Goal: Task Accomplishment & Management: Manage account settings

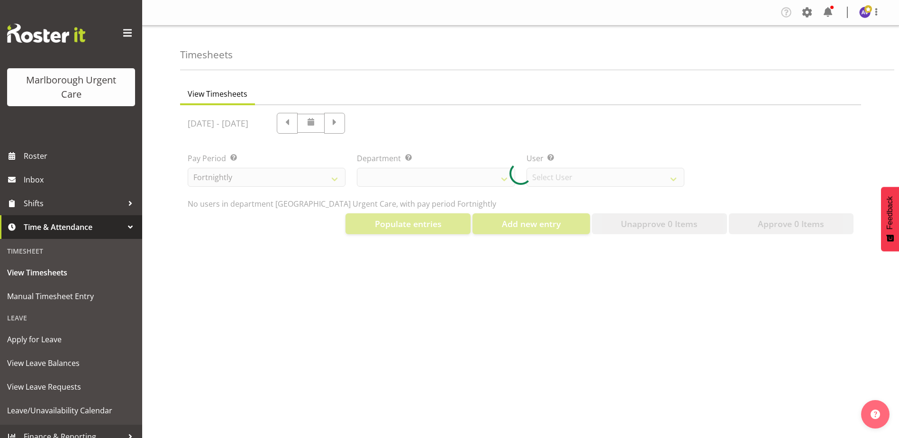
select select "925"
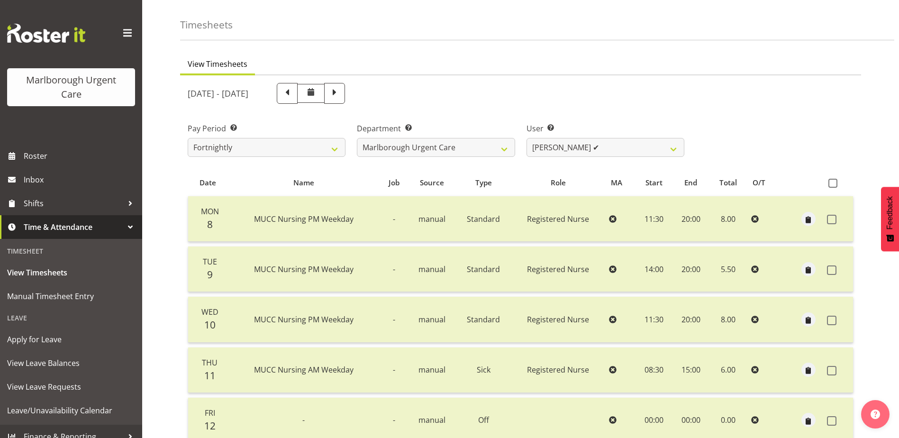
scroll to position [47, 0]
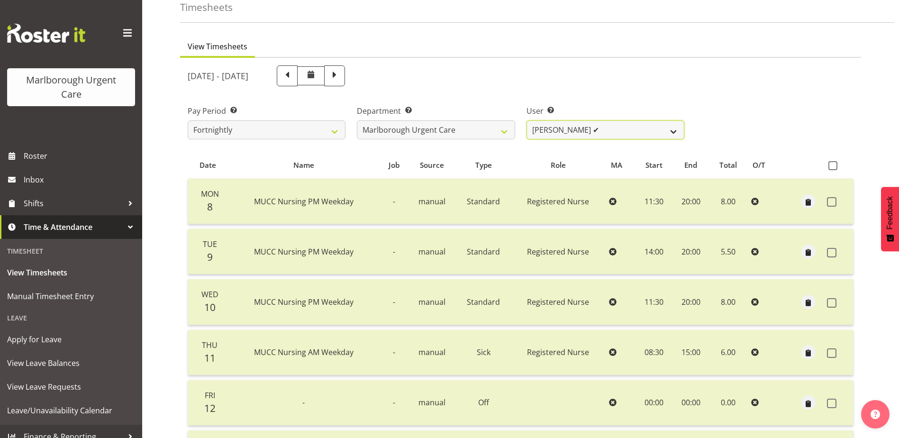
click at [608, 125] on select "[PERSON_NAME] ✔ [PERSON_NAME] ✔ [PERSON_NAME] ✔ [PERSON_NAME] ✔ [PERSON_NAME] ✔…" at bounding box center [605, 129] width 158 height 19
select select "11928"
click at [526, 120] on select "[PERSON_NAME] ✔ [PERSON_NAME] ✔ [PERSON_NAME] ✔ [PERSON_NAME] ✔ [PERSON_NAME] ✔…" at bounding box center [605, 129] width 158 height 19
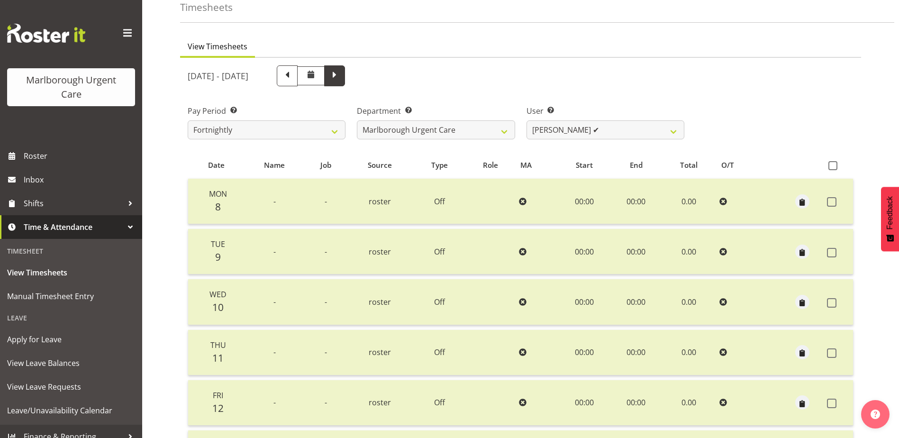
click at [341, 71] on span at bounding box center [334, 75] width 12 height 12
select select
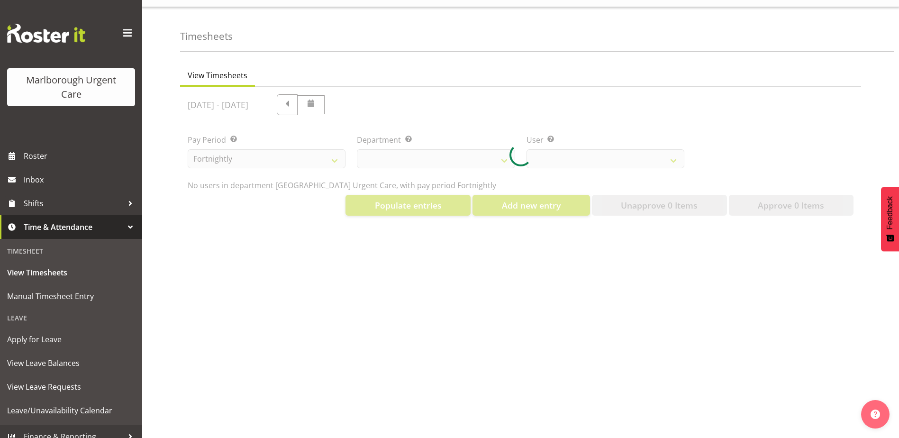
select select "925"
select select "11928"
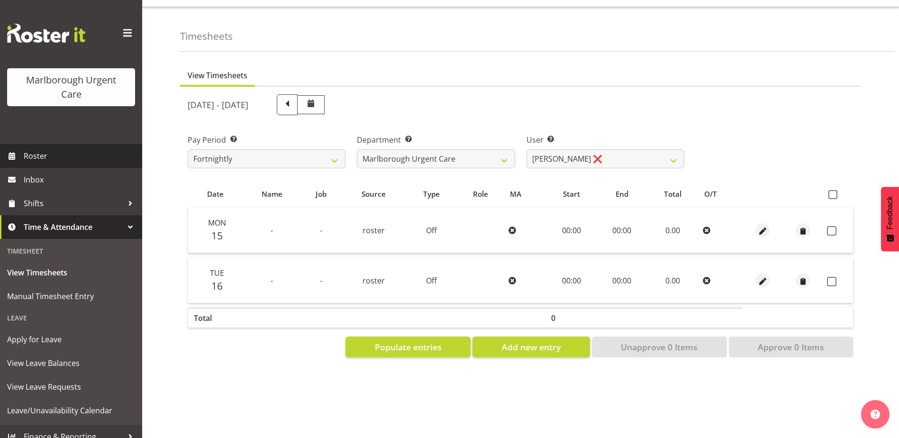
click at [53, 161] on span "Roster" at bounding box center [81, 156] width 114 height 14
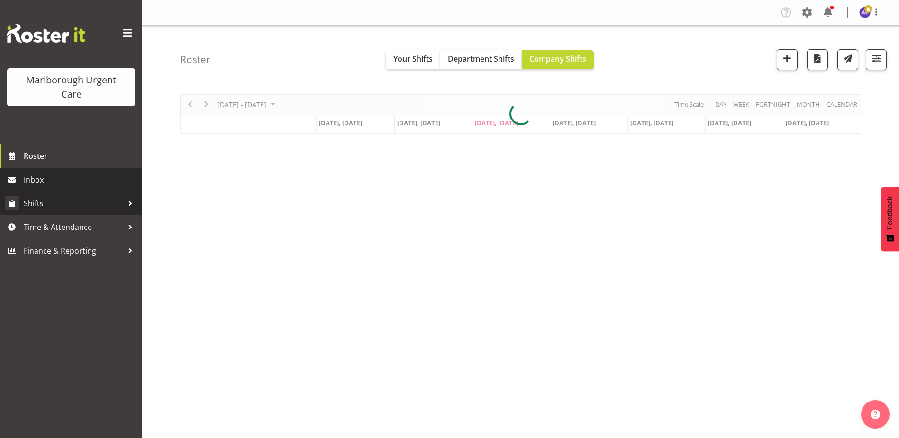
click at [37, 196] on link "Shifts" at bounding box center [71, 203] width 142 height 24
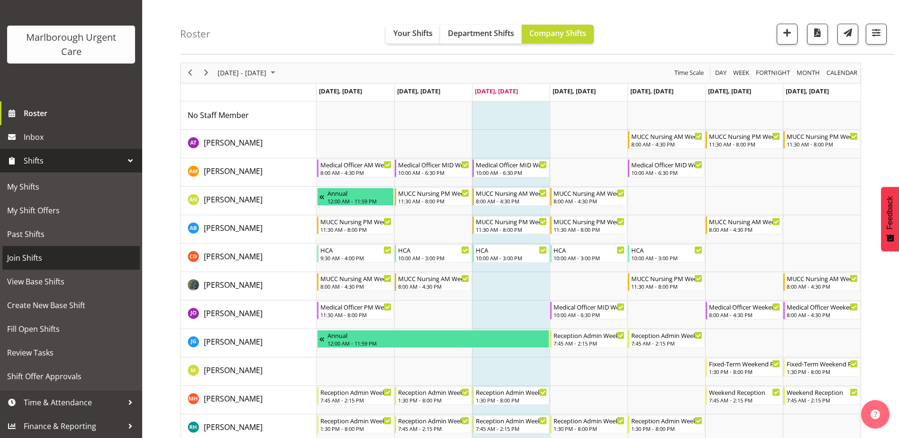
scroll to position [47, 0]
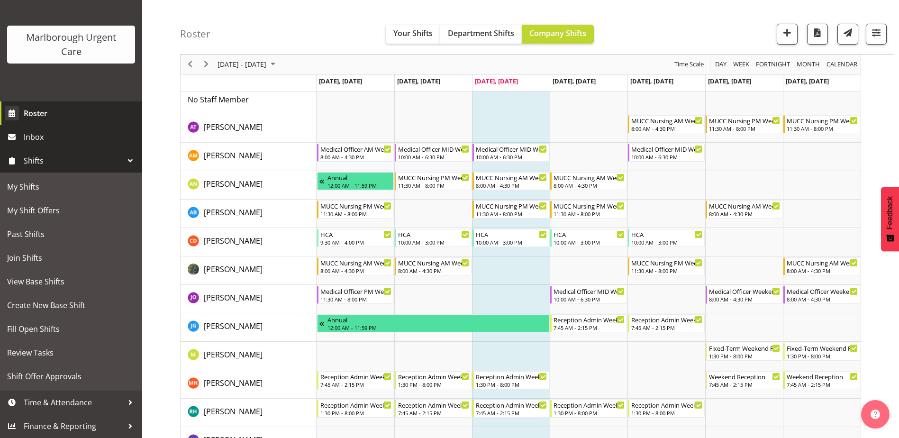
click at [39, 112] on span "Roster" at bounding box center [81, 113] width 114 height 14
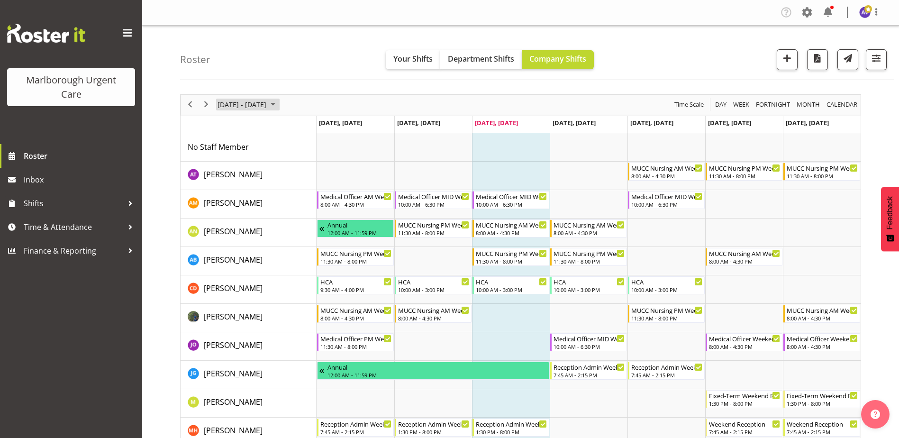
click at [267, 100] on span "September 15 - 21, 2025" at bounding box center [242, 105] width 51 height 12
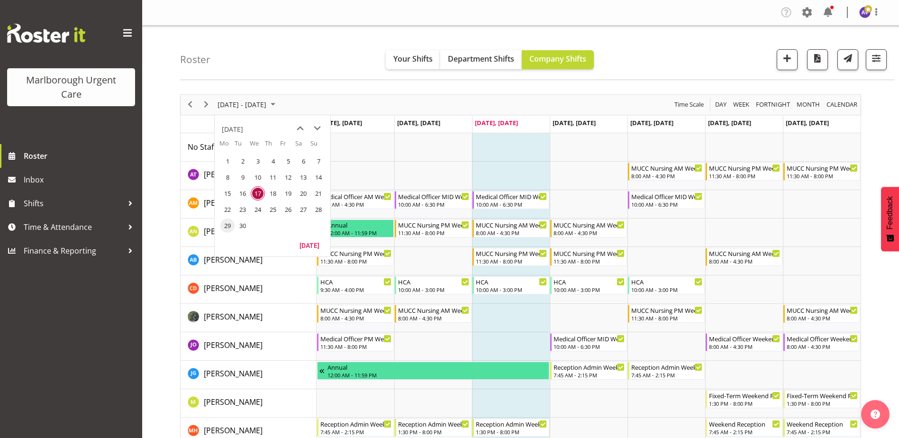
click at [229, 221] on span "29" at bounding box center [227, 225] width 14 height 14
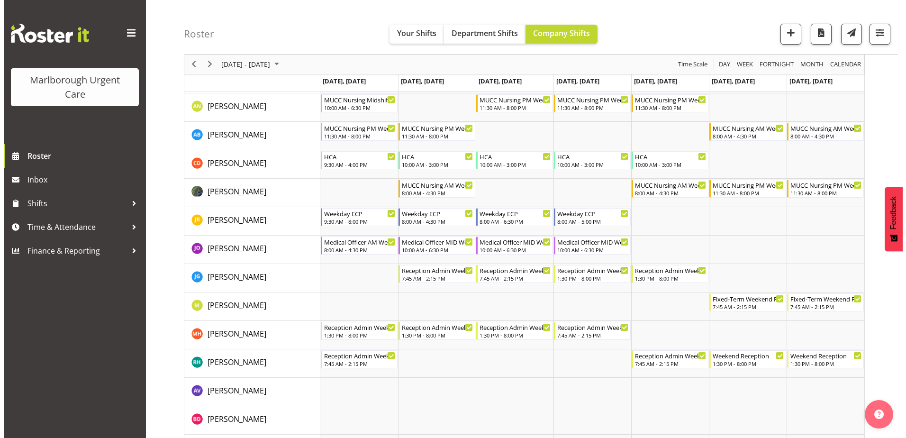
scroll to position [142, 0]
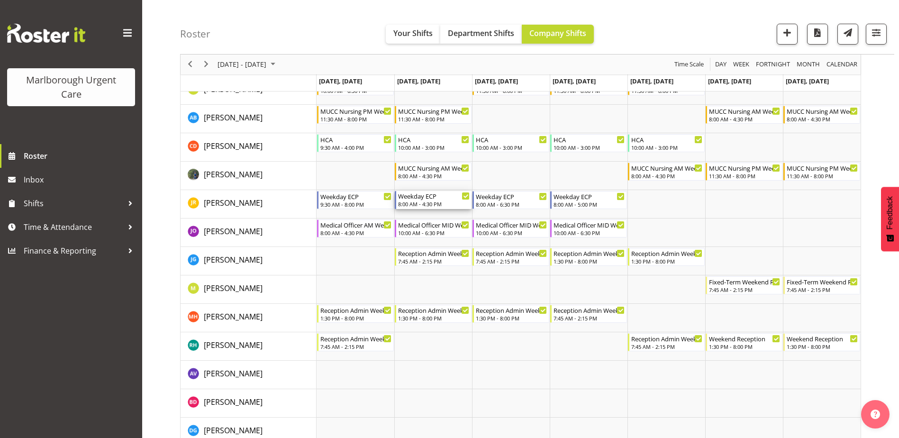
click at [427, 195] on div "Weekday ECP" at bounding box center [434, 195] width 72 height 9
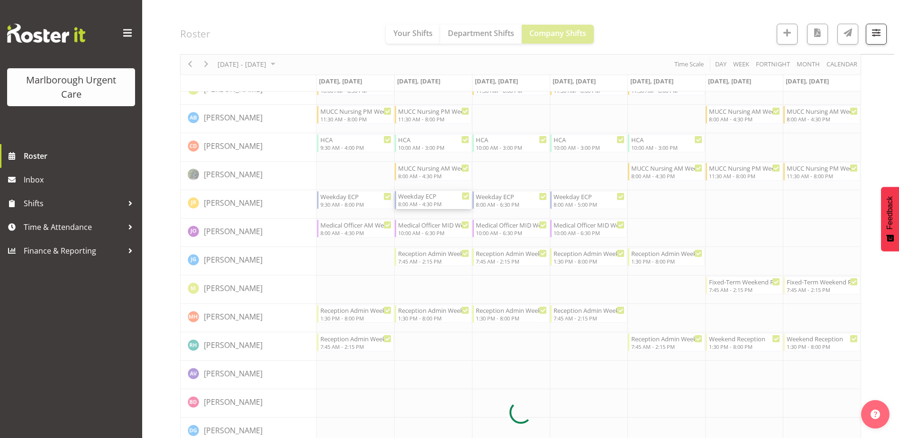
select select "8"
select select "2025"
select select "16"
select select "30"
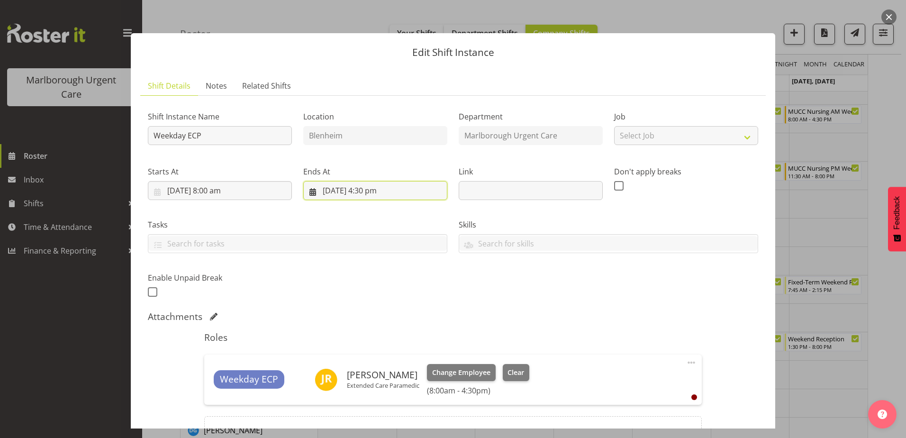
click at [372, 192] on input "30/09/2025, 4:30 pm" at bounding box center [375, 190] width 144 height 19
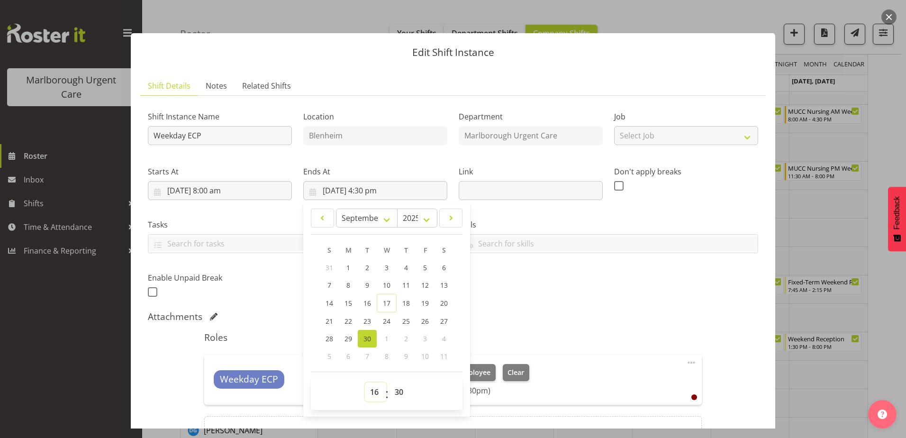
click at [370, 391] on select "00 01 02 03 04 05 06 07 08 09 10 11 12 13 14 15 16 17 18 19 20 21 22 23" at bounding box center [375, 391] width 21 height 19
select select "18"
click at [365, 382] on select "00 01 02 03 04 05 06 07 08 09 10 11 12 13 14 15 16 17 18 19 20 21 22 23" at bounding box center [375, 391] width 21 height 19
type input "30/09/2025, 6:30 pm"
click at [493, 332] on h5 "Roles" at bounding box center [452, 337] width 497 height 11
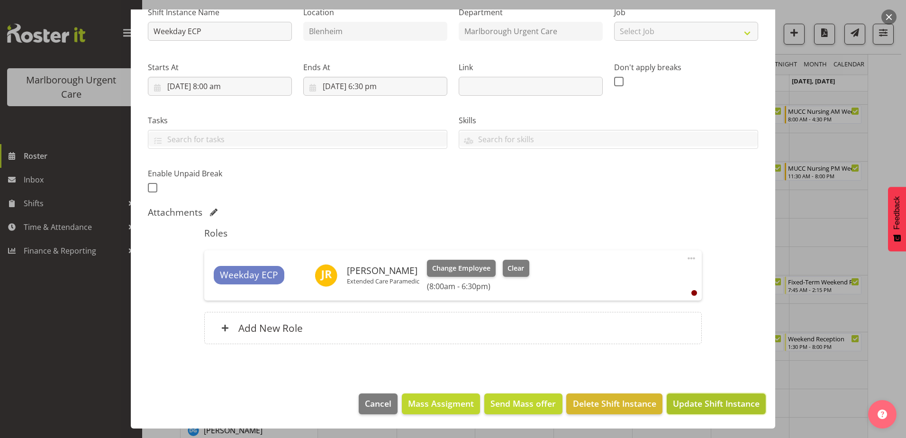
click at [708, 403] on span "Update Shift Instance" at bounding box center [716, 403] width 87 height 12
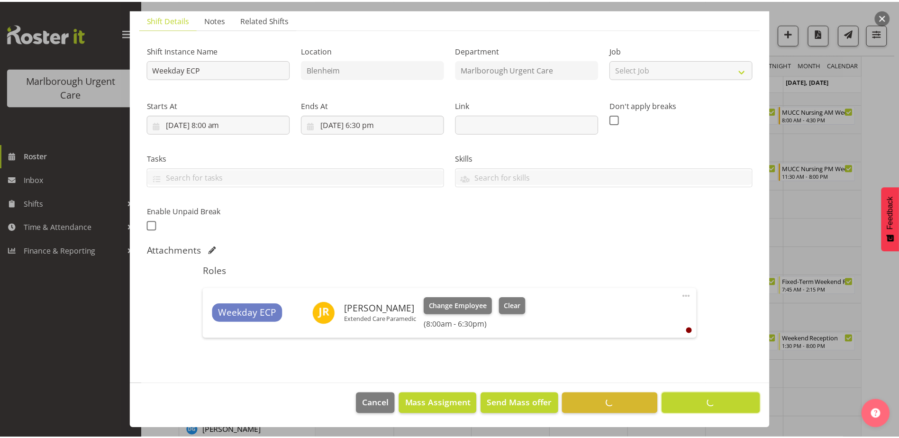
scroll to position [0, 0]
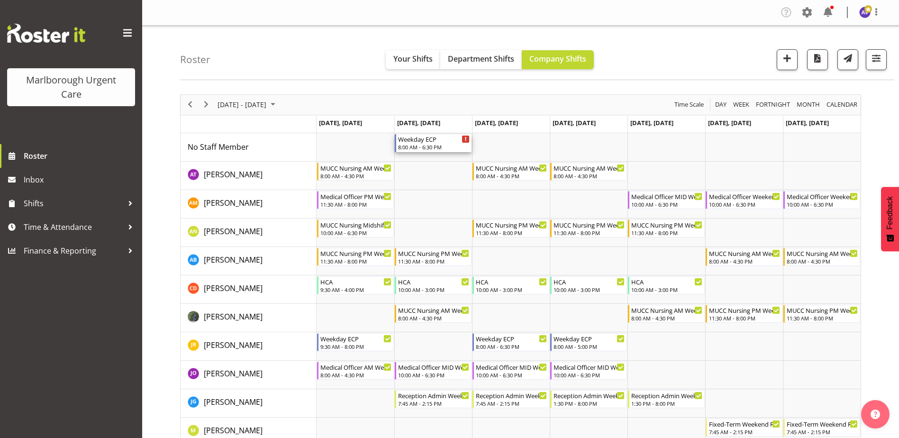
click at [420, 138] on div "Weekday ECP" at bounding box center [434, 138] width 72 height 9
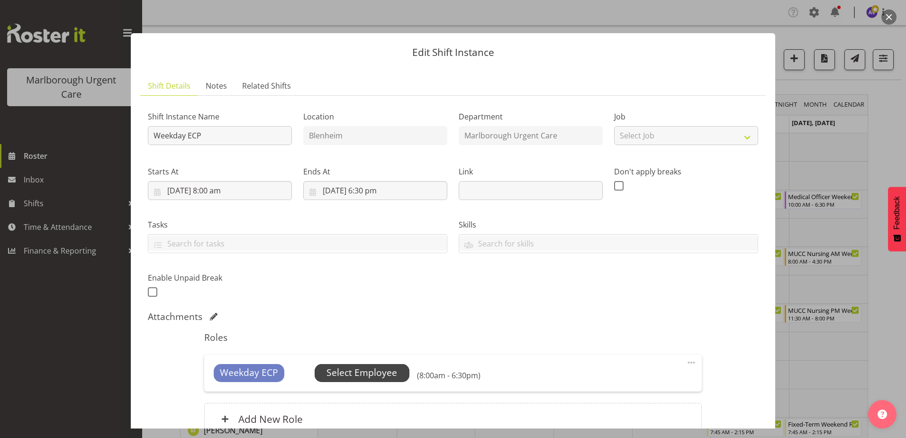
click at [371, 368] on span "Select Employee" at bounding box center [361, 373] width 71 height 14
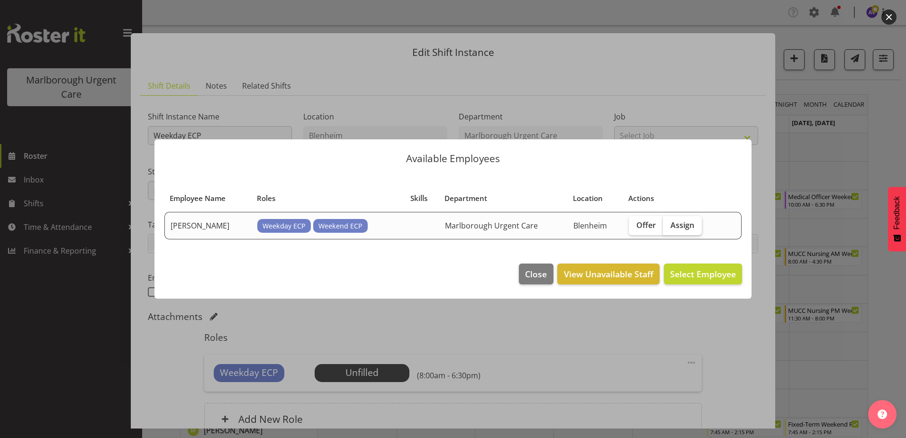
click at [679, 219] on label "Assign" at bounding box center [682, 225] width 39 height 19
click at [669, 222] on input "Assign" at bounding box center [666, 225] width 6 height 6
checkbox input "true"
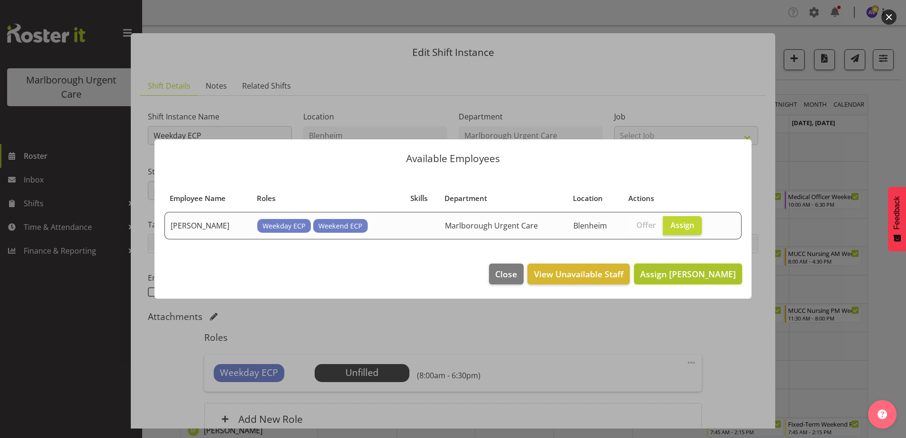
click at [684, 272] on span "Assign Jacinta Rangi" at bounding box center [688, 273] width 96 height 11
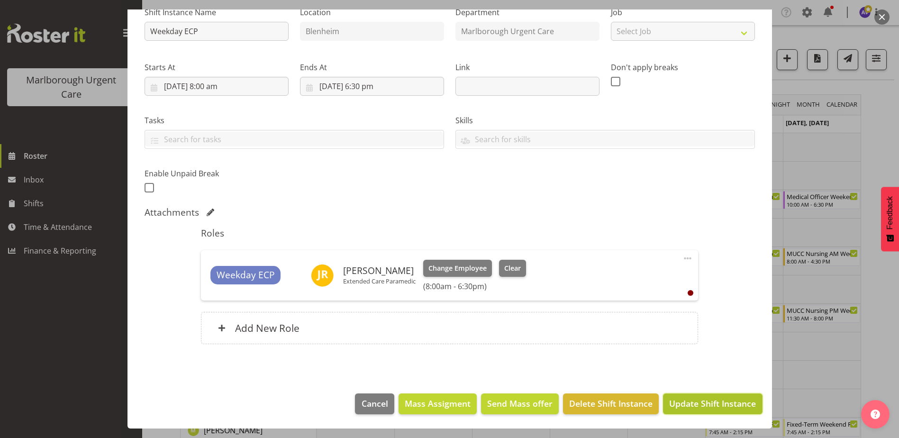
click at [704, 402] on span "Update Shift Instance" at bounding box center [712, 403] width 87 height 12
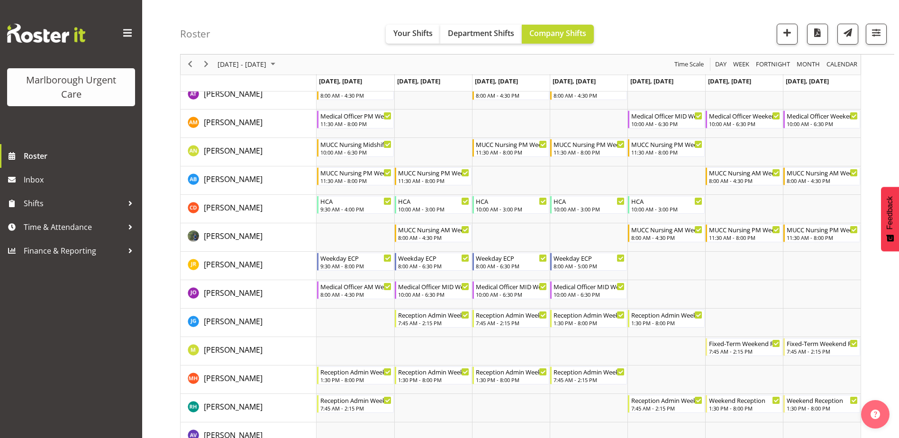
scroll to position [95, 0]
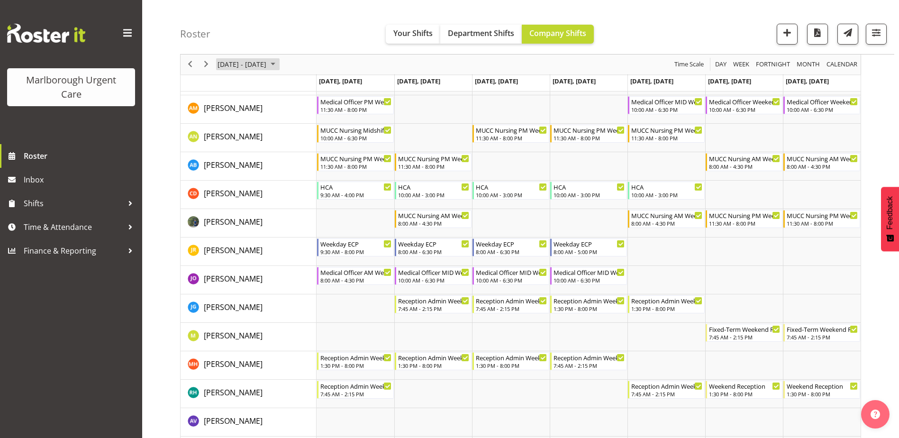
click at [258, 65] on span "Sep 29 - Oct 05, 2025" at bounding box center [242, 65] width 51 height 12
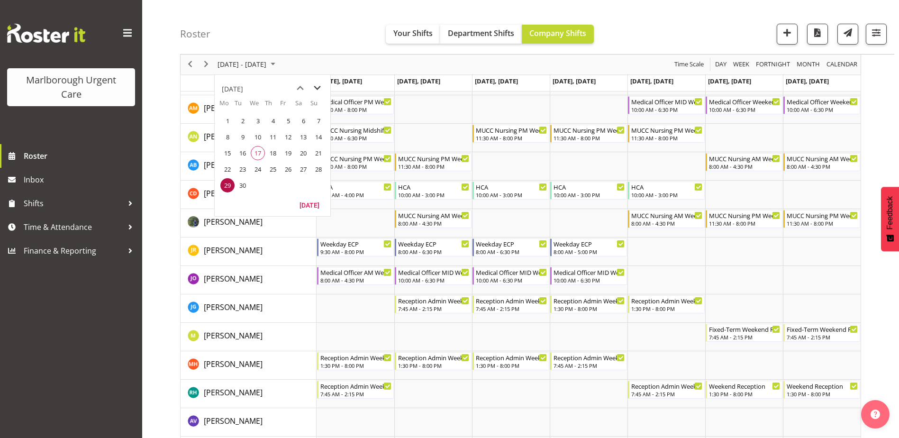
click at [315, 88] on span "next month" at bounding box center [317, 88] width 17 height 17
click at [223, 136] on span "6" at bounding box center [227, 137] width 14 height 14
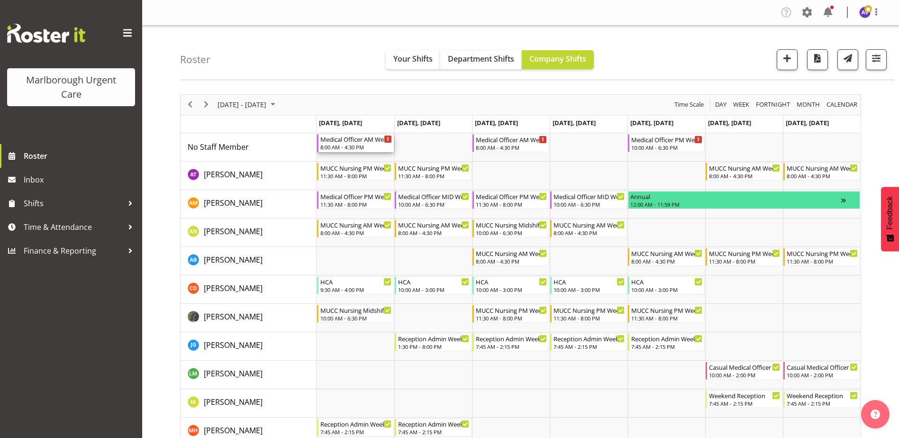
click at [344, 146] on div "8:00 AM - 4:30 PM" at bounding box center [356, 147] width 72 height 8
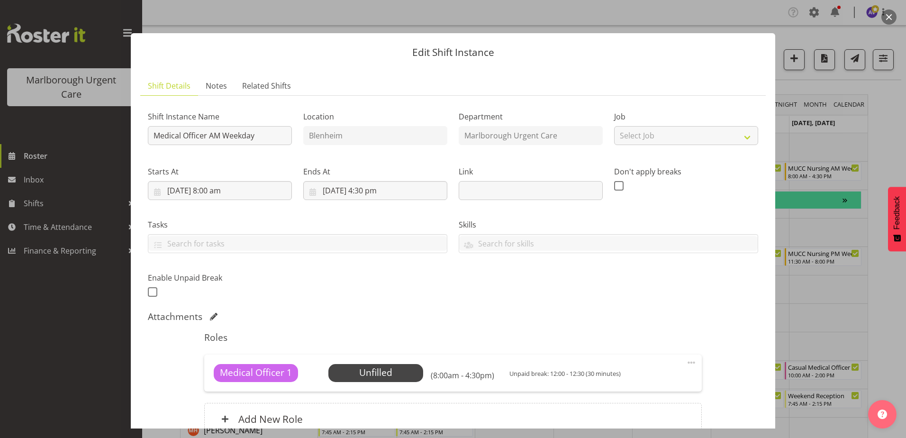
click at [891, 19] on button "button" at bounding box center [888, 16] width 15 height 15
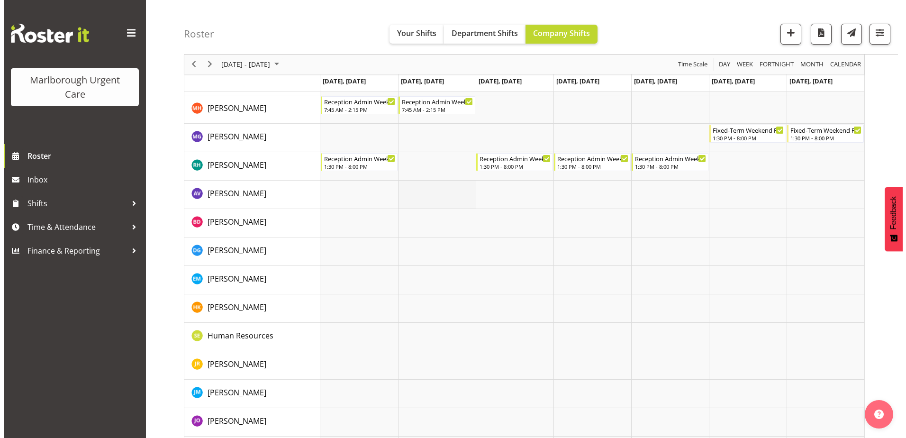
scroll to position [379, 0]
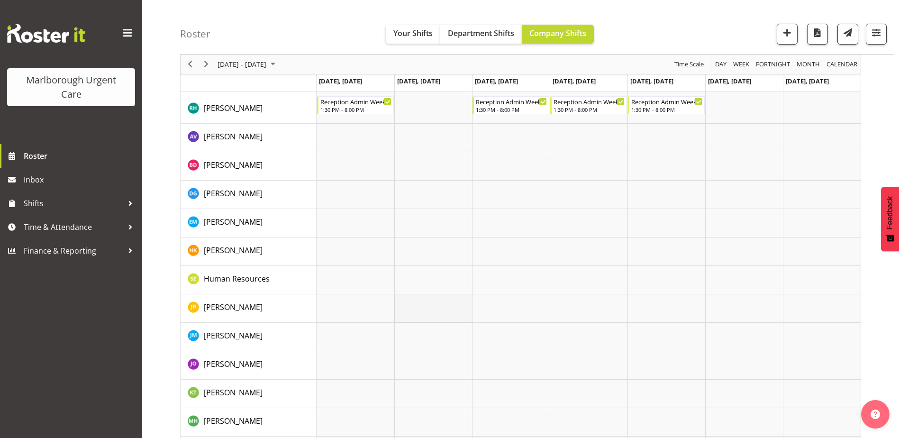
click at [437, 304] on td "Timeline Week of October 6, 2025" at bounding box center [433, 308] width 78 height 28
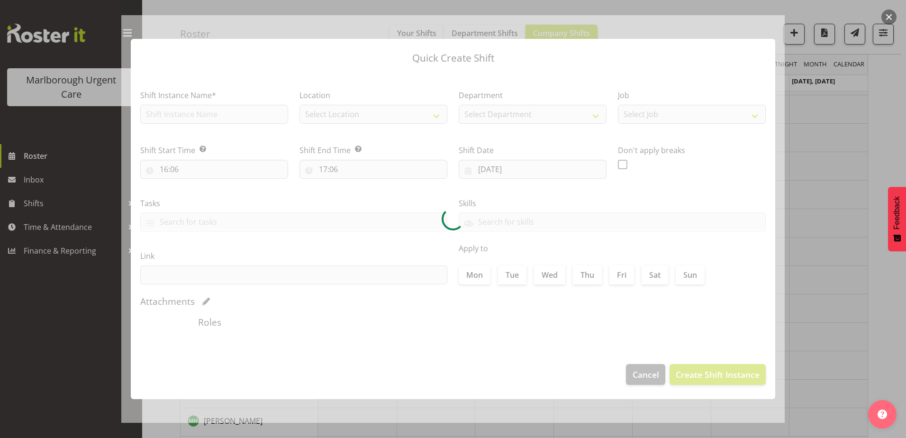
type input "07/10/2025"
checkbox input "true"
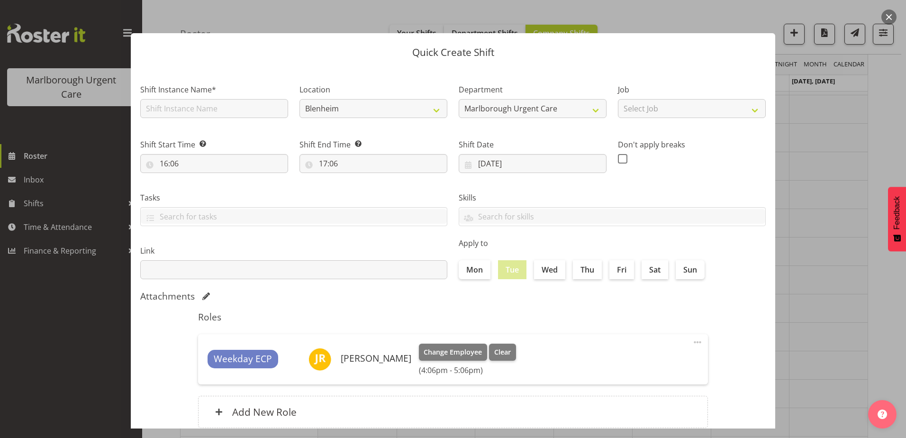
click at [212, 118] on div "Shift Instance Name*" at bounding box center [214, 98] width 159 height 55
click at [214, 107] on input "text" at bounding box center [214, 108] width 148 height 19
type input "Weekday ECP"
click at [221, 188] on div "Tasks Privacy 101 Health 101 APC Renewal Copy Te Tiriti o Waitagni HDC Code of …" at bounding box center [294, 205] width 318 height 53
click at [191, 160] on input "16:06" at bounding box center [214, 163] width 148 height 19
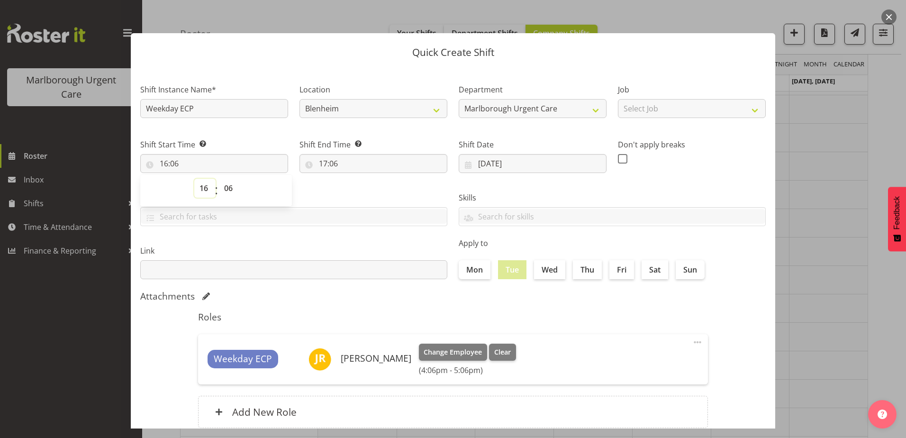
click at [207, 188] on select "00 01 02 03 04 05 06 07 08 09 10 11 12 13 14 15 16 17 18 19 20 21 22 23" at bounding box center [204, 188] width 21 height 19
select select "8"
click at [194, 179] on select "00 01 02 03 04 05 06 07 08 09 10 11 12 13 14 15 16 17 18 19 20 21 22 23" at bounding box center [204, 188] width 21 height 19
type input "08:06"
click at [232, 195] on select "00 01 02 03 04 05 06 07 08 09 10 11 12 13 14 15 16 17 18 19 20 21 22 23 24 25 2…" at bounding box center [229, 188] width 21 height 19
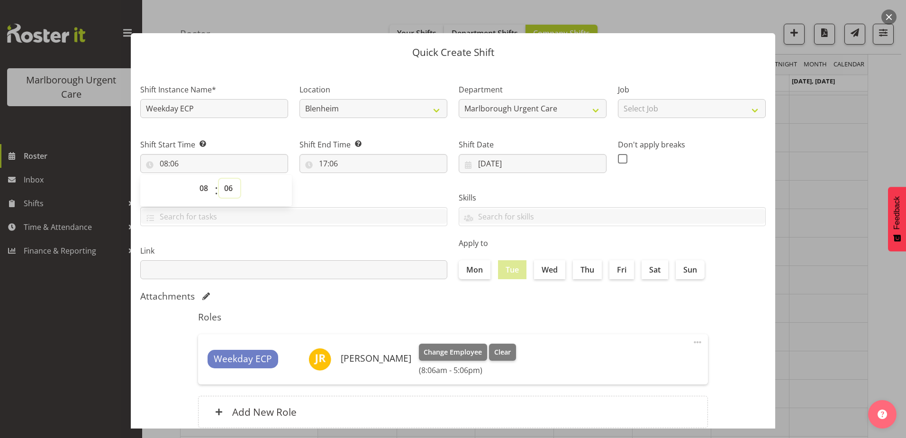
select select "0"
click at [219, 179] on select "00 01 02 03 04 05 06 07 08 09 10 11 12 13 14 15 16 17 18 19 20 21 22 23 24 25 2…" at bounding box center [229, 188] width 21 height 19
type input "08:00"
click at [517, 161] on input "07/10/2025" at bounding box center [533, 163] width 148 height 19
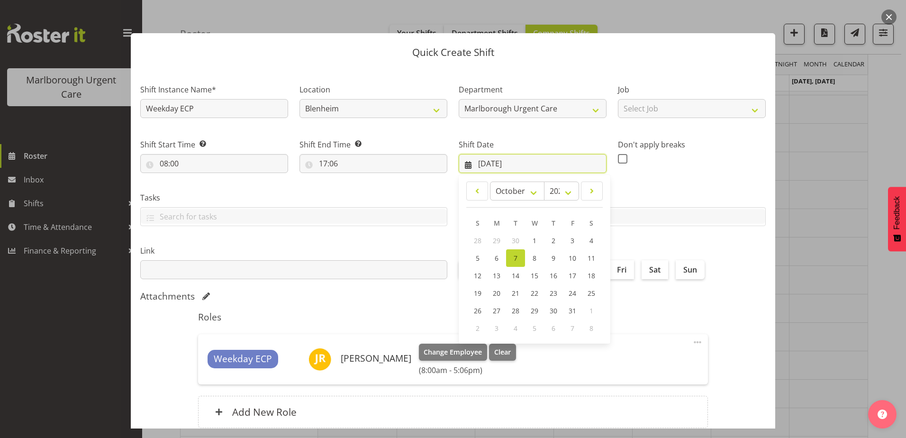
click at [517, 161] on input "07/10/2025" at bounding box center [533, 163] width 148 height 19
click at [334, 161] on input "17:06" at bounding box center [373, 163] width 148 height 19
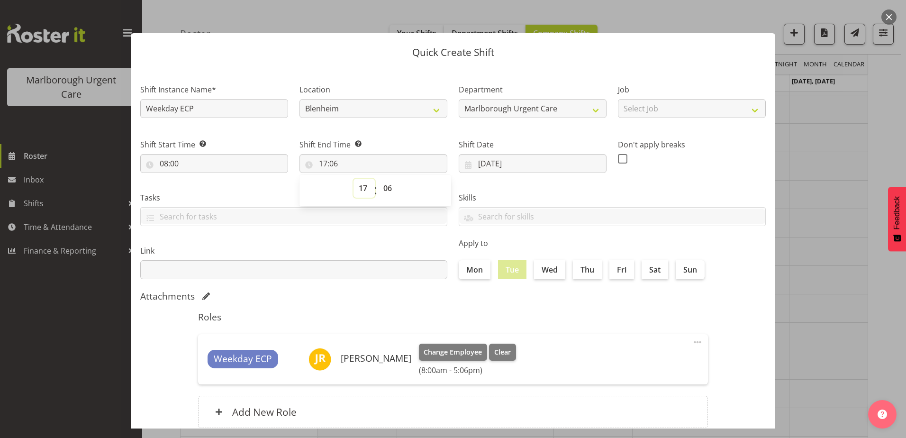
click at [362, 188] on select "00 01 02 03 04 05 06 07 08 09 10 11 12 13 14 15 16 17 18 19 20 21 22 23" at bounding box center [363, 188] width 21 height 19
select select "18"
click at [353, 179] on select "00 01 02 03 04 05 06 07 08 09 10 11 12 13 14 15 16 17 18 19 20 21 22 23" at bounding box center [363, 188] width 21 height 19
type input "18:06"
click at [385, 189] on select "00 01 02 03 04 05 06 07 08 09 10 11 12 13 14 15 16 17 18 19 20 21 22 23 24 25 2…" at bounding box center [388, 188] width 21 height 19
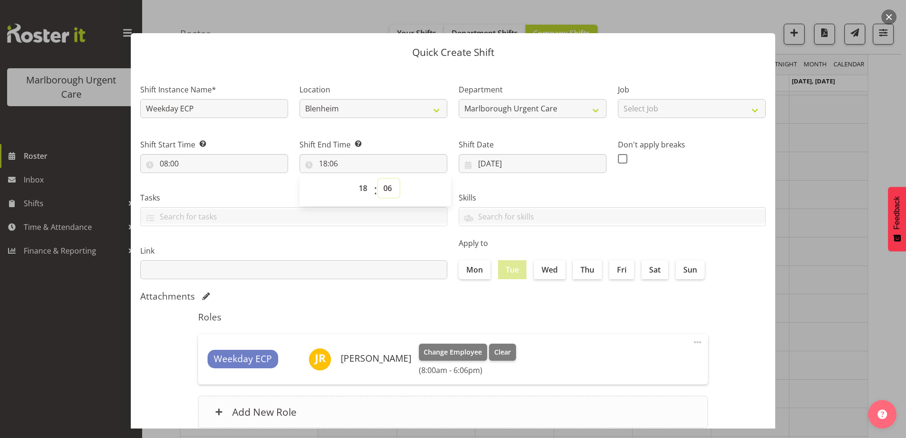
select select "30"
click at [378, 179] on select "00 01 02 03 04 05 06 07 08 09 10 11 12 13 14 15 16 17 18 19 20 21 22 23 24 25 2…" at bounding box center [388, 188] width 21 height 19
type input "18:30"
click at [425, 238] on div "Link" at bounding box center [294, 258] width 318 height 53
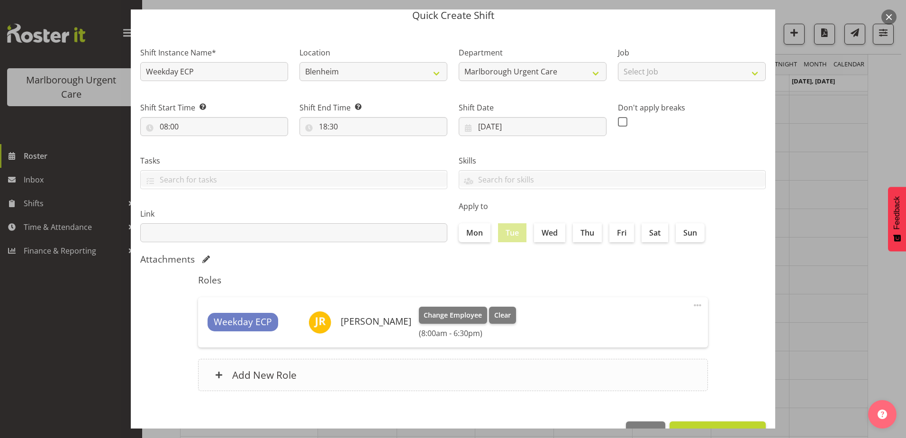
scroll to position [65, 0]
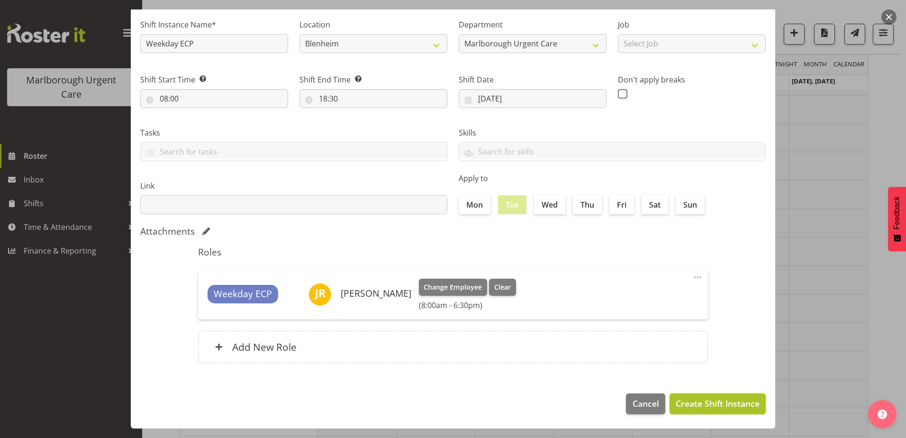
click at [689, 397] on button "Create Shift Instance" at bounding box center [717, 403] width 96 height 21
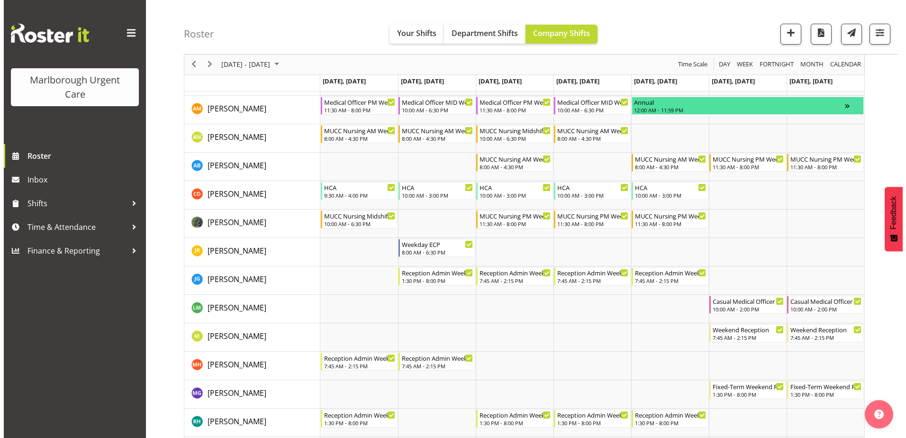
scroll to position [95, 0]
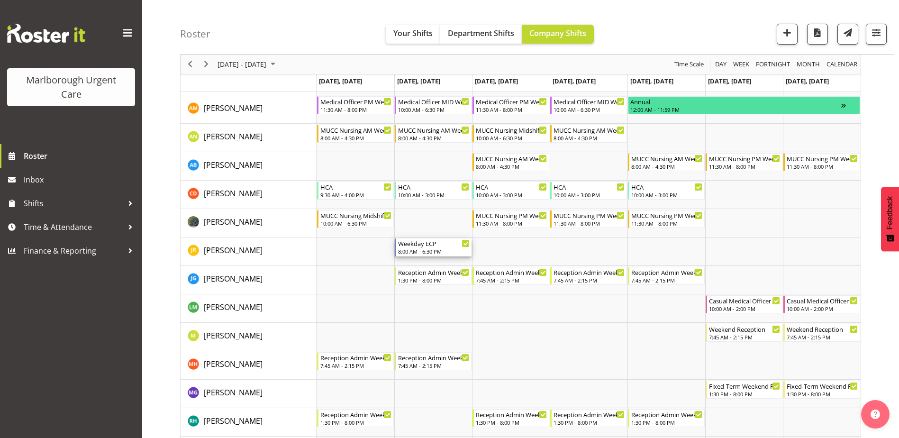
click at [429, 246] on div "Weekday ECP" at bounding box center [434, 242] width 72 height 9
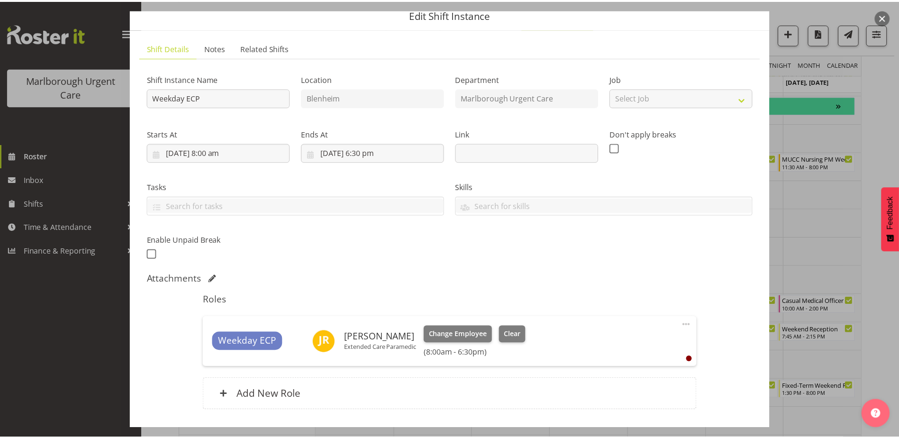
scroll to position [0, 0]
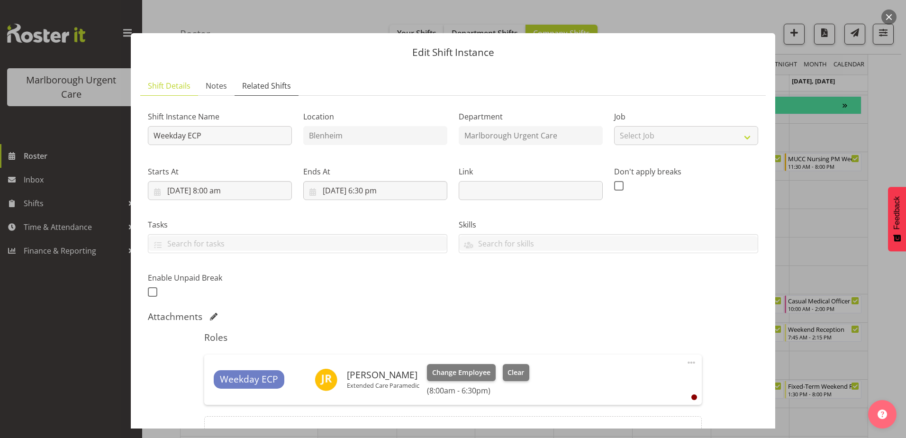
click at [259, 90] on span "Related Shifts" at bounding box center [266, 85] width 49 height 11
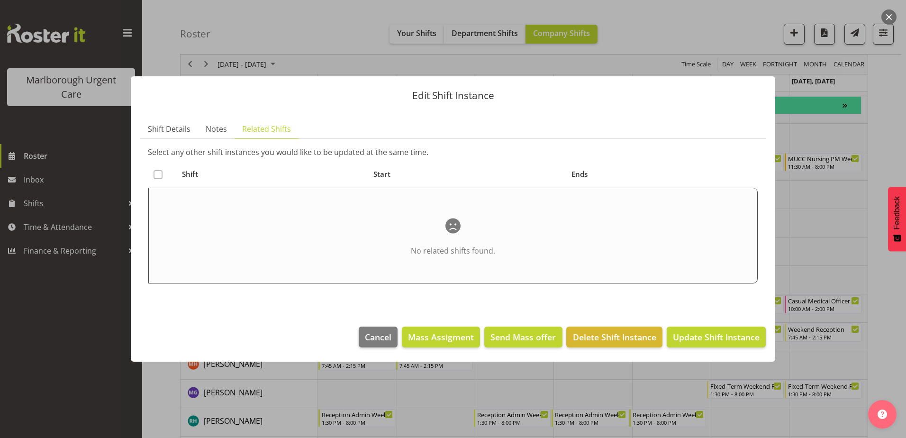
click at [889, 18] on button "button" at bounding box center [888, 16] width 15 height 15
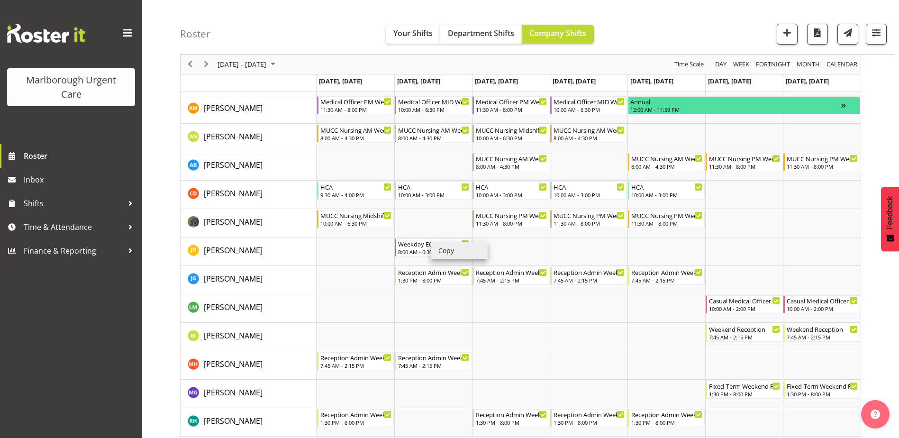
click at [456, 249] on li "Copy" at bounding box center [459, 250] width 57 height 17
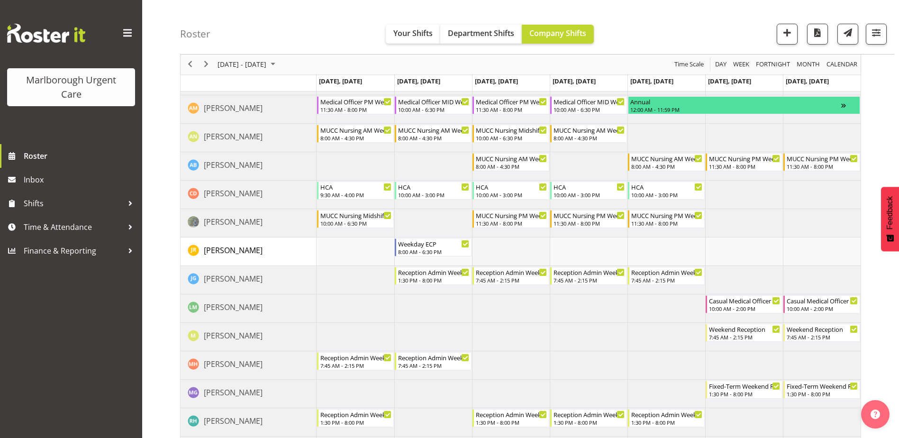
click at [501, 244] on td "Timeline Week of October 6, 2025" at bounding box center [511, 251] width 78 height 28
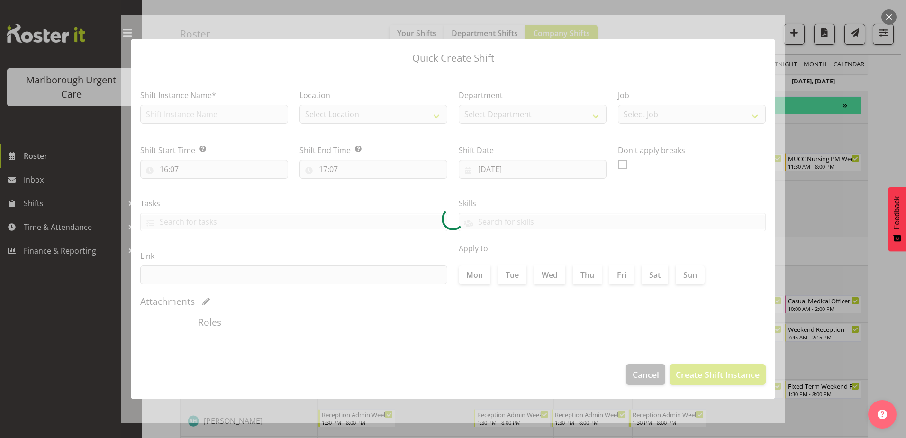
type input "08/10/2025"
checkbox input "true"
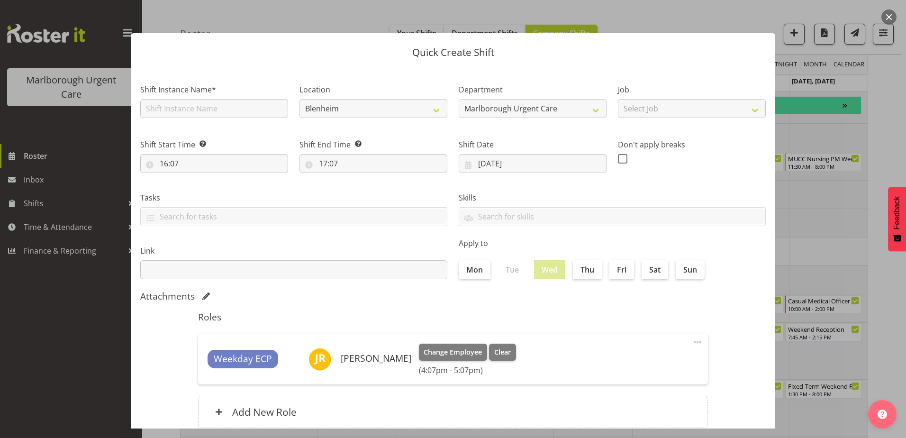
click at [890, 17] on button "button" at bounding box center [888, 16] width 15 height 15
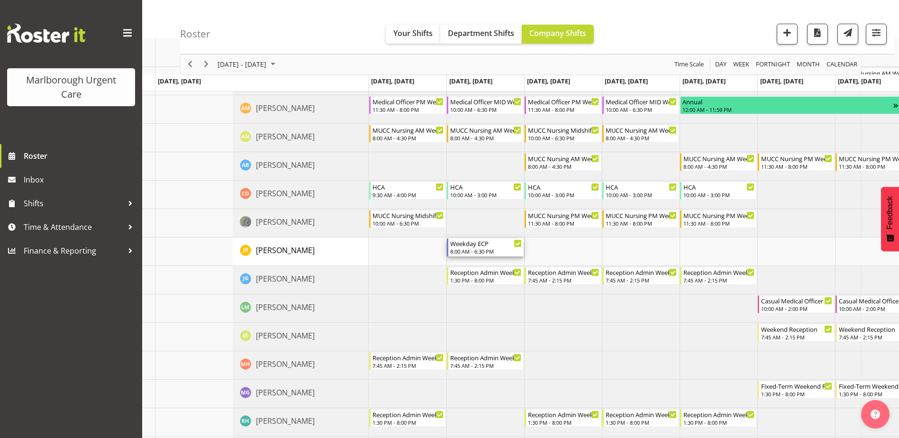
drag, startPoint x: 440, startPoint y: 248, endPoint x: 471, endPoint y: 248, distance: 31.7
click at [471, 248] on div "8:00 AM - 6:30 PM" at bounding box center [486, 251] width 72 height 8
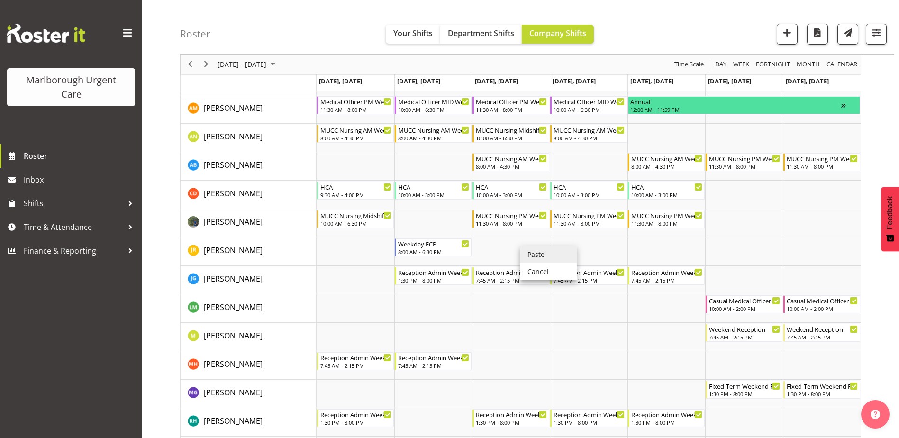
click at [533, 257] on li "Paste" at bounding box center [548, 254] width 57 height 17
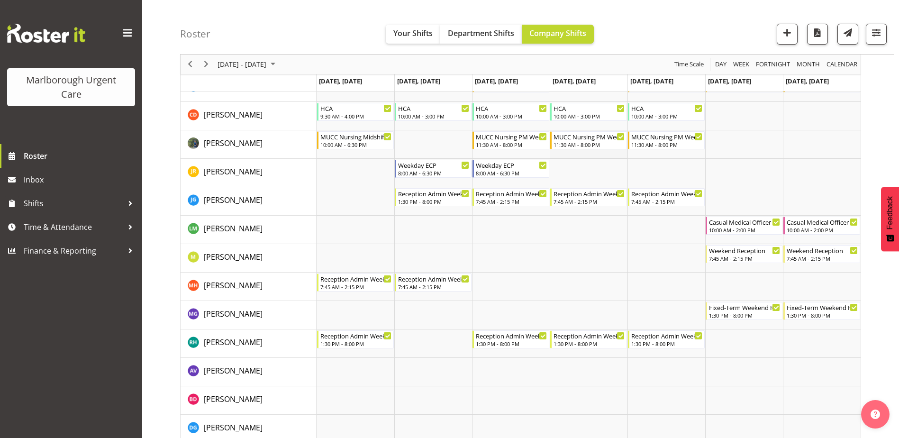
scroll to position [190, 0]
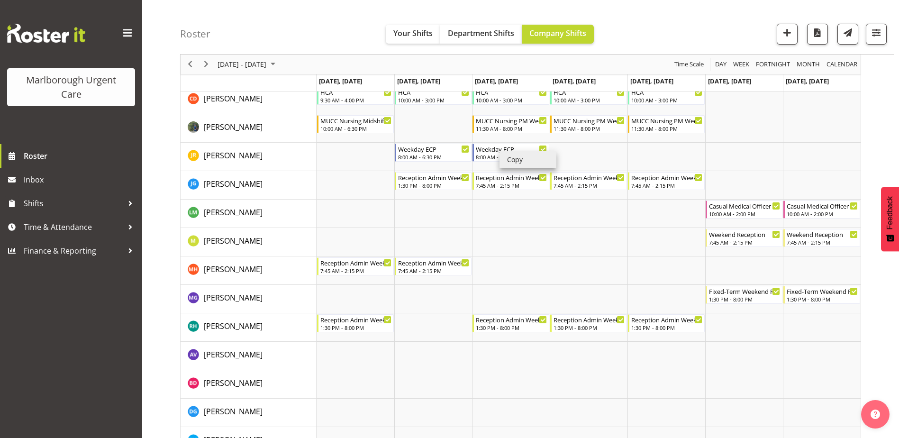
click at [512, 161] on li "Copy" at bounding box center [527, 159] width 57 height 17
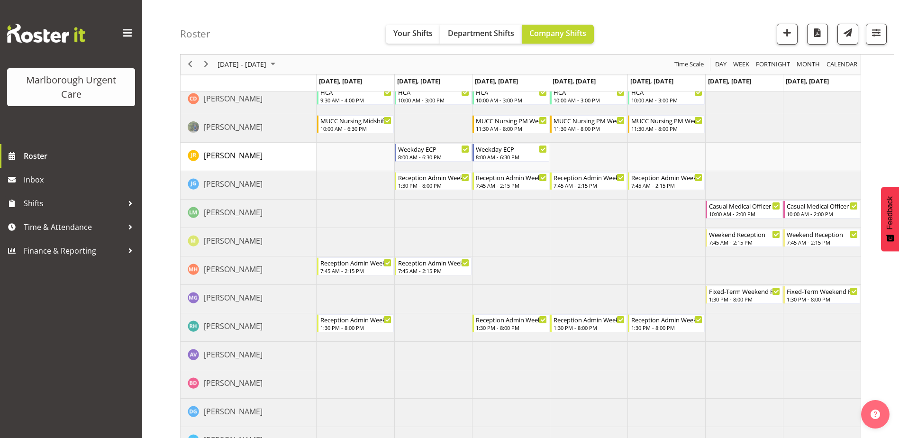
click at [570, 154] on td "Timeline Week of October 6, 2025" at bounding box center [589, 157] width 78 height 28
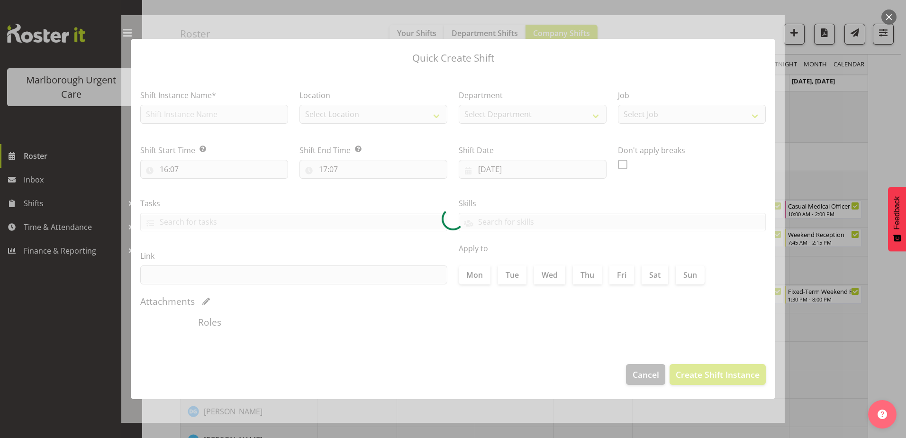
type input "09/10/2025"
checkbox input "true"
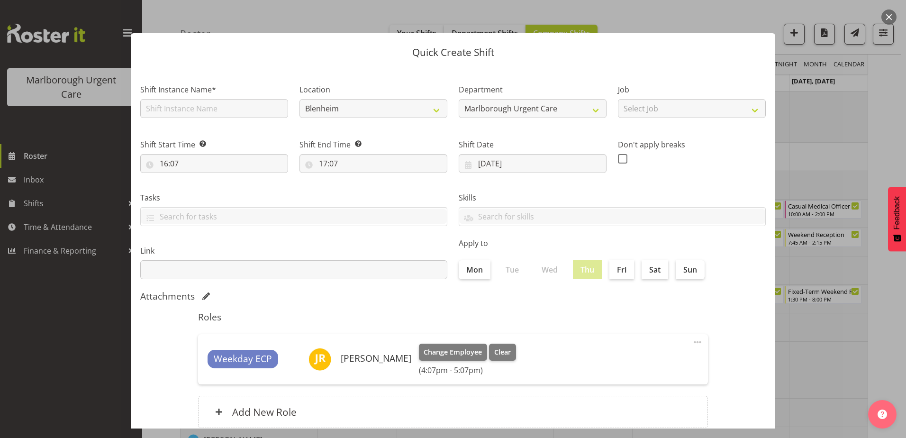
click at [891, 13] on button "button" at bounding box center [888, 16] width 15 height 15
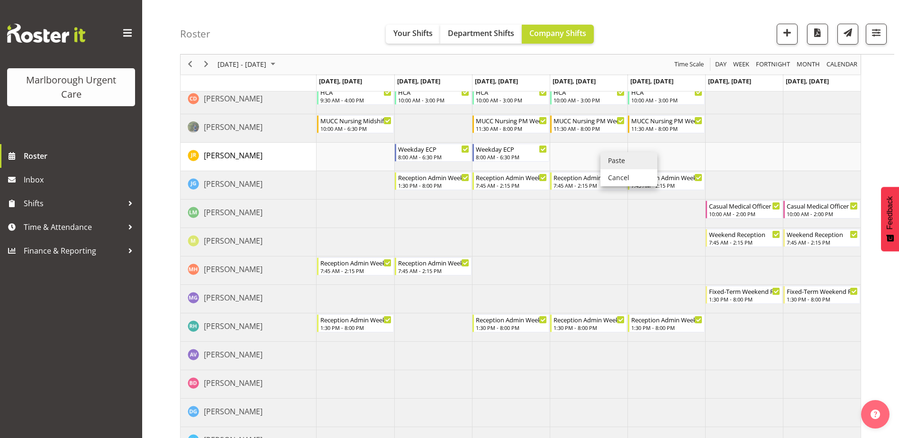
click at [621, 157] on li "Paste" at bounding box center [628, 160] width 57 height 17
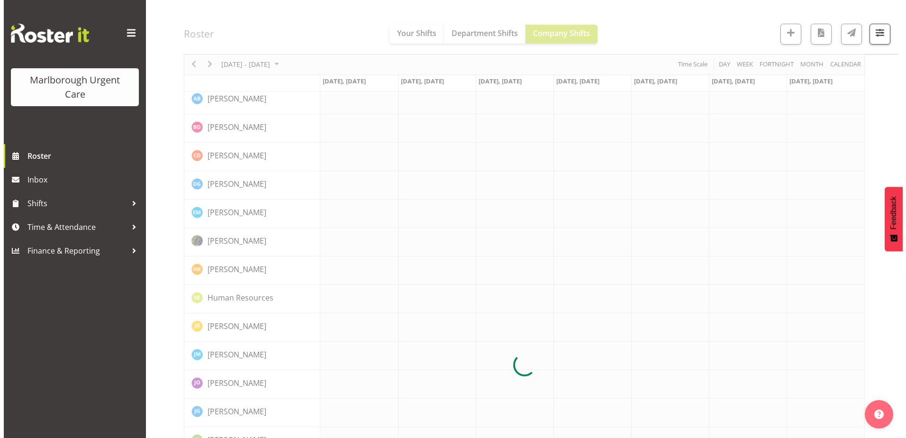
scroll to position [0, 0]
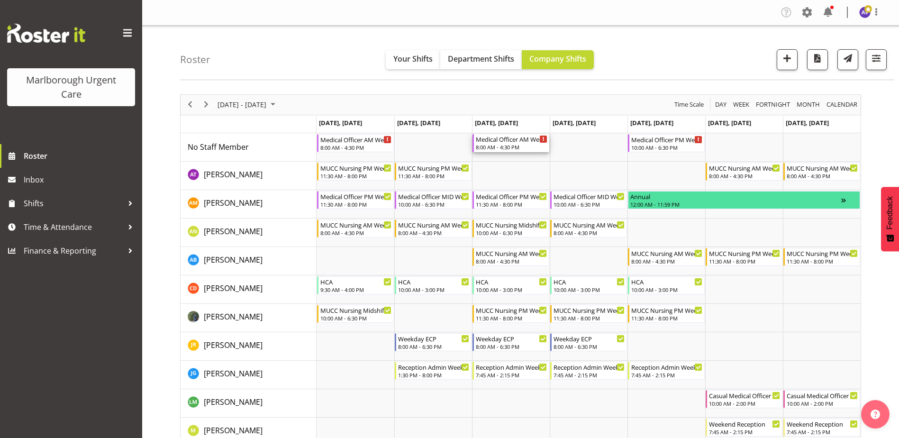
click at [510, 142] on div "Medical Officer AM Weekday" at bounding box center [512, 138] width 72 height 9
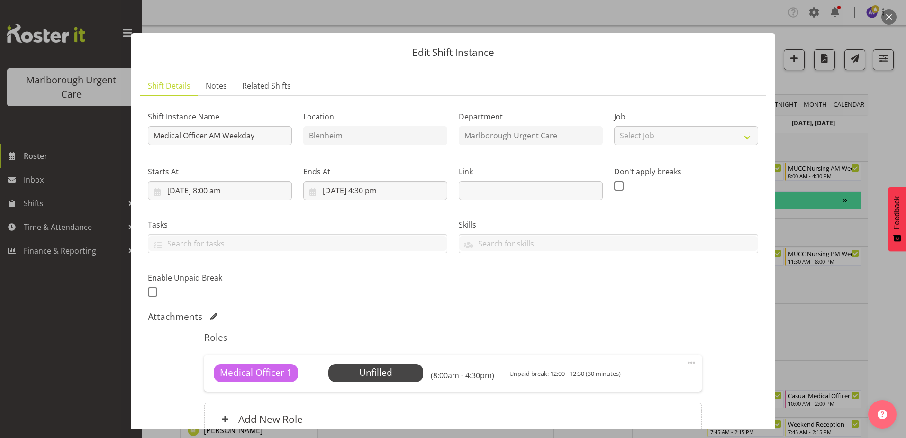
scroll to position [91, 0]
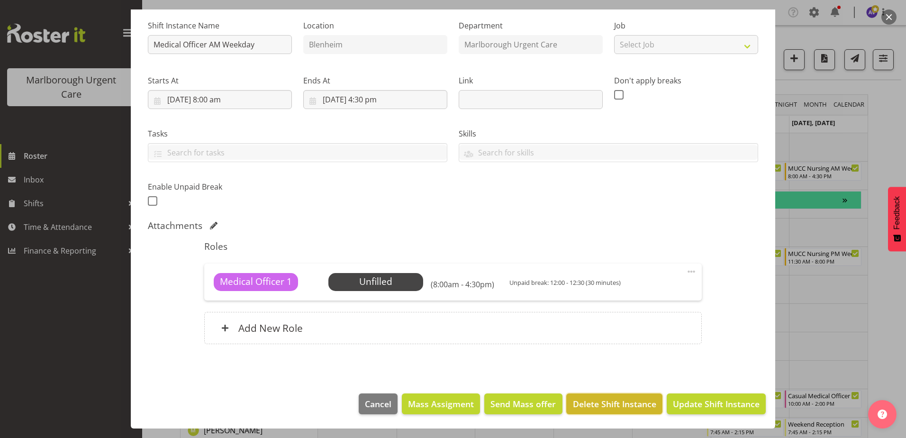
click at [616, 398] on span "Delete Shift Instance" at bounding box center [614, 404] width 83 height 12
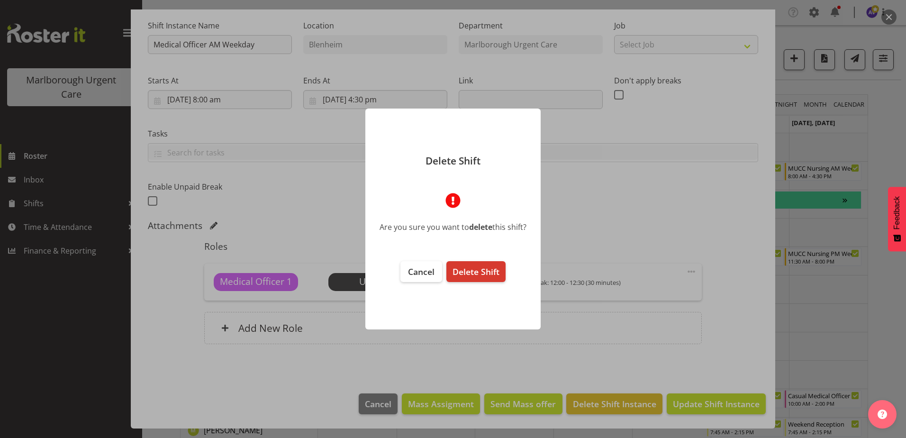
drag, startPoint x: 470, startPoint y: 267, endPoint x: 525, endPoint y: 271, distance: 56.0
click at [470, 267] on span "Delete Shift" at bounding box center [475, 271] width 47 height 11
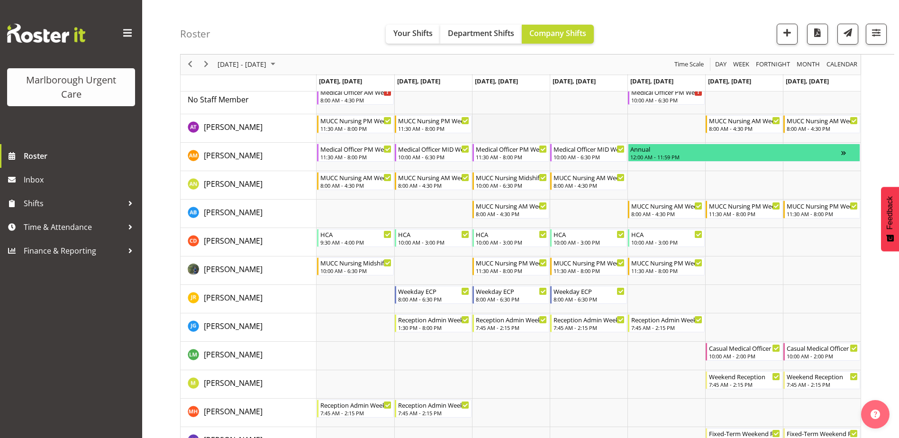
scroll to position [95, 0]
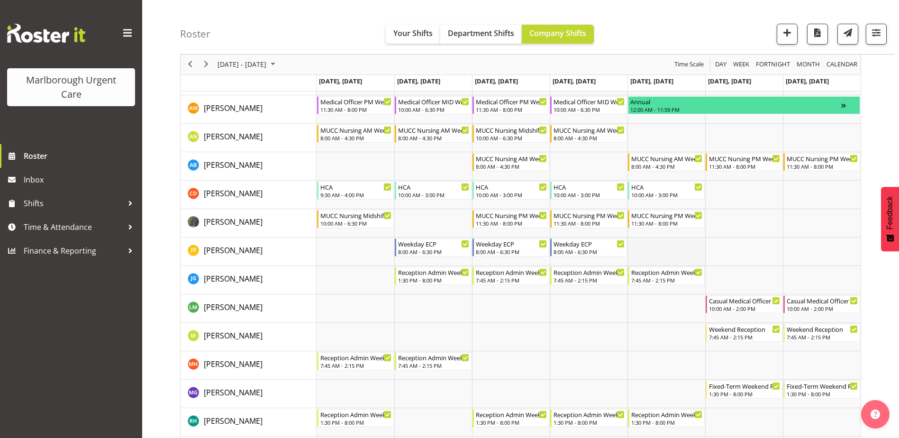
click at [658, 248] on td "Timeline Week of October 6, 2025" at bounding box center [666, 251] width 78 height 28
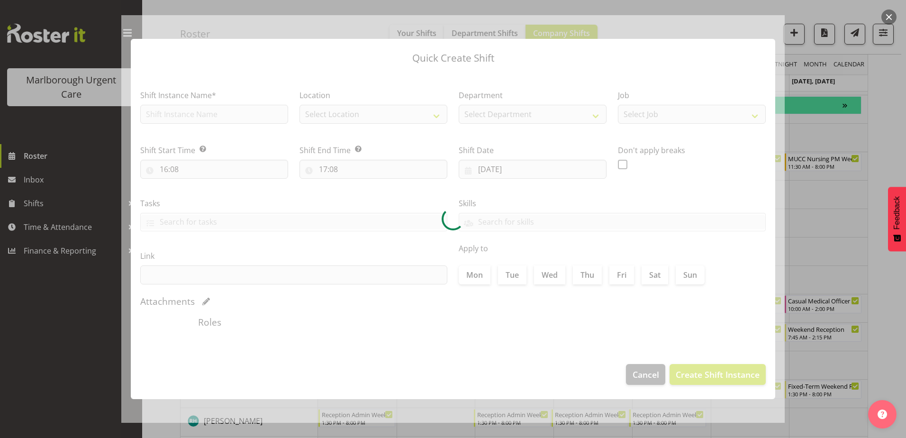
type input "10/10/2025"
checkbox input "true"
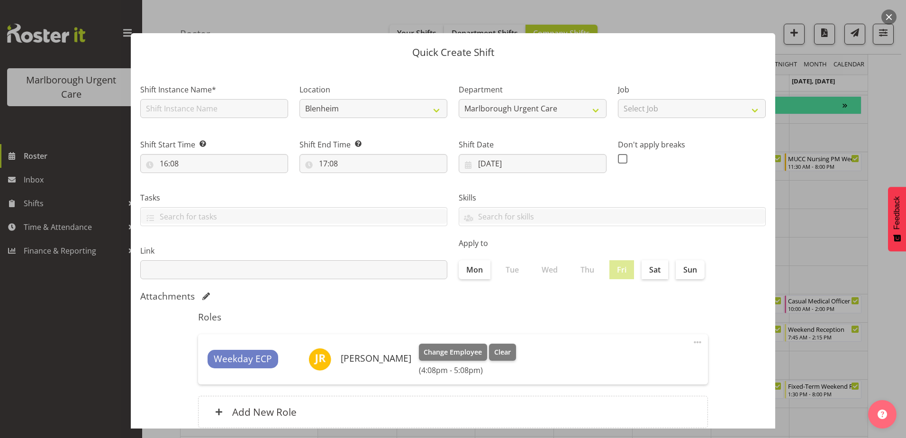
click at [888, 13] on button "button" at bounding box center [888, 16] width 15 height 15
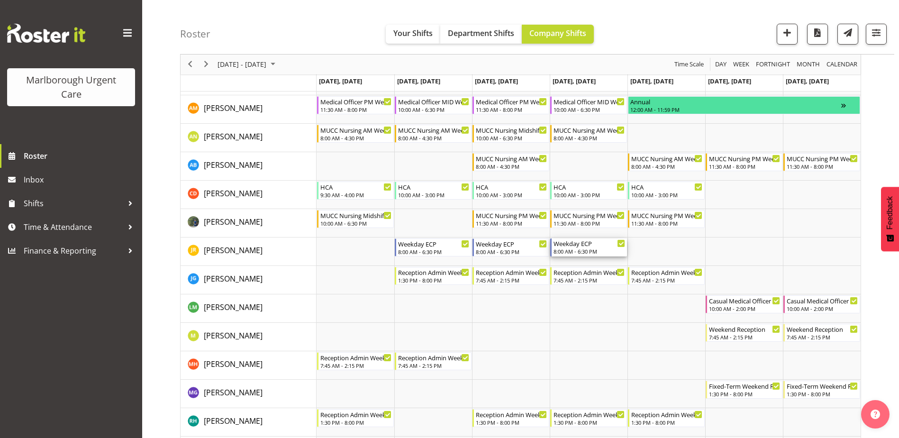
click at [591, 249] on div "8:00 AM - 6:30 PM" at bounding box center [589, 251] width 72 height 8
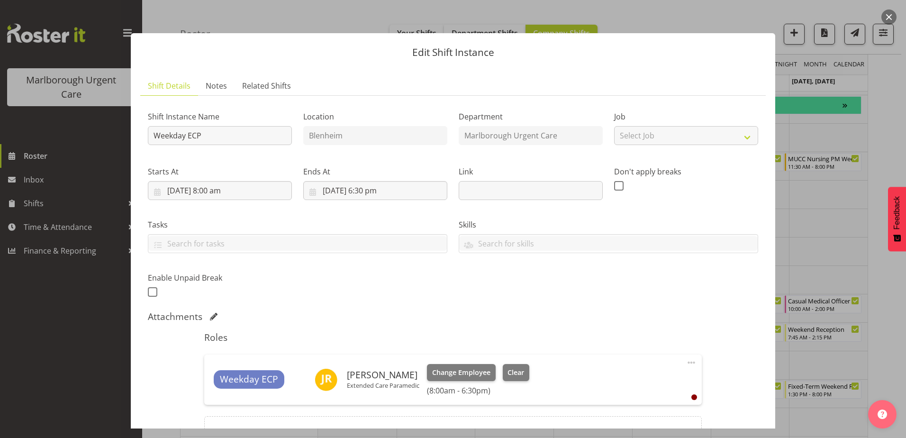
click at [888, 15] on button "button" at bounding box center [888, 16] width 15 height 15
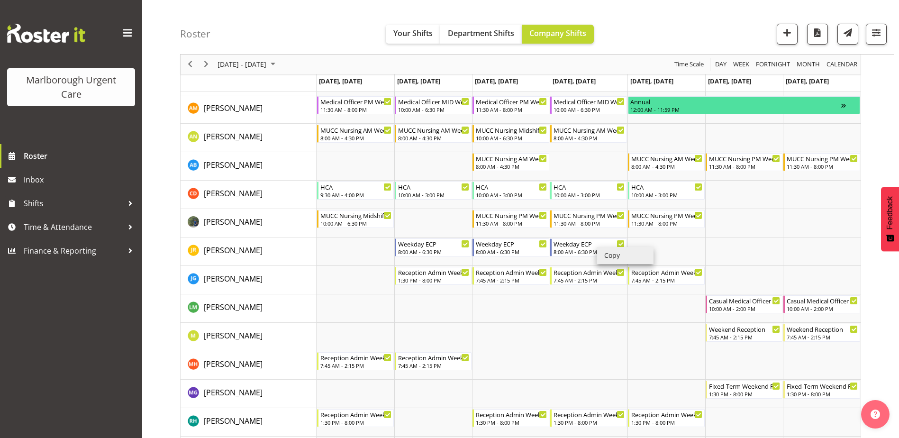
click at [610, 256] on li "Copy" at bounding box center [624, 255] width 57 height 17
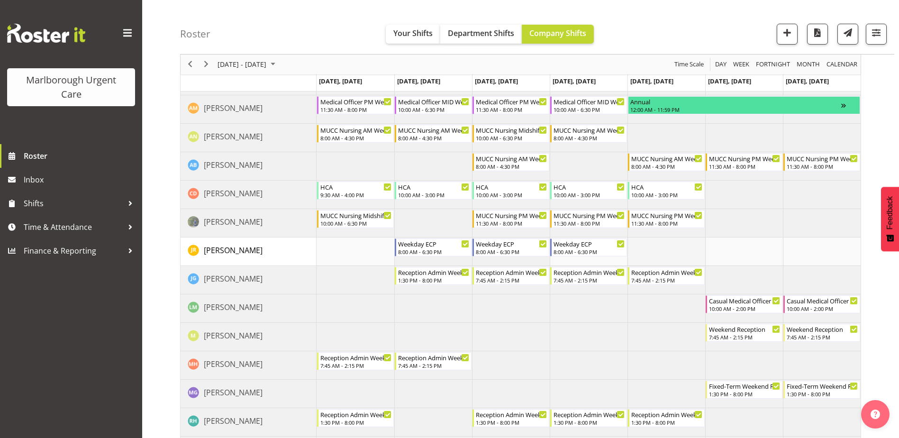
click at [661, 244] on td "Timeline Week of October 6, 2025" at bounding box center [666, 251] width 78 height 28
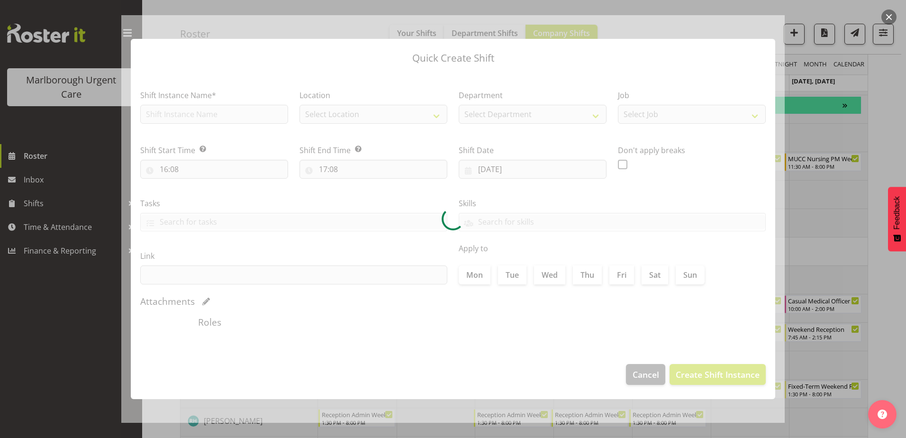
drag, startPoint x: 661, startPoint y: 244, endPoint x: 885, endPoint y: 18, distance: 317.9
click at [885, 18] on button "button" at bounding box center [888, 16] width 15 height 15
type input "10/10/2025"
checkbox input "true"
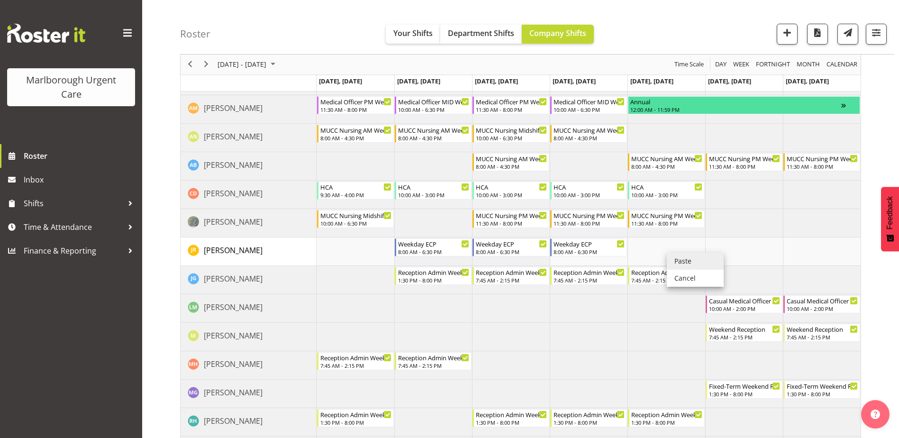
click at [677, 262] on li "Paste" at bounding box center [695, 261] width 57 height 17
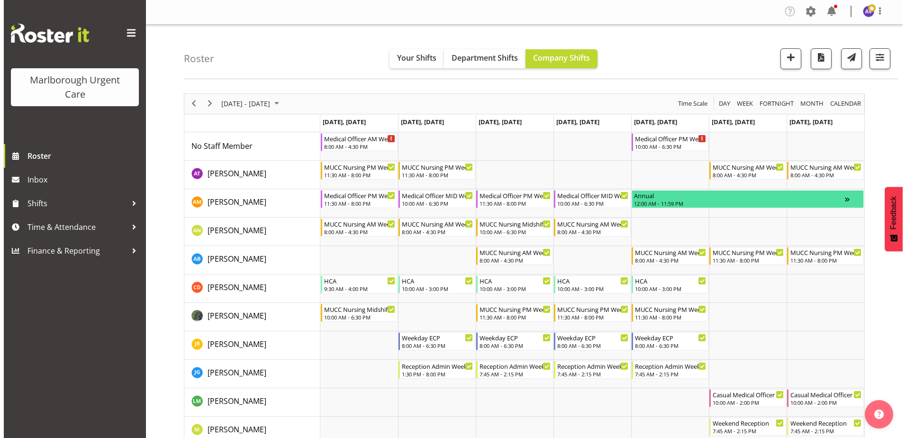
scroll to position [0, 0]
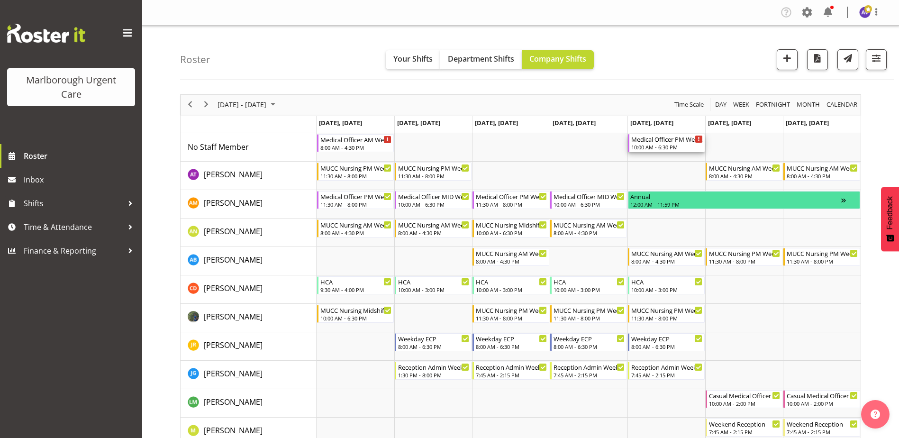
click at [664, 142] on div "Medical Officer PM Weekday" at bounding box center [667, 138] width 72 height 9
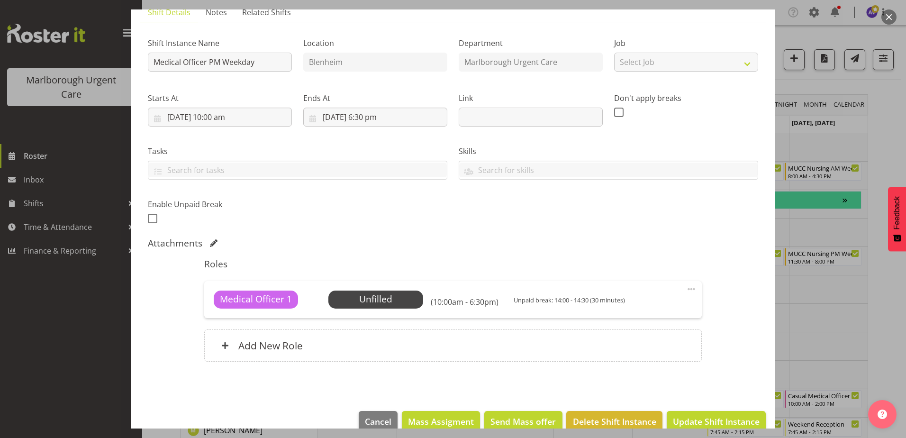
scroll to position [91, 0]
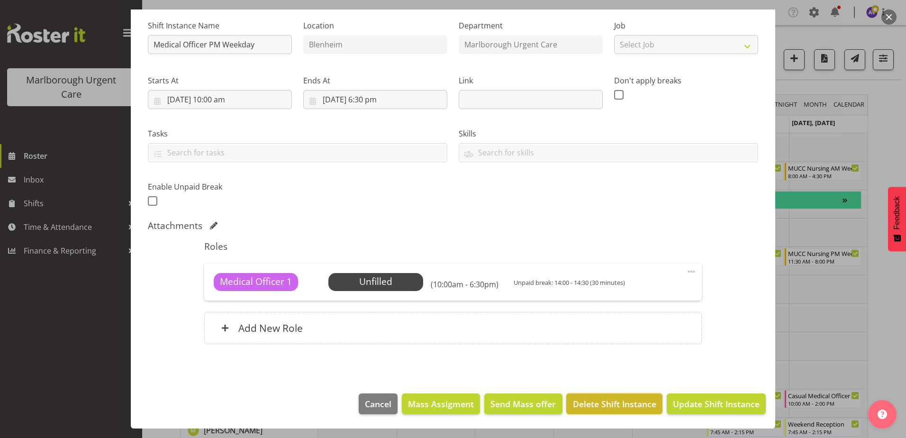
click at [622, 406] on span "Delete Shift Instance" at bounding box center [614, 404] width 83 height 12
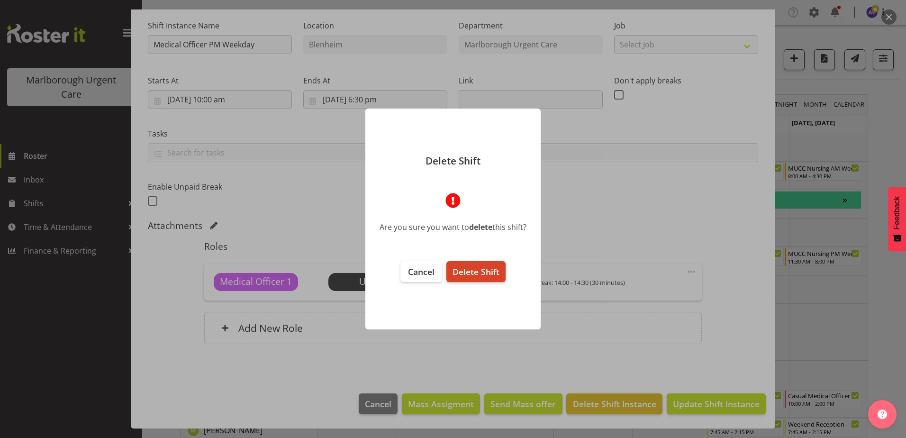
click at [476, 265] on button "Delete Shift" at bounding box center [475, 271] width 59 height 21
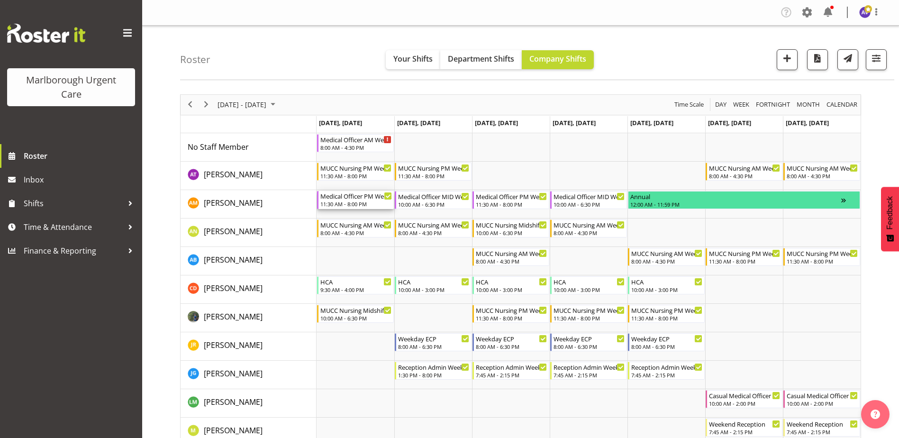
click at [356, 198] on div "Medical Officer PM Weekday" at bounding box center [356, 195] width 72 height 9
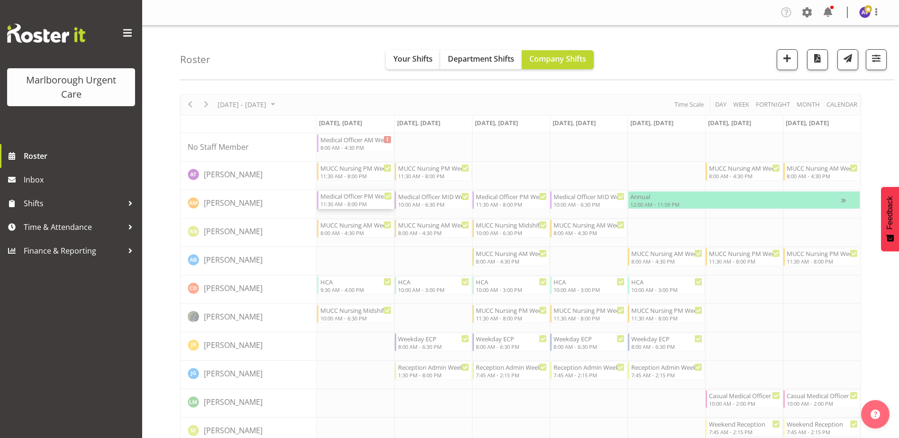
select select "9"
select select "2025"
select select "11"
select select "30"
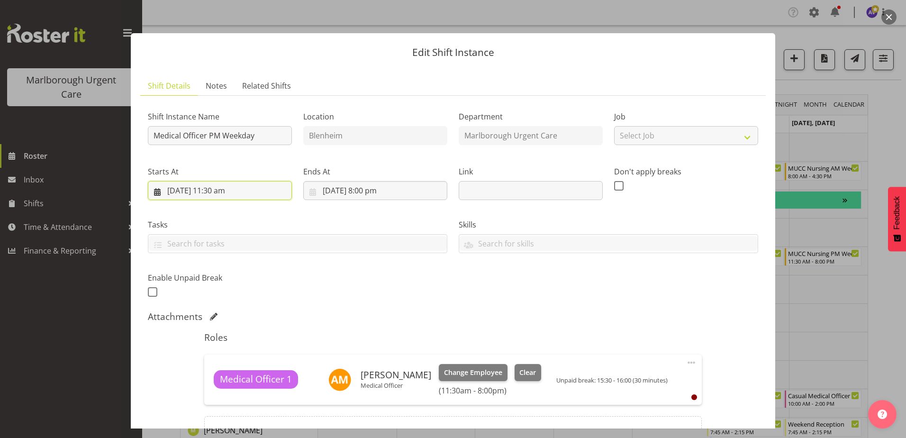
click at [226, 192] on input "6/10/2025, 11:30 am" at bounding box center [220, 190] width 144 height 19
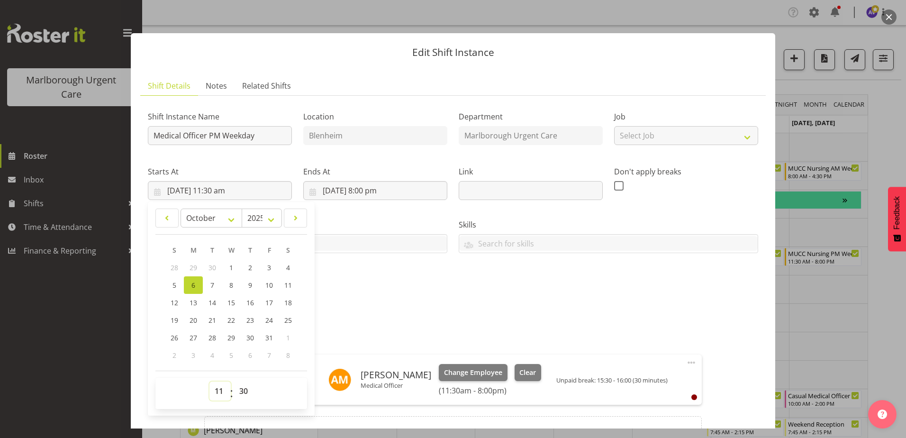
click at [217, 393] on select "00 01 02 03 04 05 06 07 08 09 10 11 12 13 14 15 16 17 18 19 20 21 22 23" at bounding box center [219, 390] width 21 height 19
select select "10"
click at [209, 381] on select "00 01 02 03 04 05 06 07 08 09 10 11 12 13 14 15 16 17 18 19 20 21 22 23" at bounding box center [219, 390] width 21 height 19
type input "6/10/2025, 10:30 am"
drag, startPoint x: 245, startPoint y: 388, endPoint x: 255, endPoint y: 389, distance: 10.0
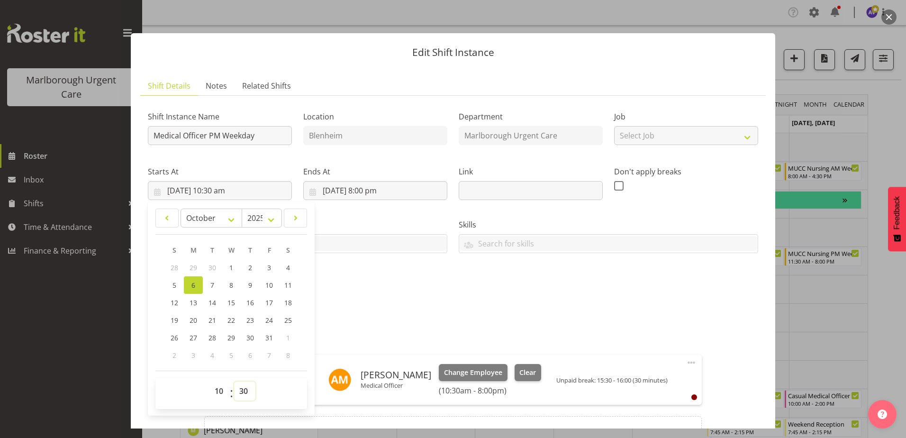
click at [245, 388] on select "00 01 02 03 04 05 06 07 08 09 10 11 12 13 14 15 16 17 18 19 20 21 22 23 24 25 2…" at bounding box center [244, 390] width 21 height 19
click at [243, 390] on select "00 01 02 03 04 05 06 07 08 09 10 11 12 13 14 15 16 17 18 19 20 21 22 23 24 25 2…" at bounding box center [244, 390] width 21 height 19
select select "0"
click at [234, 381] on select "00 01 02 03 04 05 06 07 08 09 10 11 12 13 14 15 16 17 18 19 20 21 22 23 24 25 2…" at bounding box center [244, 390] width 21 height 19
type input "6/10/2025, 10:00 am"
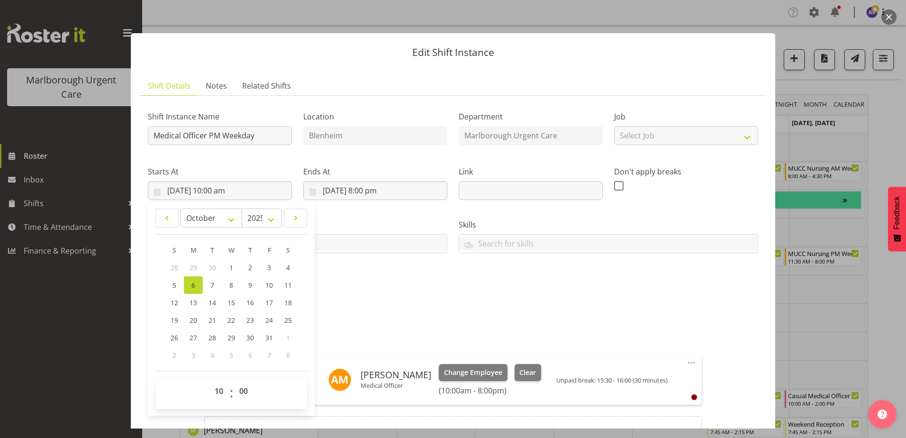
click at [378, 206] on div "Tasks Privacy 101 Health 101 APC Renewal Copy Te Tiriti o Waitagni HDC Code of …" at bounding box center [297, 232] width 311 height 53
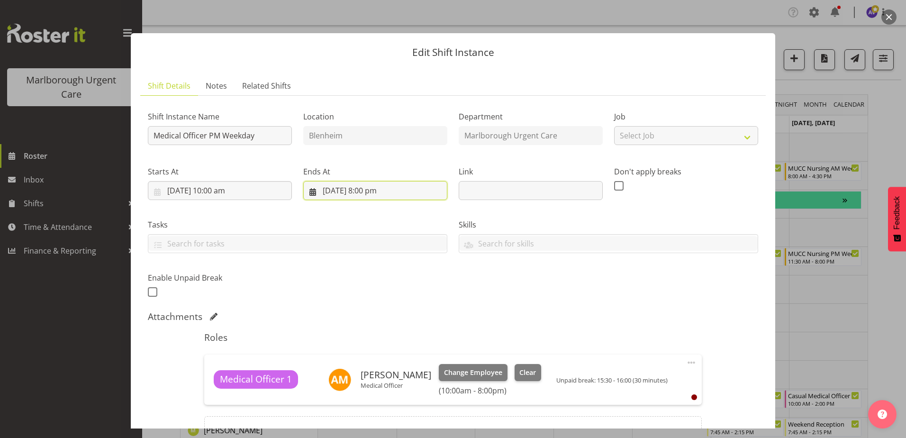
click at [361, 188] on input "6/10/2025, 8:00 pm" at bounding box center [375, 190] width 144 height 19
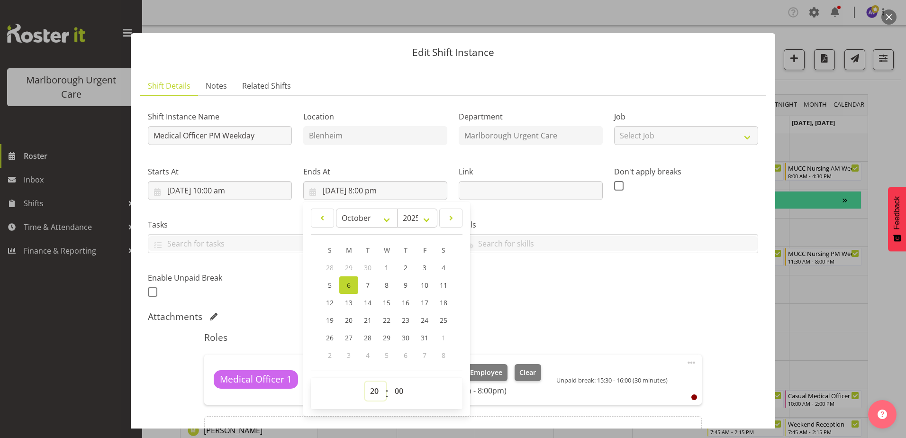
click at [373, 390] on select "00 01 02 03 04 05 06 07 08 09 10 11 12 13 14 15 16 17 18 19 20 21 22 23" at bounding box center [375, 390] width 21 height 19
select select "16"
click at [365, 381] on select "00 01 02 03 04 05 06 07 08 09 10 11 12 13 14 15 16 17 18 19 20 21 22 23" at bounding box center [375, 390] width 21 height 19
type input "6/10/2025, 4:00 pm"
click at [398, 390] on select "00 01 02 03 04 05 06 07 08 09 10 11 12 13 14 15 16 17 18 19 20 21 22 23 24 25 2…" at bounding box center [399, 390] width 21 height 19
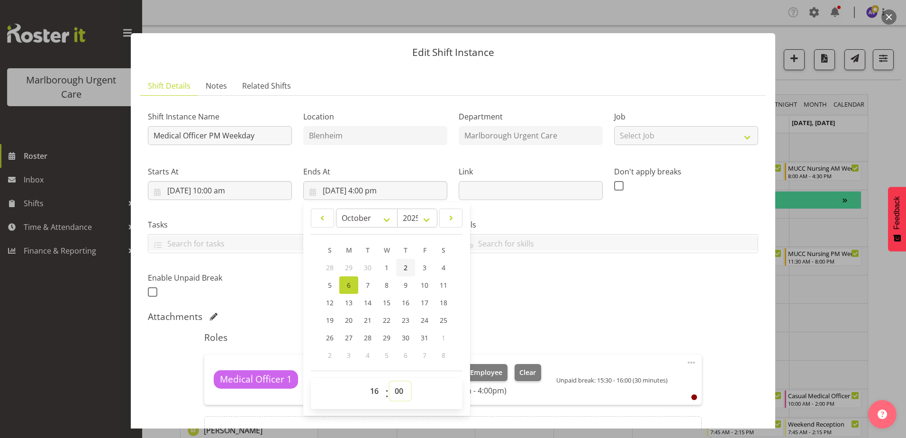
select select "30"
click at [389, 381] on select "00 01 02 03 04 05 06 07 08 09 10 11 12 13 14 15 16 17 18 19 20 21 22 23 24 25 2…" at bounding box center [399, 390] width 21 height 19
type input "6/10/2025, 4:30 pm"
click at [501, 310] on div "Shift Instance Name Medical Officer PM Weekday Location Blenheim Department Mar…" at bounding box center [453, 281] width 610 height 356
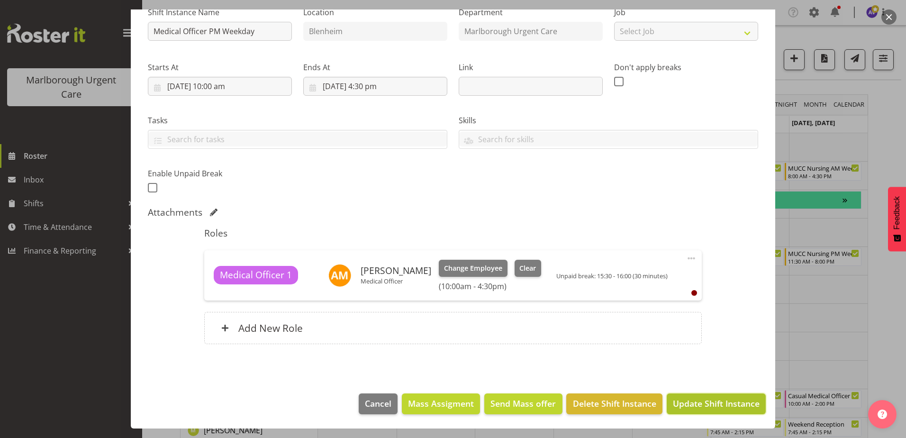
click at [698, 404] on span "Update Shift Instance" at bounding box center [716, 403] width 87 height 12
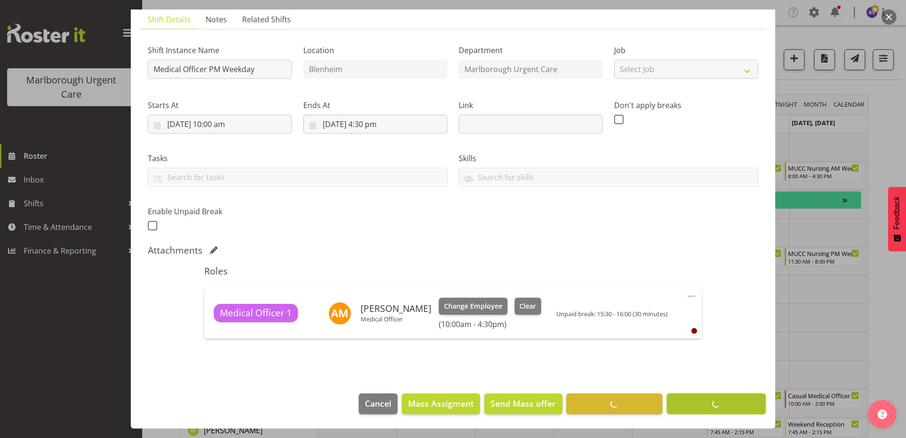
scroll to position [66, 0]
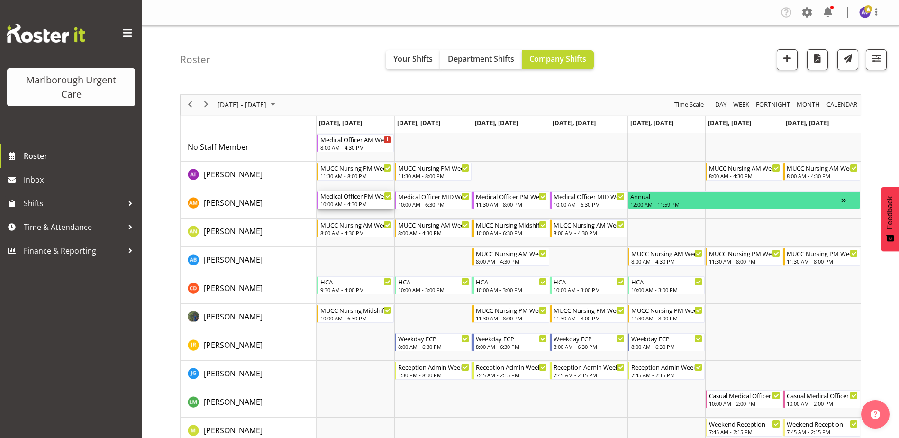
click at [340, 196] on div "Medical Officer PM Weekday" at bounding box center [356, 195] width 72 height 9
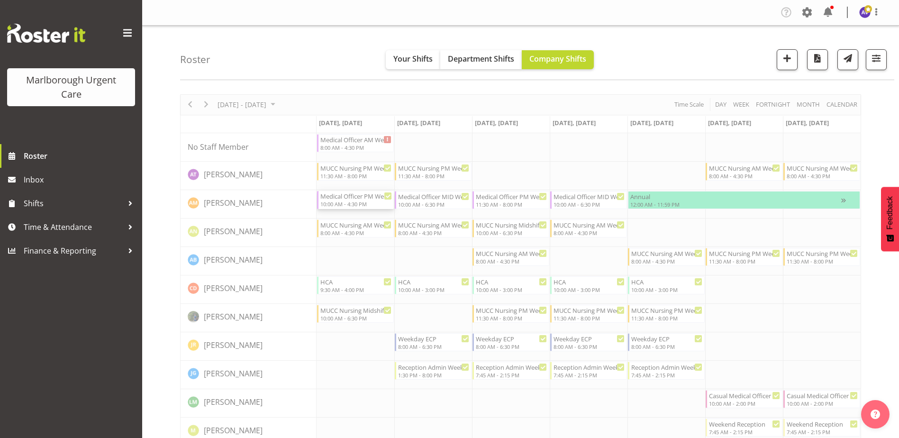
select select "9"
select select "2025"
select select "16"
select select "30"
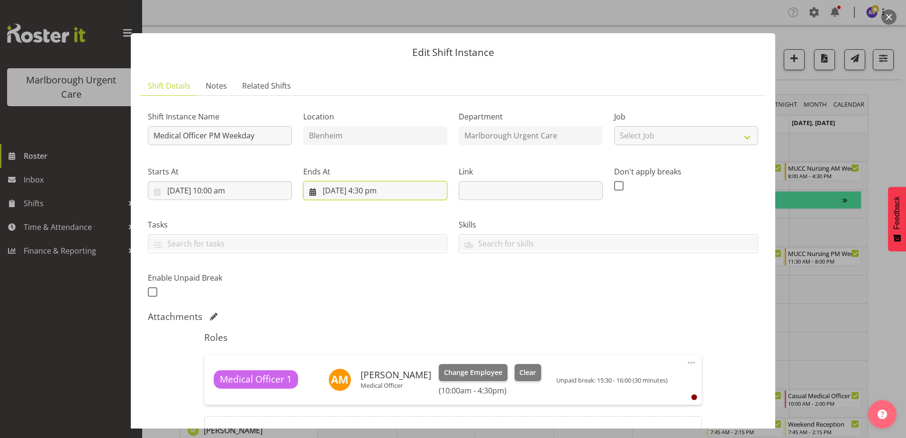
click at [365, 187] on input "6/10/2025, 4:30 pm" at bounding box center [375, 190] width 144 height 19
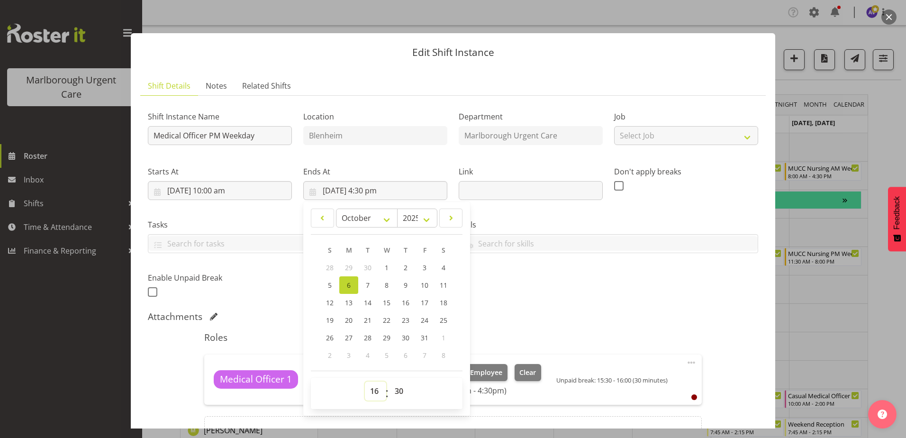
click at [375, 388] on select "00 01 02 03 04 05 06 07 08 09 10 11 12 13 14 15 16 17 18 19 20 21 22 23" at bounding box center [375, 390] width 21 height 19
select select "18"
click at [365, 381] on select "00 01 02 03 04 05 06 07 08 09 10 11 12 13 14 15 16 17 18 19 20 21 22 23" at bounding box center [375, 390] width 21 height 19
type input "6/10/2025, 6:30 pm"
click at [532, 299] on div "Shift Instance Name Medical Officer PM Weekday Location Blenheim Department Mar…" at bounding box center [453, 202] width 622 height 208
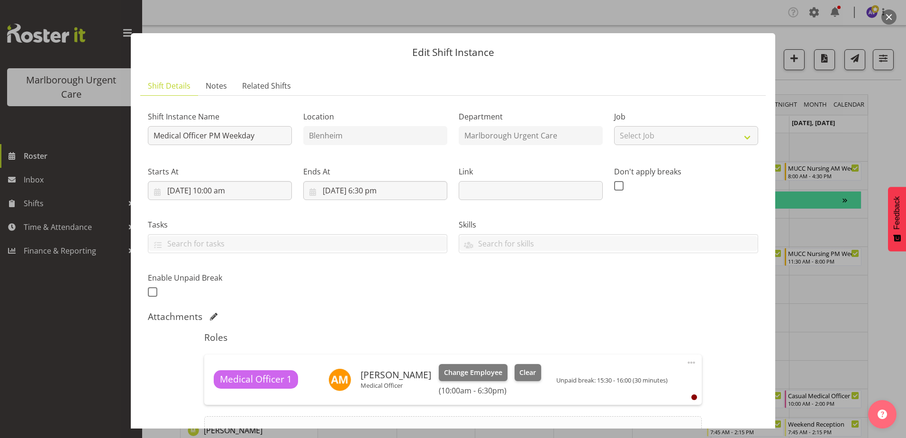
scroll to position [104, 0]
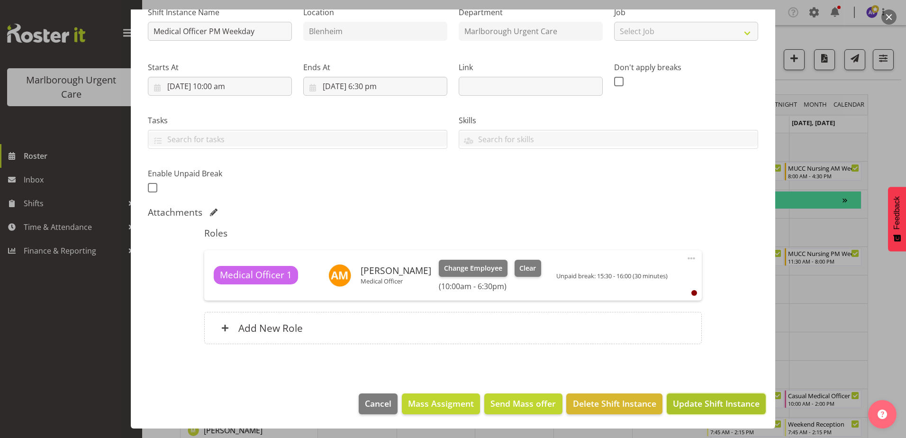
click at [693, 404] on span "Update Shift Instance" at bounding box center [716, 403] width 87 height 12
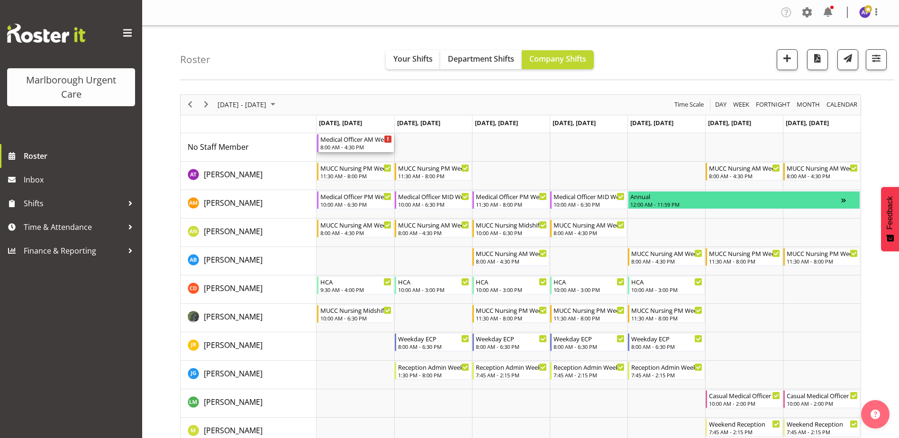
click at [349, 142] on div "Medical Officer AM Weekday" at bounding box center [356, 138] width 72 height 9
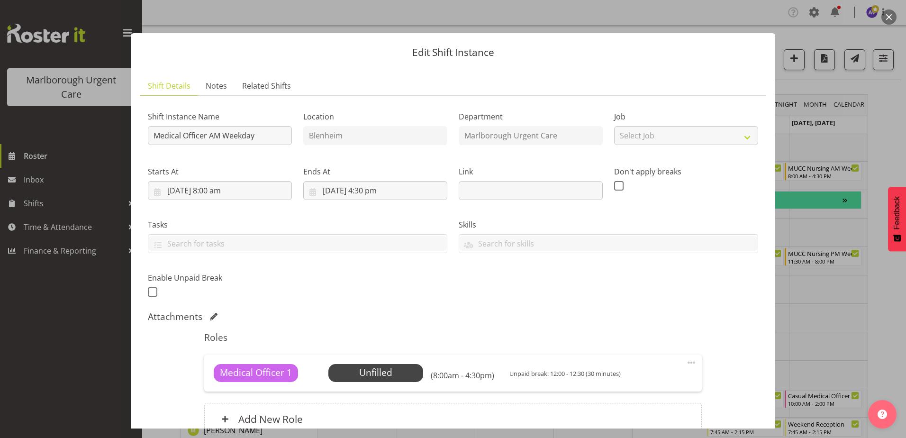
scroll to position [91, 0]
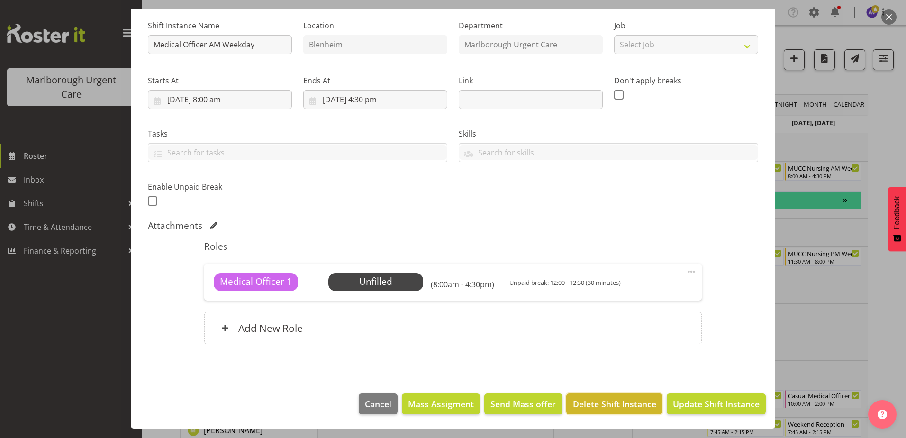
click at [620, 401] on span "Delete Shift Instance" at bounding box center [614, 404] width 83 height 12
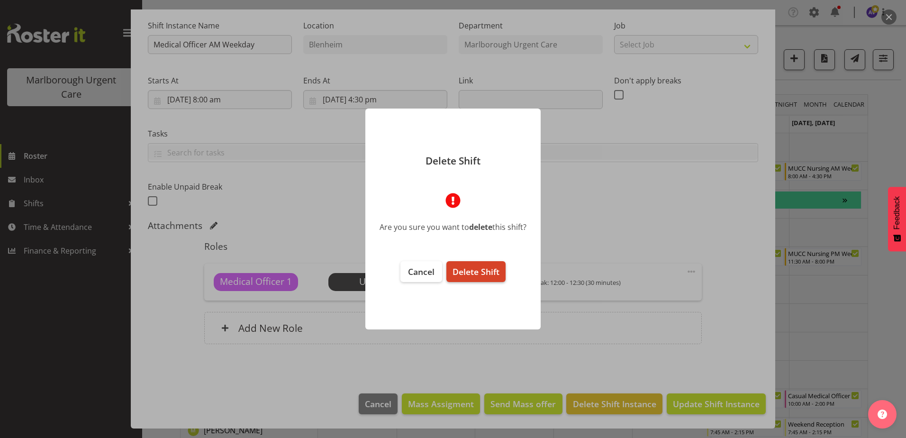
click at [479, 271] on span "Delete Shift" at bounding box center [475, 271] width 47 height 11
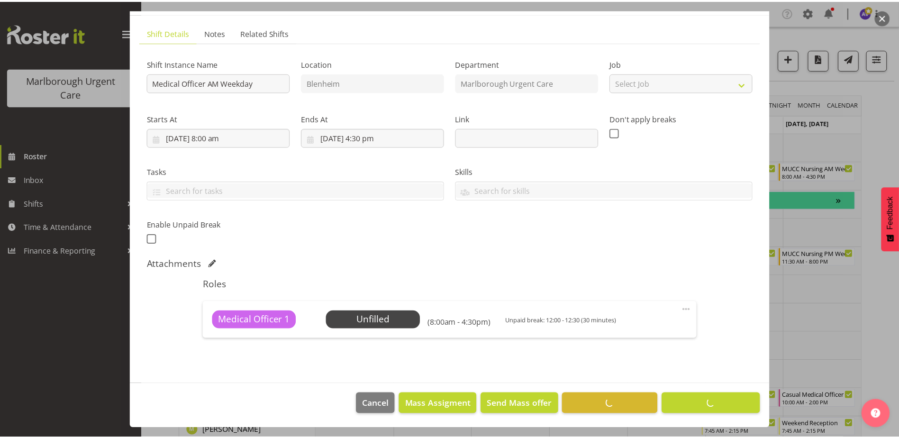
scroll to position [53, 0]
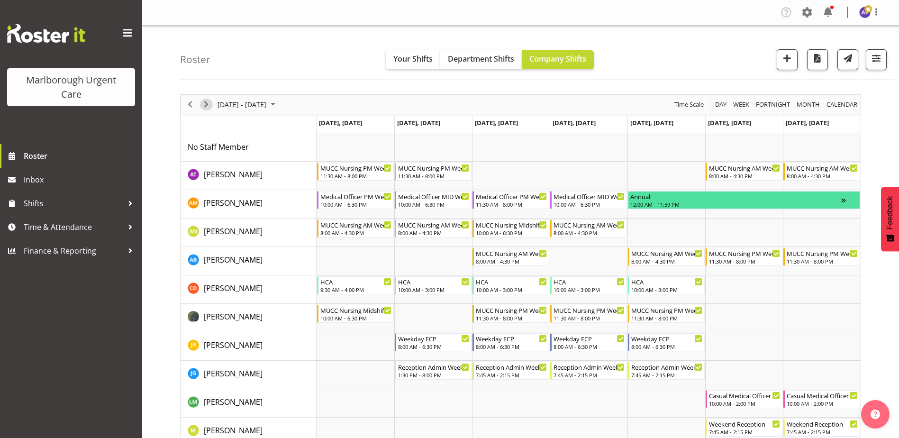
click at [204, 99] on span "Next" at bounding box center [205, 105] width 11 height 12
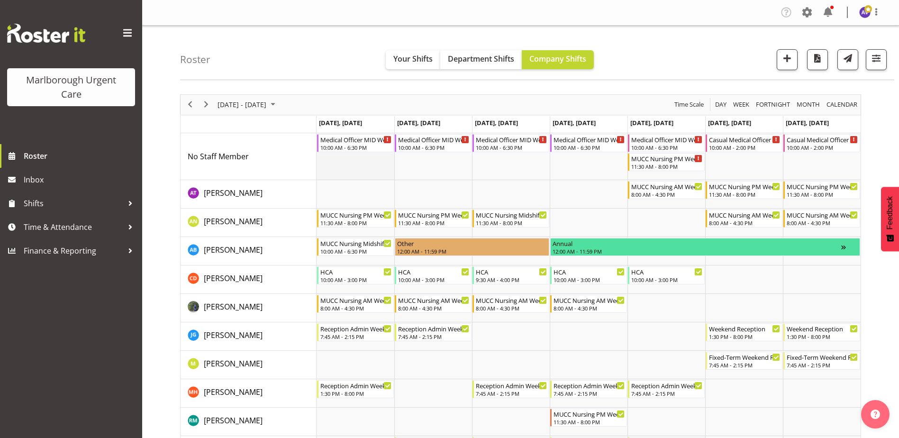
scroll to position [47, 0]
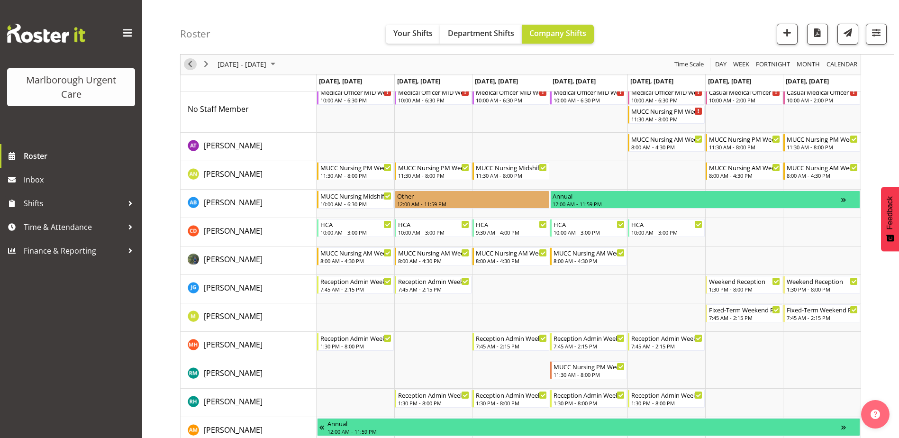
click at [191, 64] on span "Previous" at bounding box center [189, 65] width 11 height 12
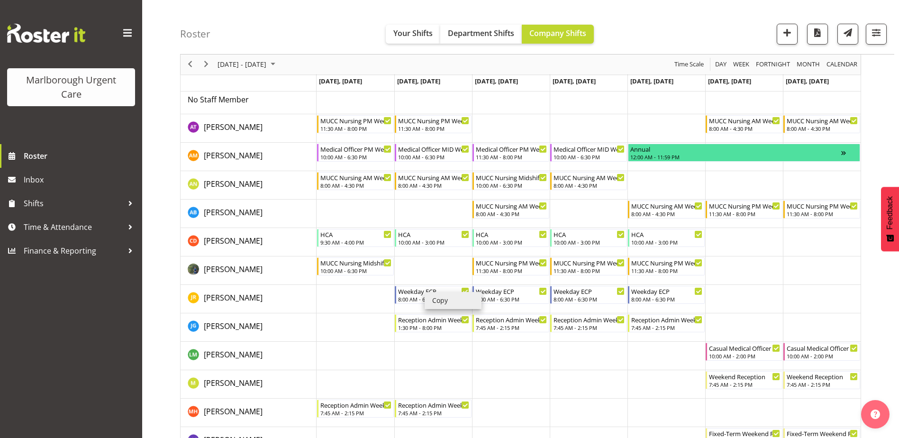
click at [449, 302] on li "Copy" at bounding box center [453, 300] width 57 height 17
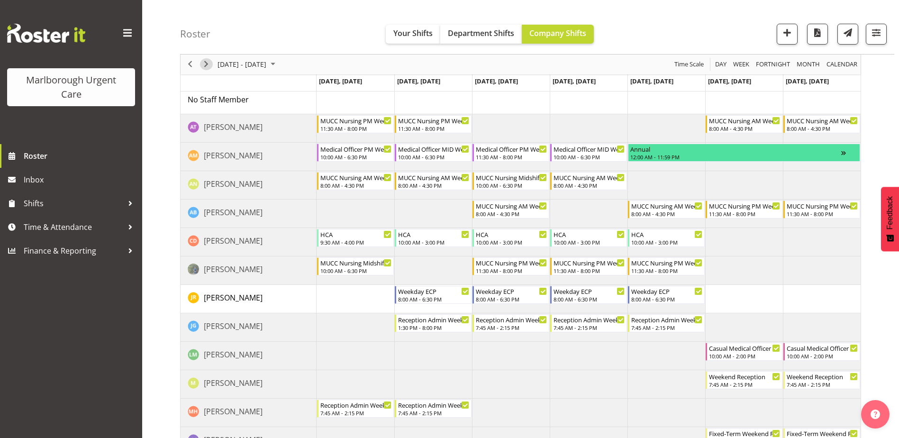
click at [203, 64] on span "Next" at bounding box center [205, 65] width 11 height 12
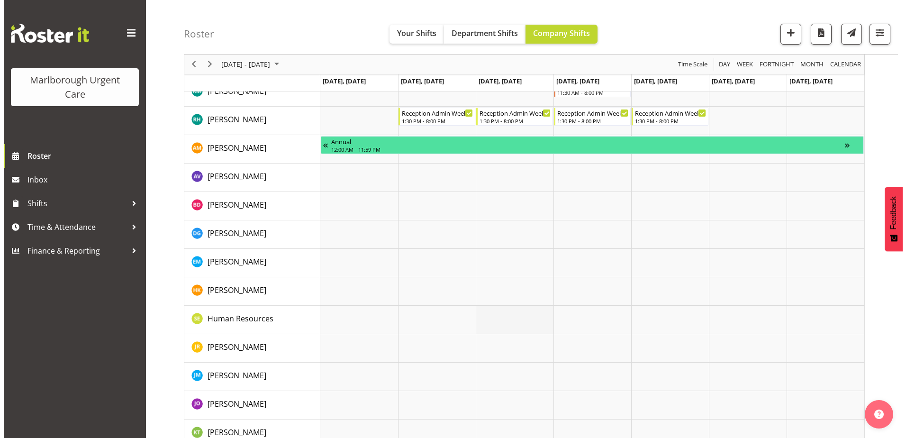
scroll to position [332, 0]
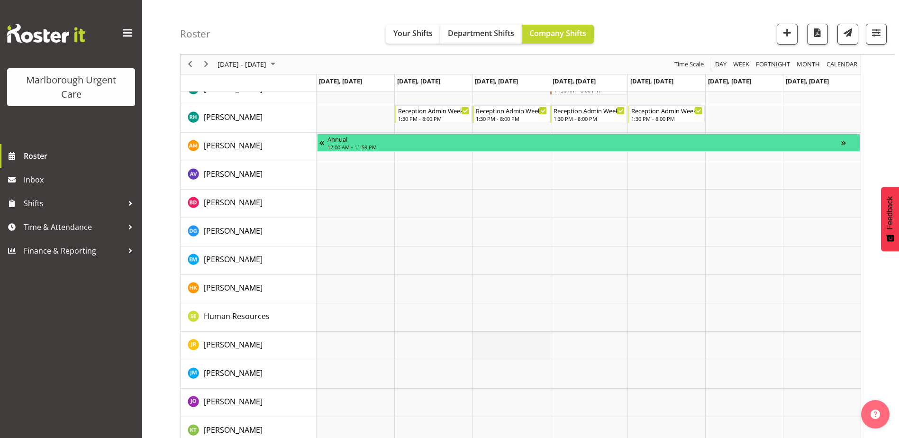
click at [520, 347] on td "Timeline Week of October 13, 2025" at bounding box center [511, 346] width 78 height 28
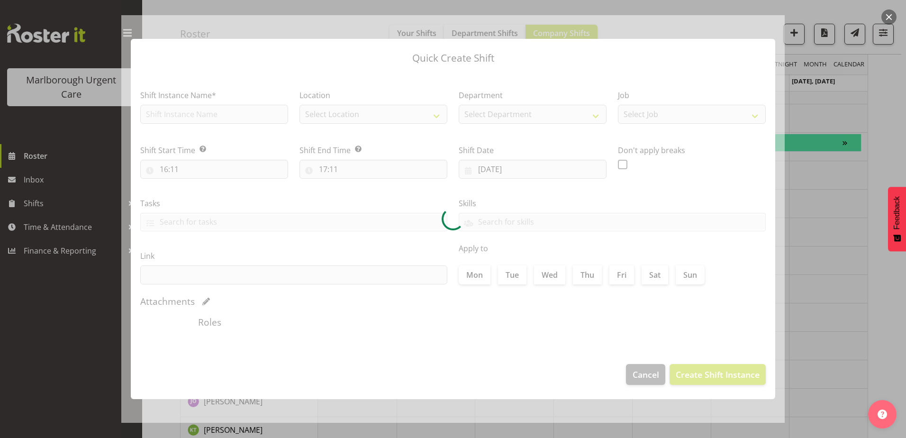
type input "15/10/2025"
checkbox input "true"
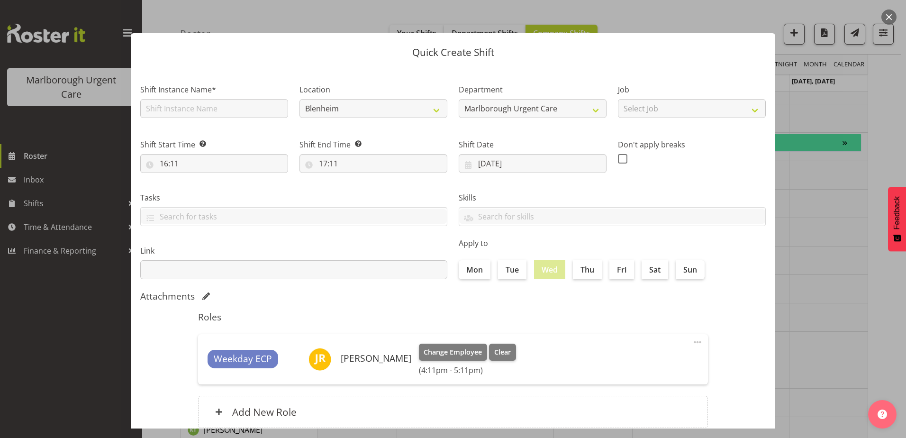
click at [884, 18] on button "button" at bounding box center [888, 16] width 15 height 15
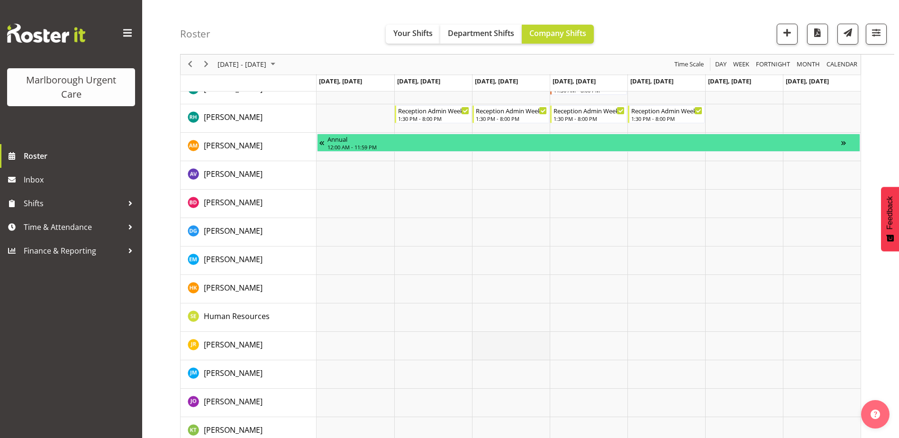
click at [484, 343] on td "Timeline Week of October 13, 2025" at bounding box center [511, 346] width 78 height 28
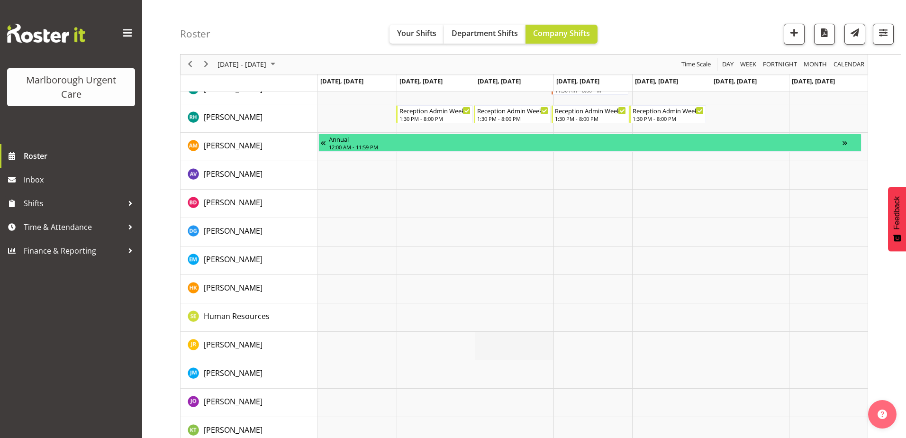
select select "16"
select select "11"
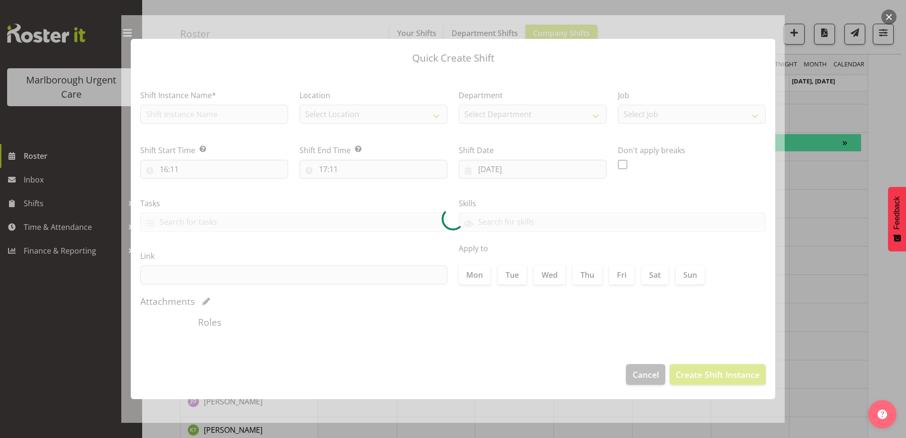
type input "15/10/2025"
checkbox input "true"
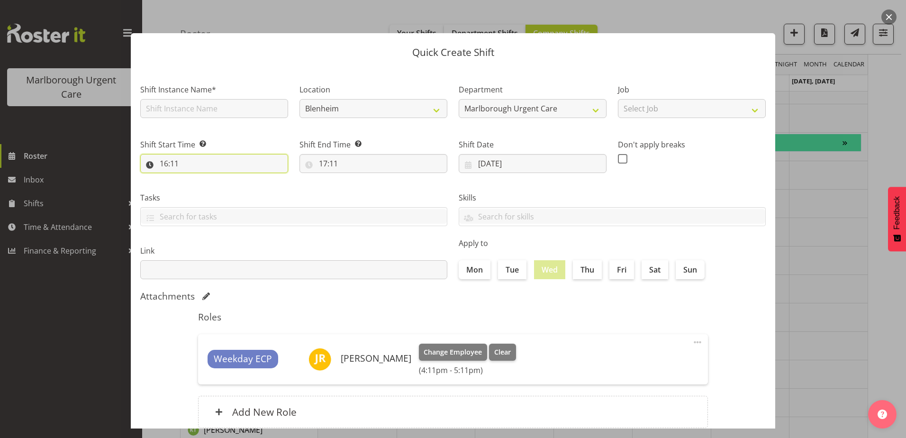
click at [183, 164] on input "16:11" at bounding box center [214, 163] width 148 height 19
click at [165, 160] on input "16:11" at bounding box center [214, 163] width 148 height 19
click at [175, 167] on input "16:11" at bounding box center [214, 163] width 148 height 19
click at [206, 187] on select "00 01 02 03 04 05 06 07 08 09 10 11 12 13 14 15 16 17 18 19 20 21 22 23" at bounding box center [204, 188] width 21 height 19
select select "10"
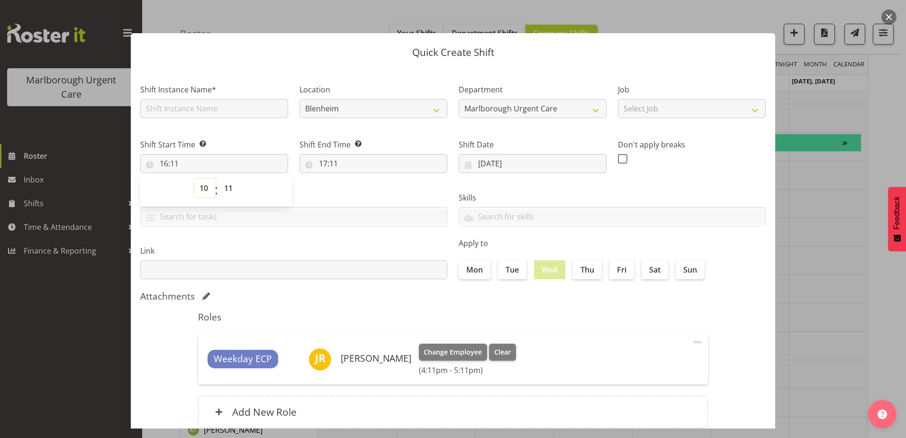
click at [194, 179] on select "00 01 02 03 04 05 06 07 08 09 10 11 12 13 14 15 16 17 18 19 20 21 22 23" at bounding box center [204, 188] width 21 height 19
type input "10:11"
click at [231, 192] on select "00 01 02 03 04 05 06 07 08 09 10 11 12 13 14 15 16 17 18 19 20 21 22 23 24 25 2…" at bounding box center [229, 188] width 21 height 19
select select "0"
click at [219, 179] on select "00 01 02 03 04 05 06 07 08 09 10 11 12 13 14 15 16 17 18 19 20 21 22 23 24 25 2…" at bounding box center [229, 188] width 21 height 19
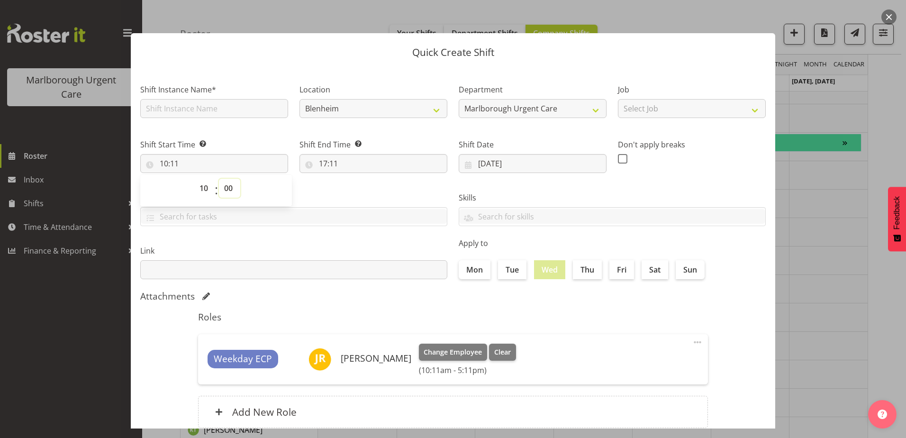
type input "10:00"
click at [331, 158] on input "17:11" at bounding box center [373, 163] width 148 height 19
click at [357, 188] on select "00 01 02 03 04 05 06 07 08 09 10 11 12 13 14 15 16 17 18 19 20 21 22 23" at bounding box center [363, 188] width 21 height 19
select select "20"
type input "20:11"
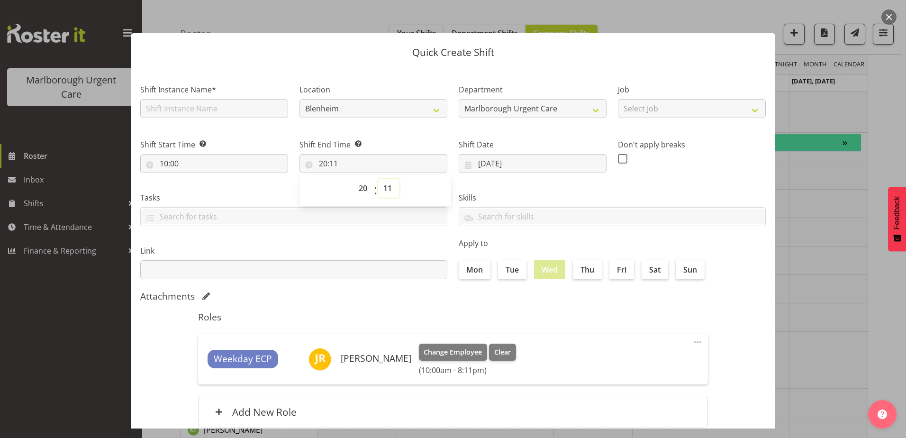
click at [387, 187] on select "00 01 02 03 04 05 06 07 08 09 10 11 12 13 14 15 16 17 18 19 20 21 22 23 24 25 2…" at bounding box center [388, 188] width 21 height 19
select select "0"
click at [378, 179] on select "00 01 02 03 04 05 06 07 08 09 10 11 12 13 14 15 16 17 18 19 20 21 22 23 24 25 2…" at bounding box center [388, 188] width 21 height 19
type input "20:00"
click at [161, 163] on input "10:00" at bounding box center [214, 163] width 148 height 19
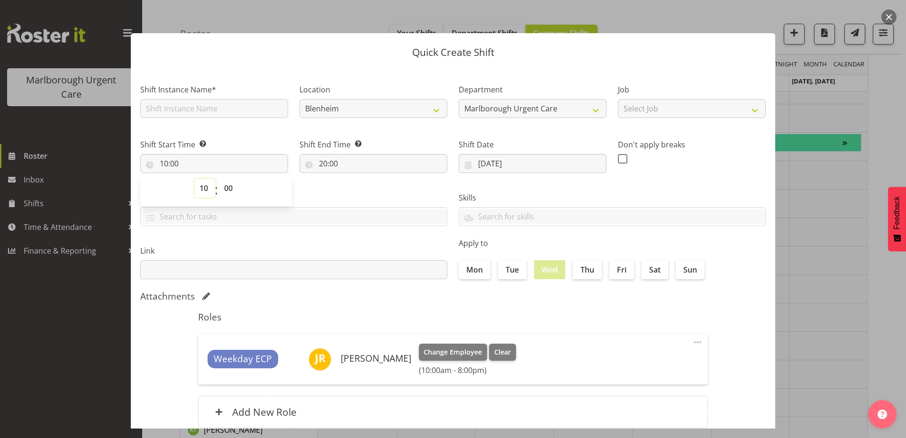
click at [205, 186] on select "00 01 02 03 04 05 06 07 08 09 10 11 12 13 14 15 16 17 18 19 20 21 22 23" at bounding box center [204, 188] width 21 height 19
select select "9"
click at [194, 179] on select "00 01 02 03 04 05 06 07 08 09 10 11 12 13 14 15 16 17 18 19 20 21 22 23" at bounding box center [204, 188] width 21 height 19
type input "09:00"
click at [230, 186] on select "00 01 02 03 04 05 06 07 08 09 10 11 12 13 14 15 16 17 18 19 20 21 22 23 24 25 2…" at bounding box center [229, 188] width 21 height 19
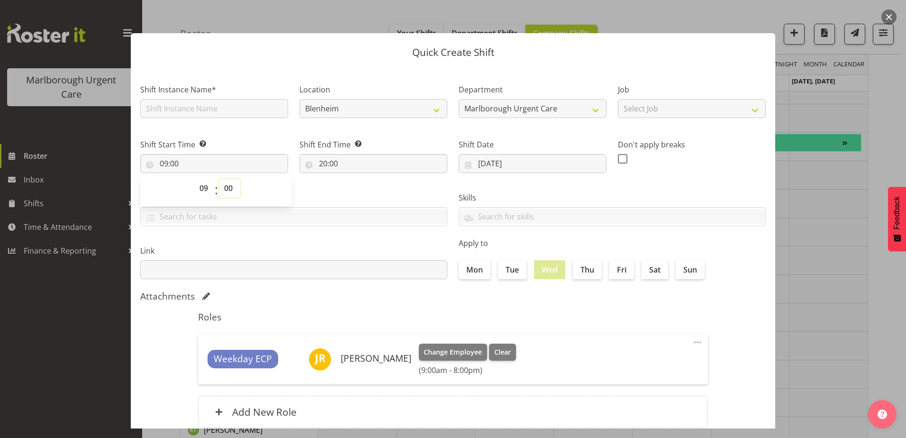
select select "30"
click at [219, 179] on select "00 01 02 03 04 05 06 07 08 09 10 11 12 13 14 15 16 17 18 19 20 21 22 23 24 25 2…" at bounding box center [229, 188] width 21 height 19
type input "09:30"
drag, startPoint x: 350, startPoint y: 239, endPoint x: 481, endPoint y: 302, distance: 145.2
click at [351, 239] on div "Link" at bounding box center [294, 258] width 318 height 53
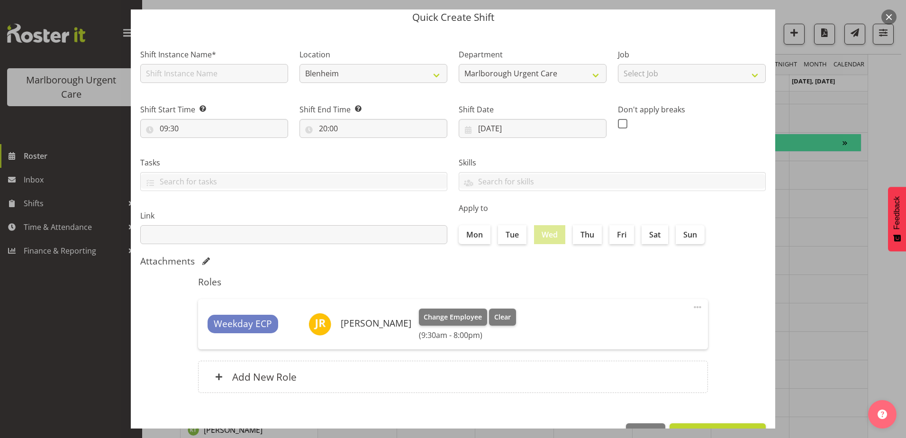
scroll to position [65, 0]
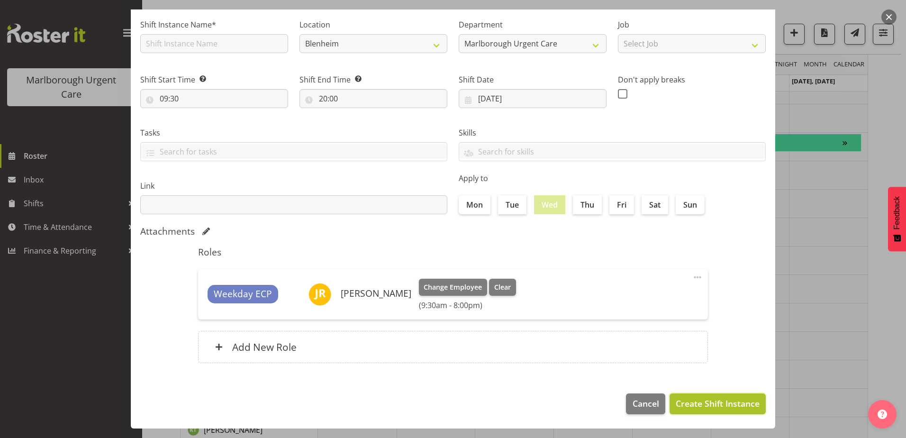
click at [688, 406] on span "Create Shift Instance" at bounding box center [718, 403] width 84 height 12
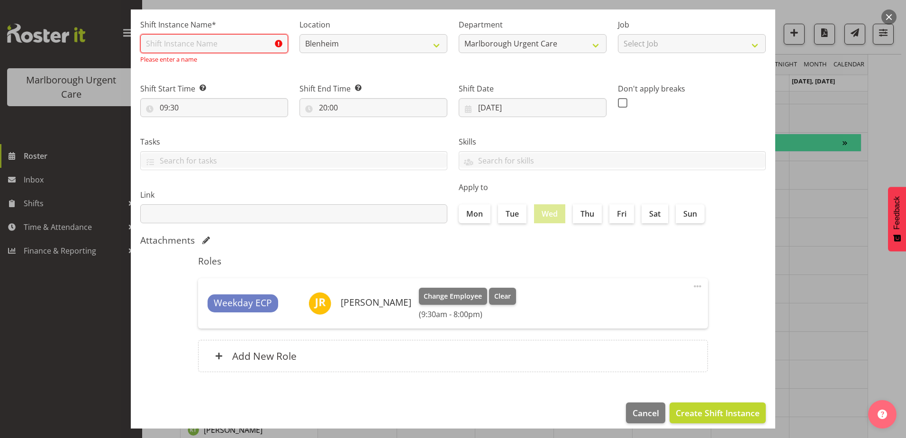
click at [219, 42] on input "text" at bounding box center [214, 43] width 148 height 19
click at [173, 26] on label "Shift Instance Name*" at bounding box center [214, 24] width 148 height 11
click at [176, 39] on input "text" at bounding box center [214, 43] width 148 height 19
type input "Weekday ECP"
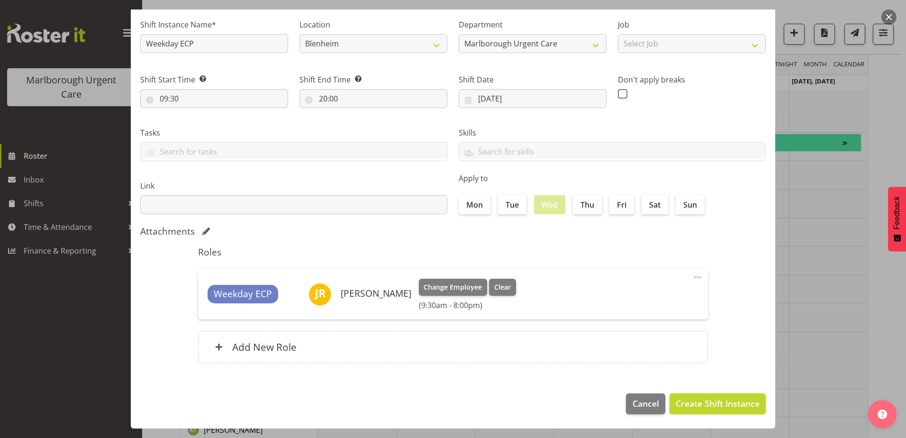
click at [712, 399] on span "Create Shift Instance" at bounding box center [718, 403] width 84 height 12
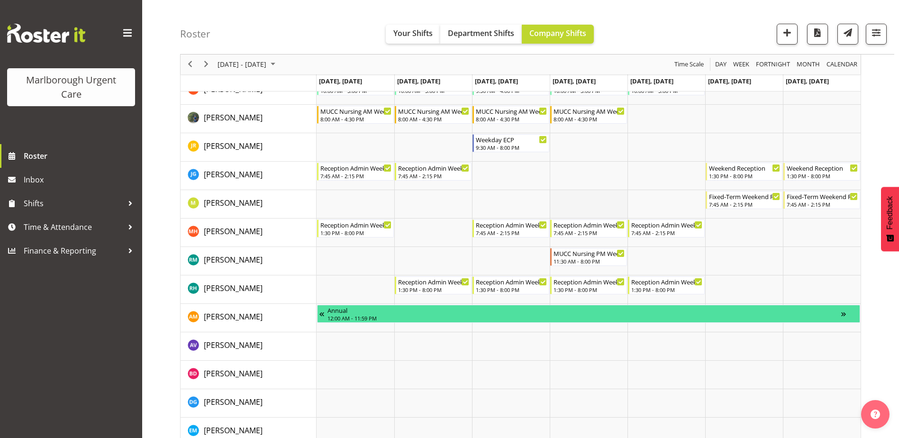
scroll to position [95, 0]
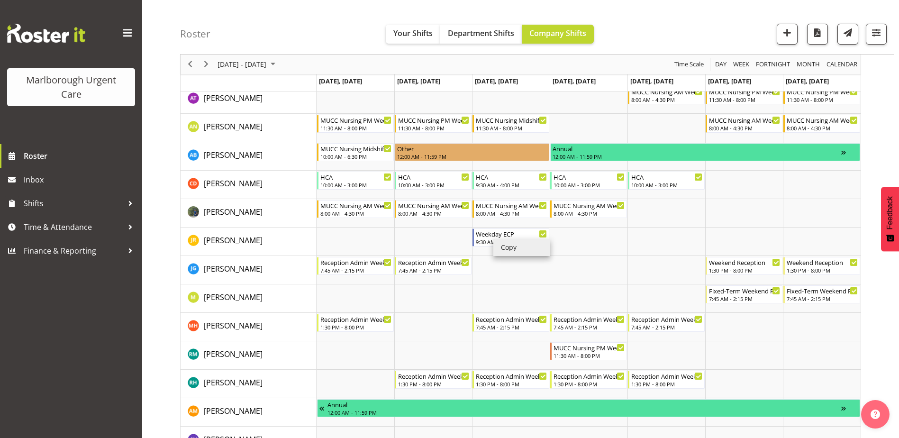
click at [511, 250] on li "Copy" at bounding box center [521, 247] width 57 height 17
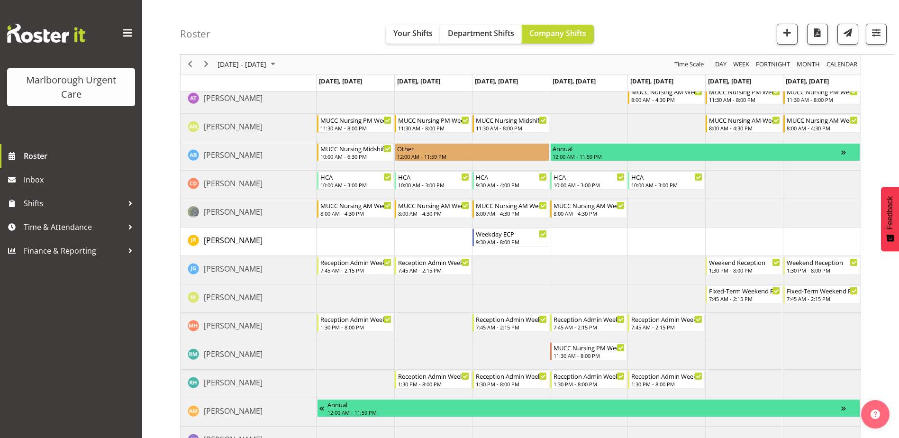
click at [587, 235] on td "Timeline Week of October 13, 2025" at bounding box center [589, 241] width 78 height 28
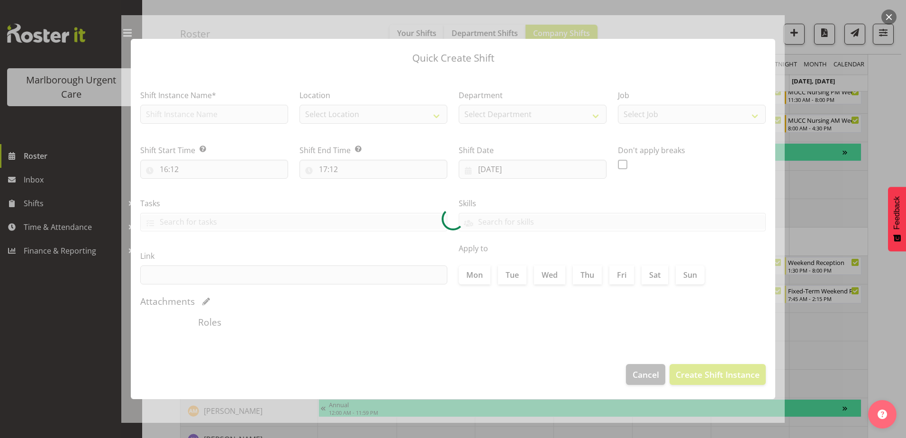
type input "16/10/2025"
checkbox input "true"
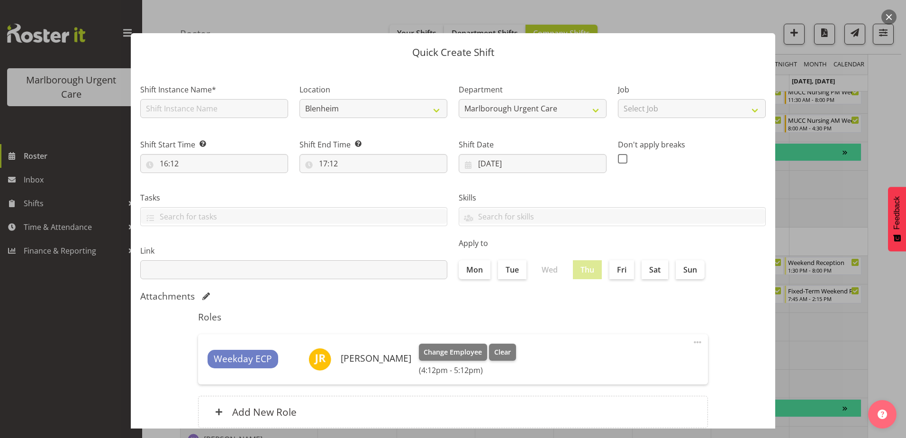
click at [892, 16] on button "button" at bounding box center [888, 16] width 15 height 15
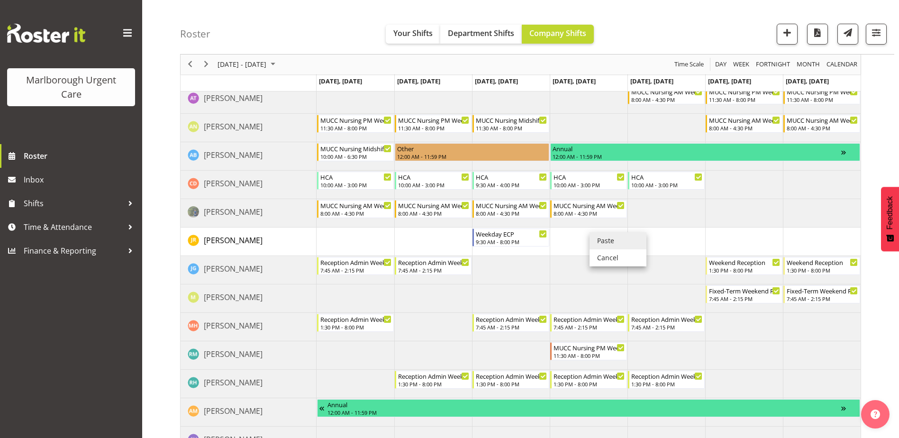
click at [606, 241] on li "Paste" at bounding box center [617, 240] width 57 height 17
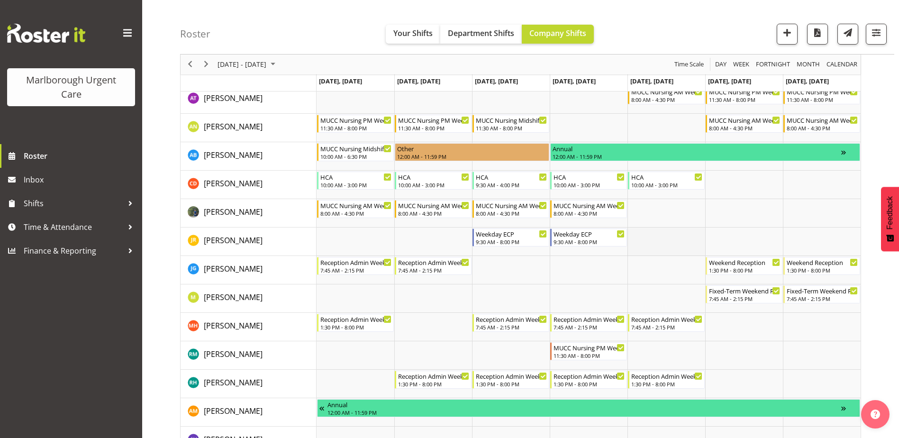
click at [664, 236] on td "Timeline Week of October 13, 2025" at bounding box center [666, 241] width 78 height 28
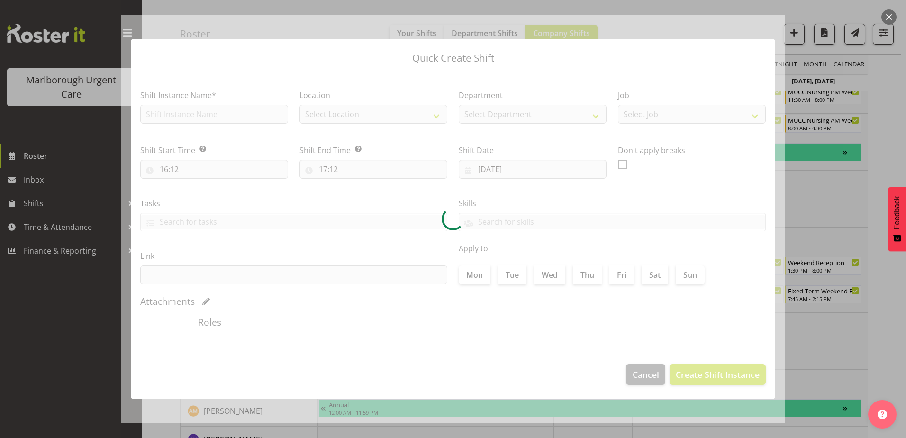
type input "17/10/2025"
checkbox input "true"
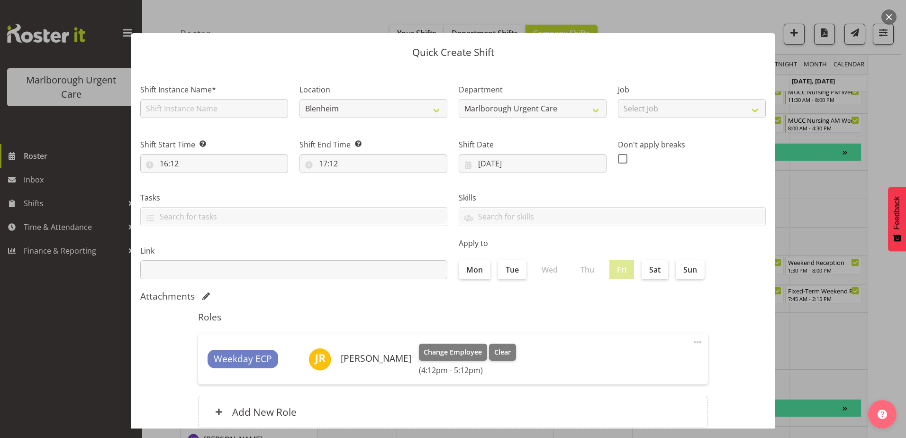
click at [884, 18] on button "button" at bounding box center [888, 16] width 15 height 15
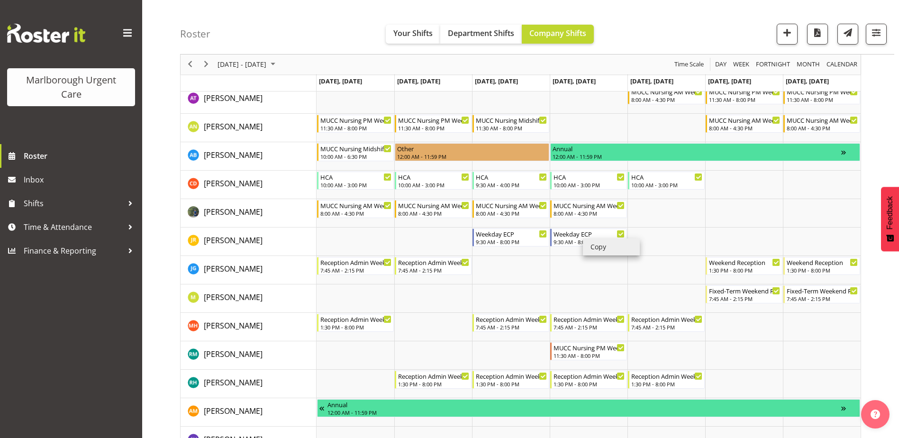
click at [601, 246] on li "Copy" at bounding box center [611, 246] width 57 height 17
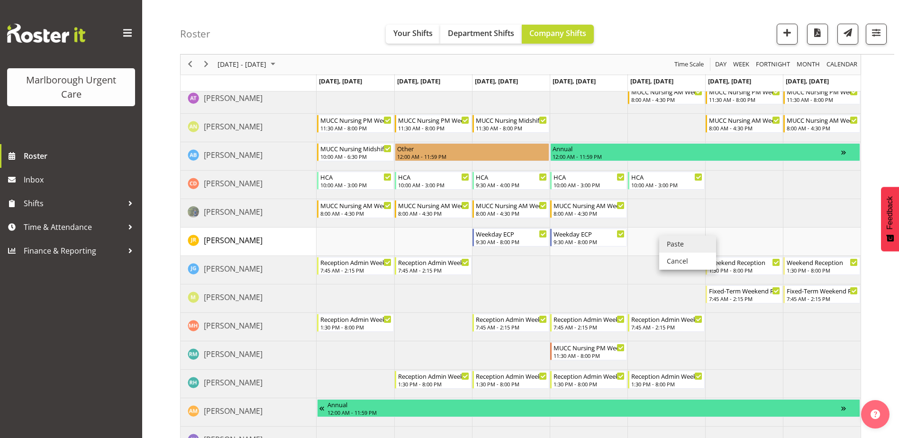
click at [670, 244] on li "Paste" at bounding box center [687, 243] width 57 height 17
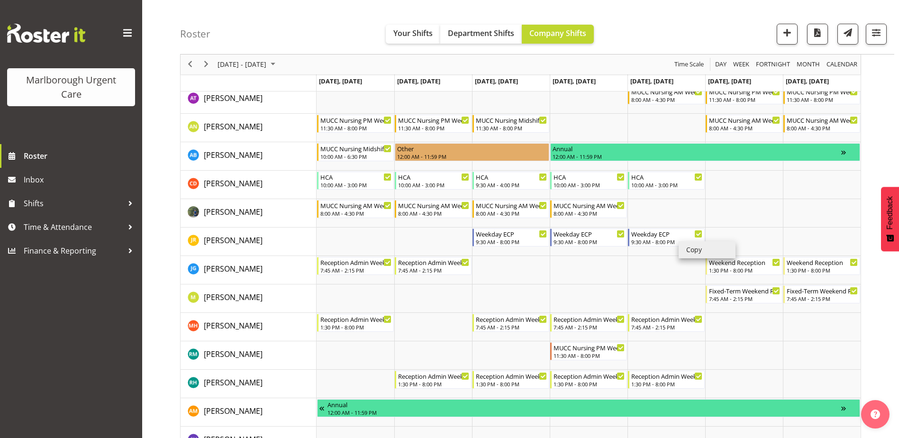
click at [699, 254] on li "Copy" at bounding box center [706, 249] width 57 height 17
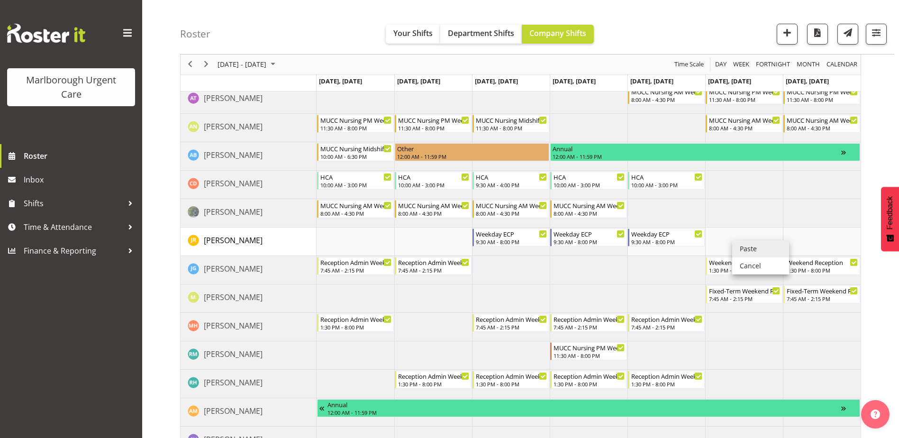
click at [748, 250] on li "Paste" at bounding box center [760, 248] width 57 height 17
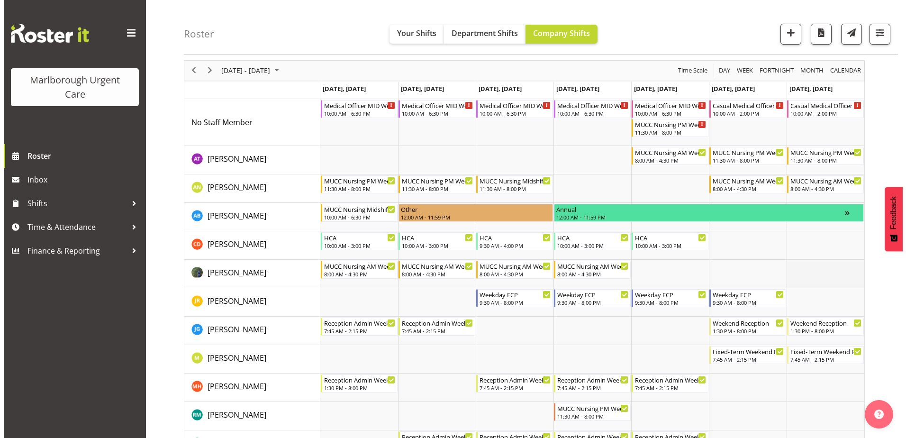
scroll to position [0, 0]
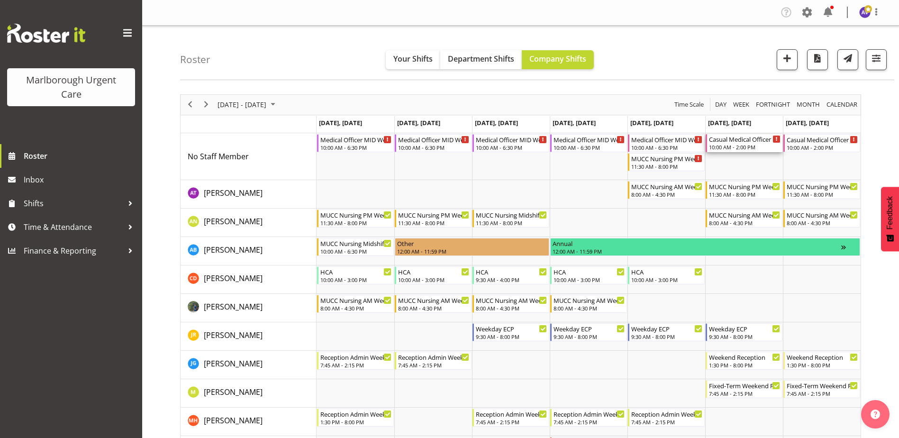
click at [733, 140] on div "Casual Medical Officer Weekend" at bounding box center [745, 138] width 72 height 9
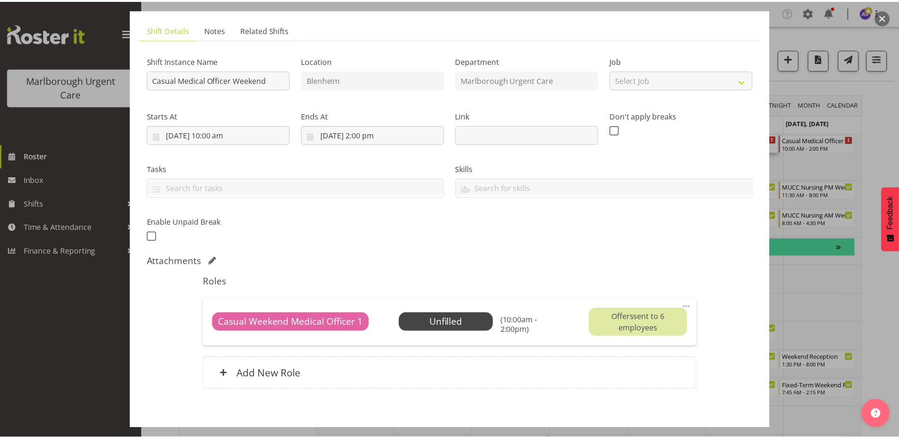
scroll to position [101, 0]
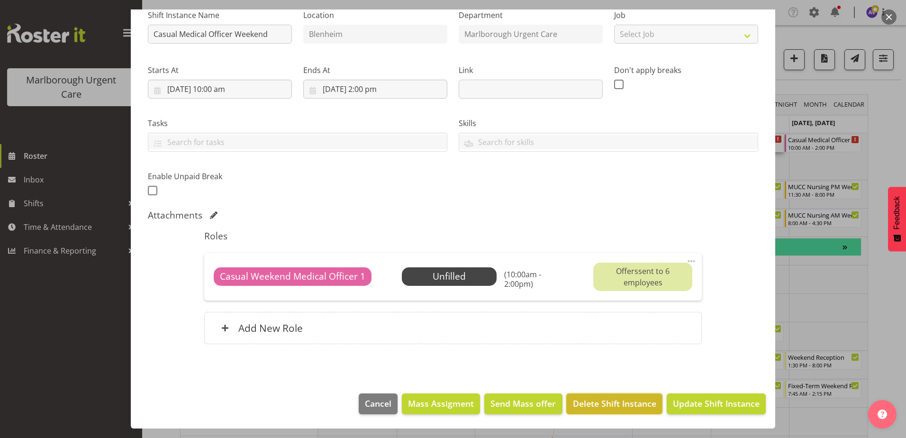
click at [624, 403] on span "Delete Shift Instance" at bounding box center [614, 403] width 83 height 12
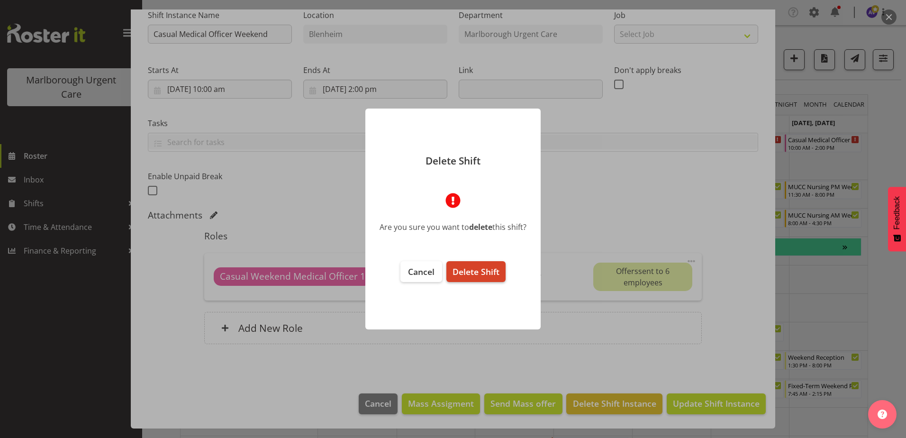
click at [470, 270] on span "Delete Shift" at bounding box center [475, 271] width 47 height 11
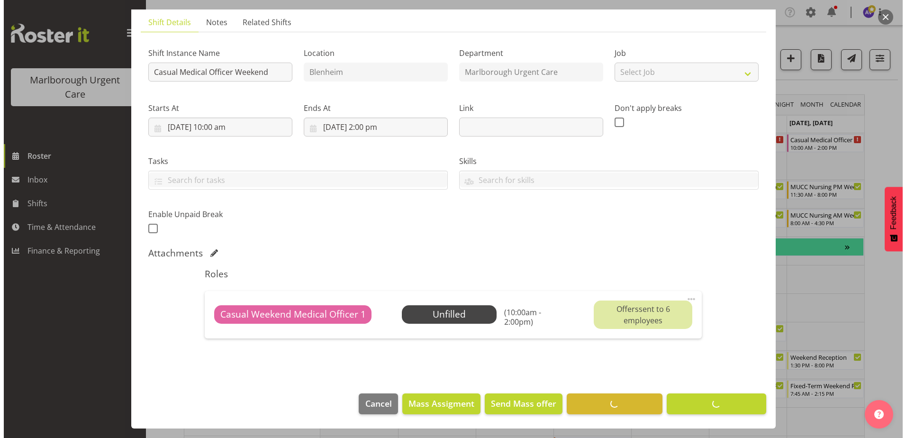
scroll to position [63, 0]
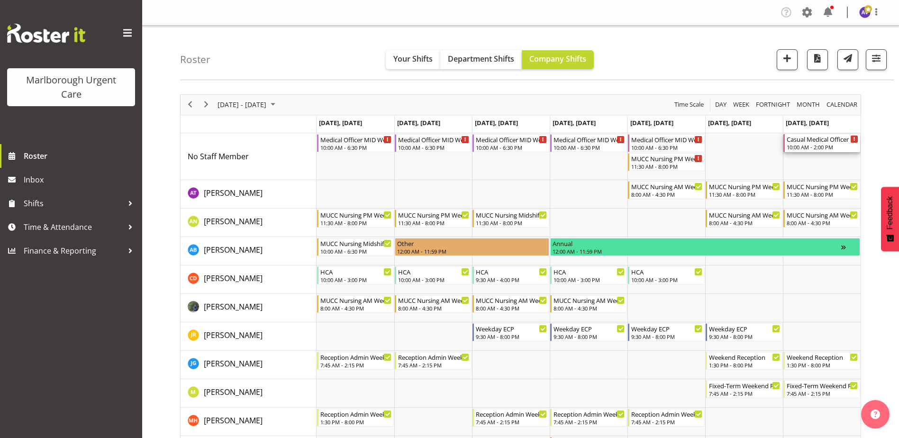
click at [822, 142] on div "Casual Medical Officer Weekend" at bounding box center [822, 138] width 72 height 9
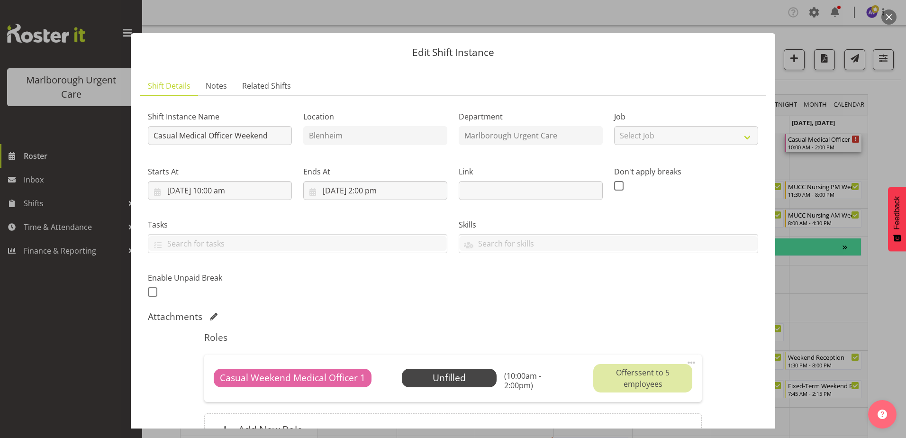
click at [890, 15] on button "button" at bounding box center [888, 16] width 15 height 15
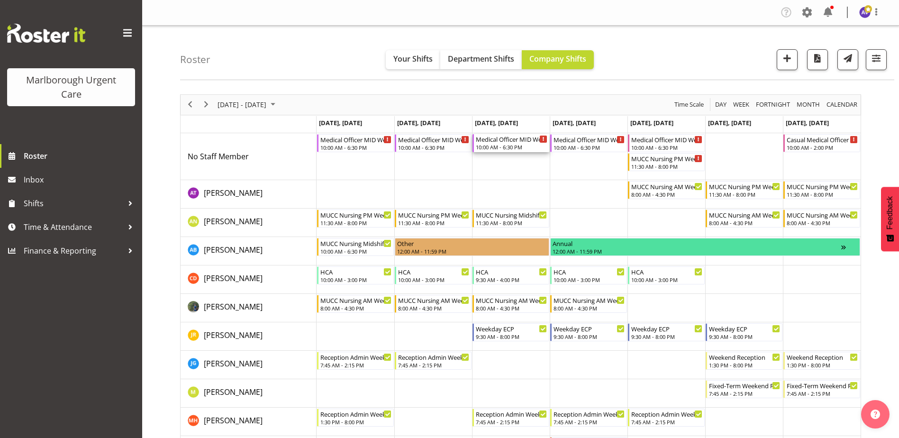
click at [513, 141] on div "Medical Officer MID Weekday" at bounding box center [512, 138] width 72 height 9
click at [515, 145] on div "10:00 AM - 6:30 PM" at bounding box center [512, 147] width 72 height 8
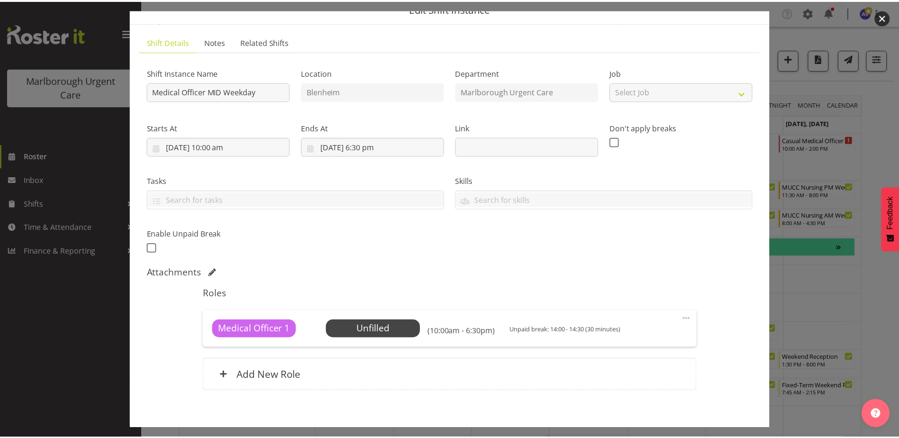
scroll to position [91, 0]
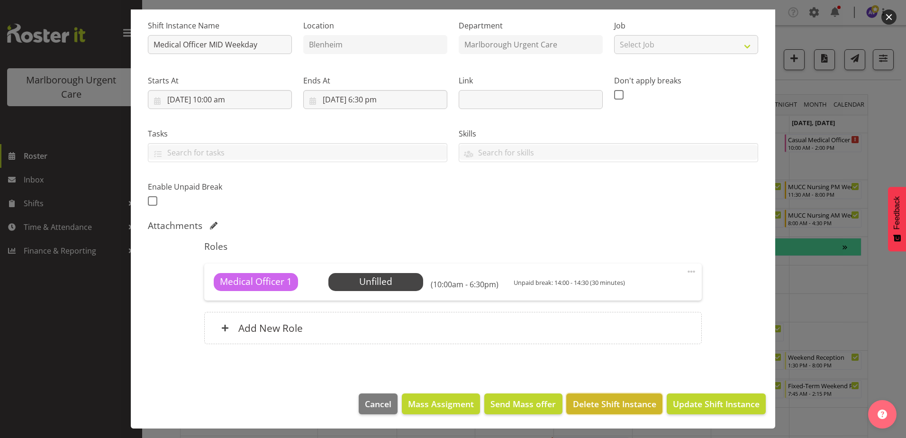
click at [616, 403] on span "Delete Shift Instance" at bounding box center [614, 404] width 83 height 12
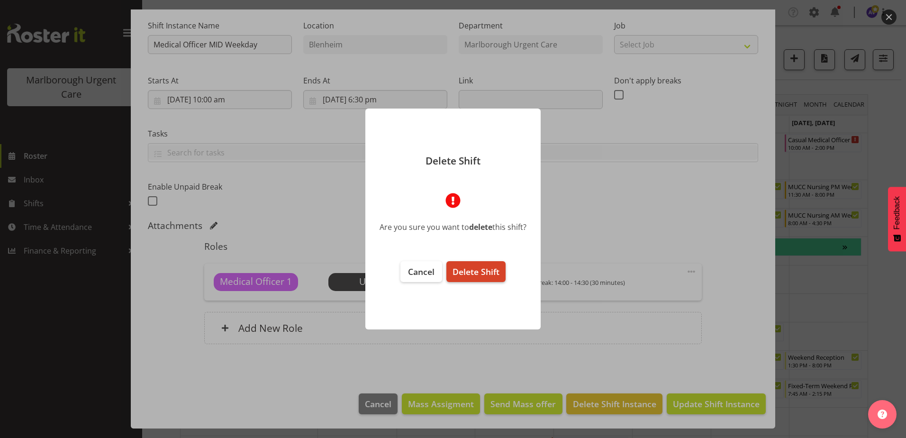
click at [482, 268] on span "Delete Shift" at bounding box center [475, 271] width 47 height 11
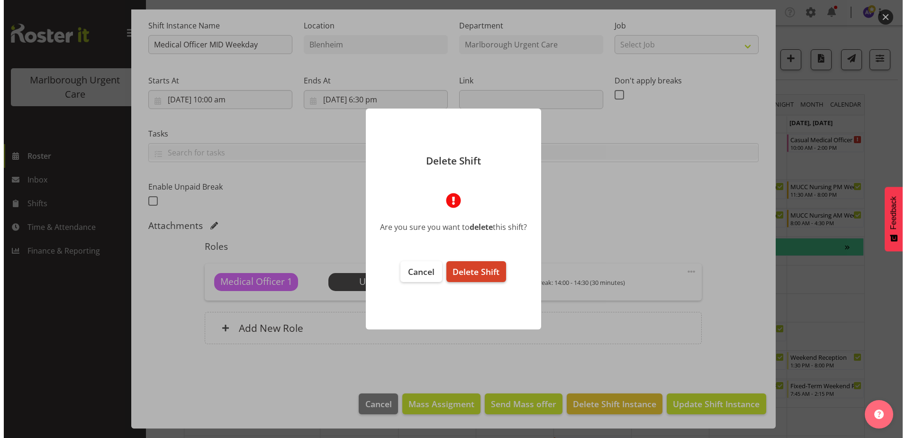
scroll to position [53, 0]
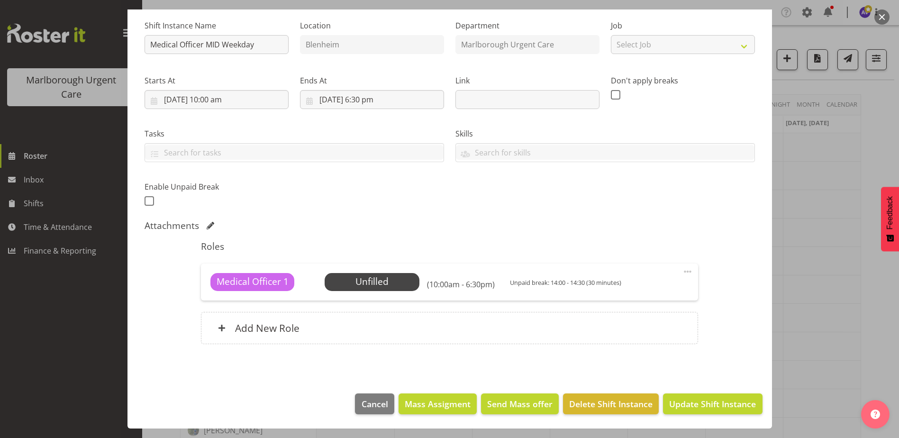
click at [884, 17] on button "button" at bounding box center [881, 16] width 15 height 15
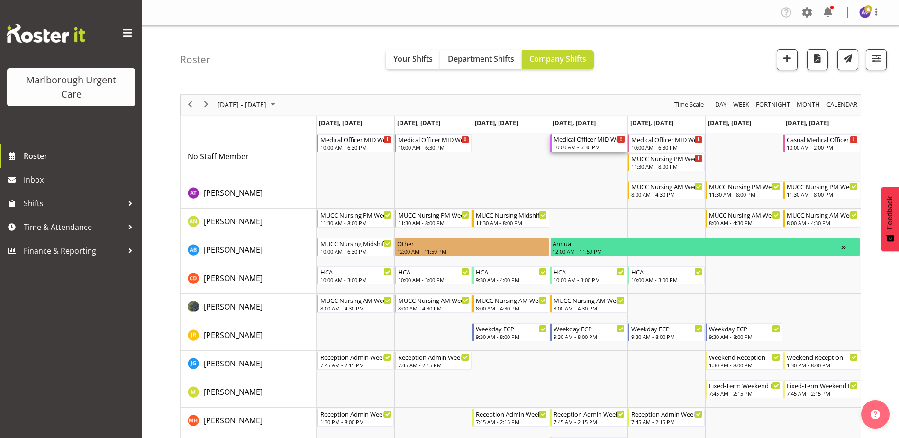
click at [576, 144] on div "10:00 AM - 6:30 PM" at bounding box center [589, 147] width 72 height 8
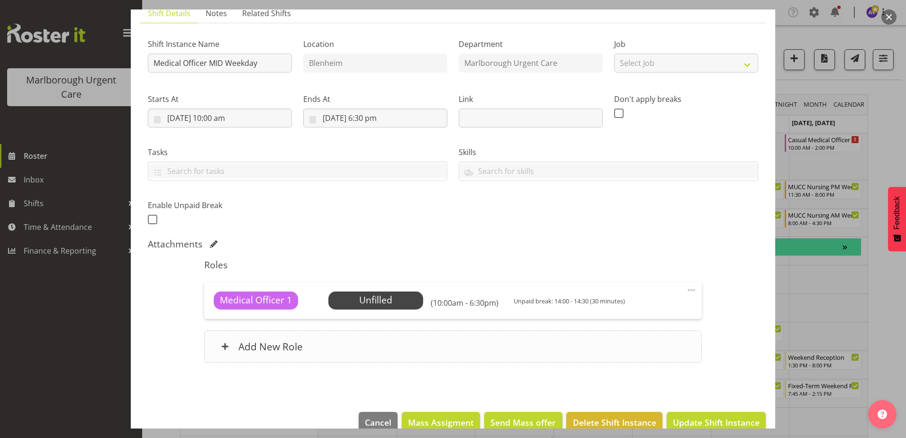
scroll to position [91, 0]
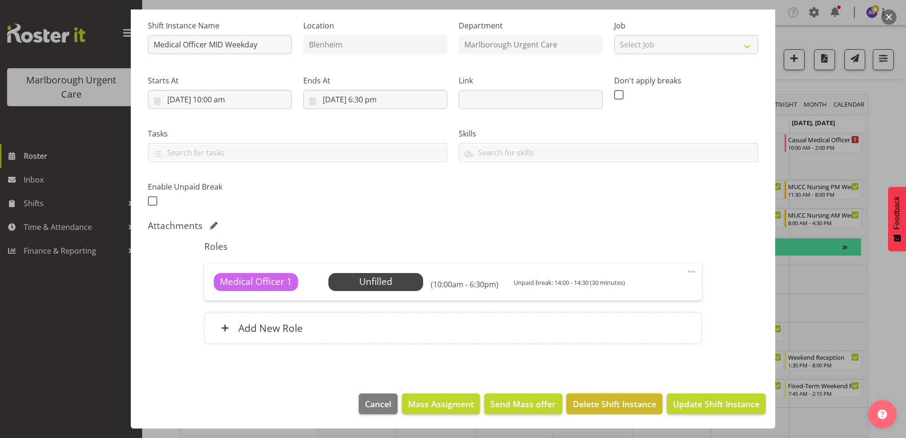
click at [617, 404] on span "Delete Shift Instance" at bounding box center [614, 404] width 83 height 12
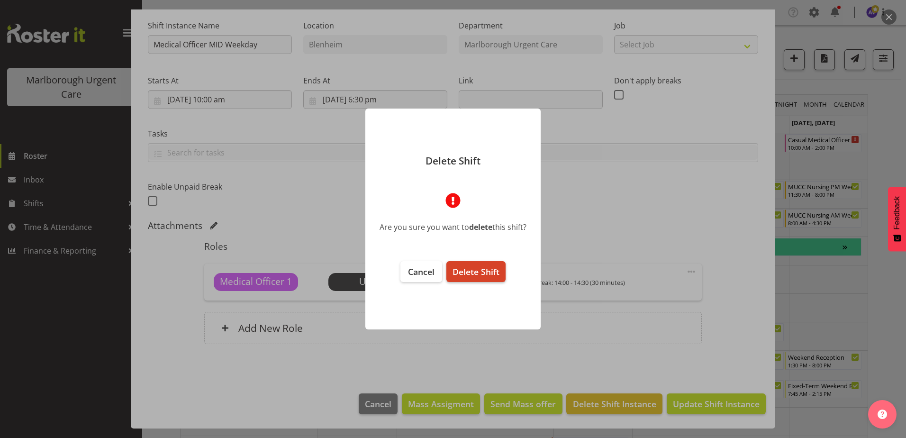
click at [471, 273] on span "Delete Shift" at bounding box center [475, 271] width 47 height 11
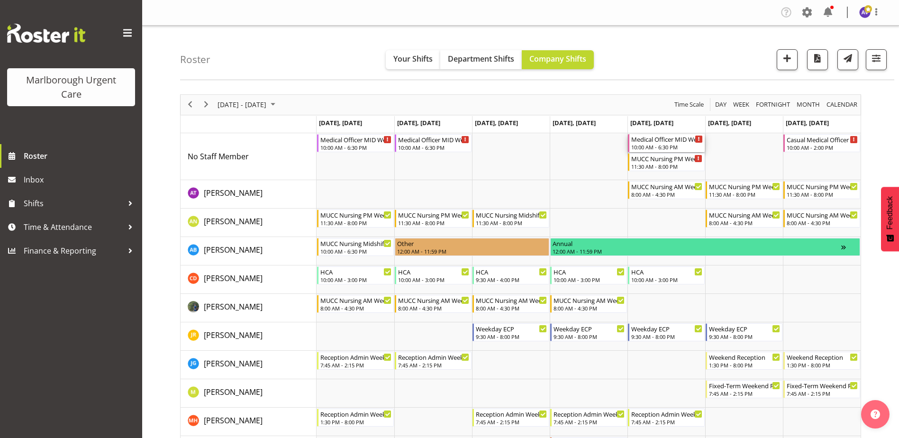
click at [659, 140] on div "Medical Officer MID Weekday" at bounding box center [667, 138] width 72 height 9
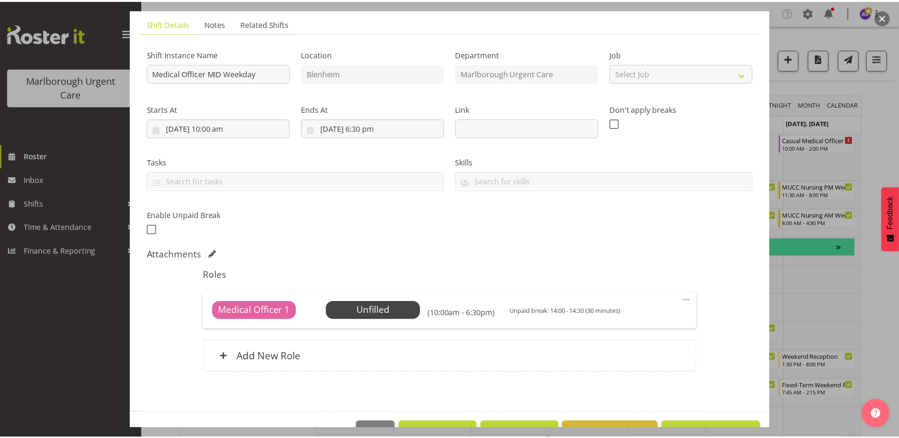
scroll to position [91, 0]
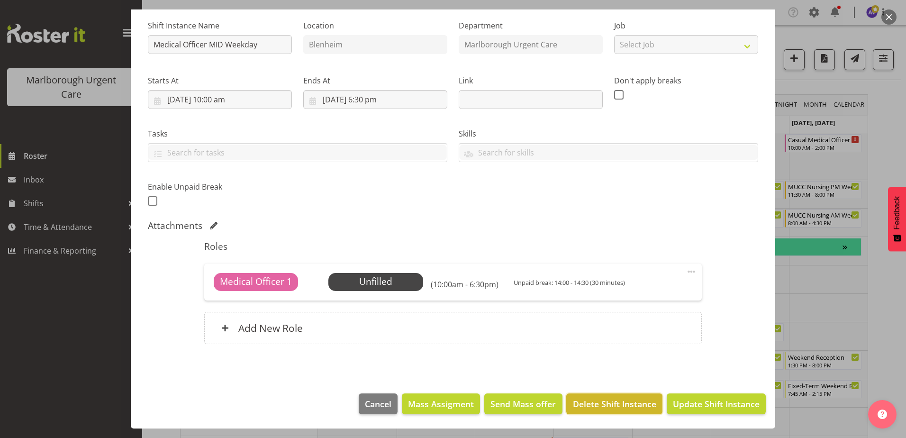
click at [619, 407] on span "Delete Shift Instance" at bounding box center [614, 404] width 83 height 12
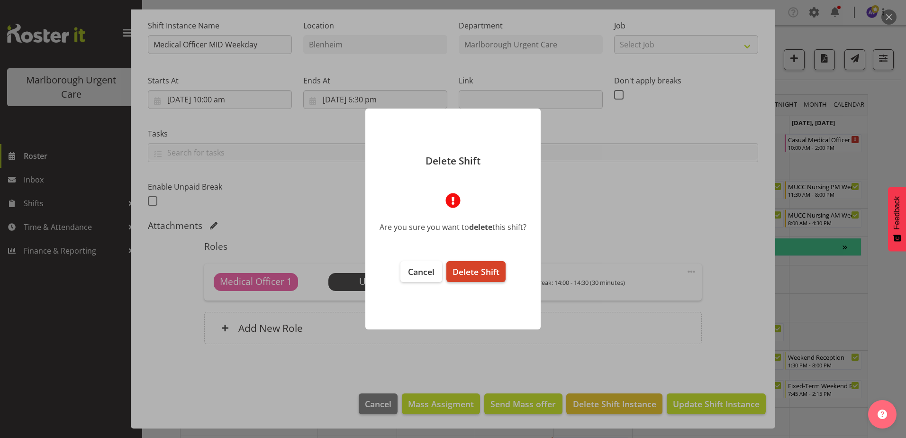
click at [480, 264] on button "Delete Shift" at bounding box center [475, 271] width 59 height 21
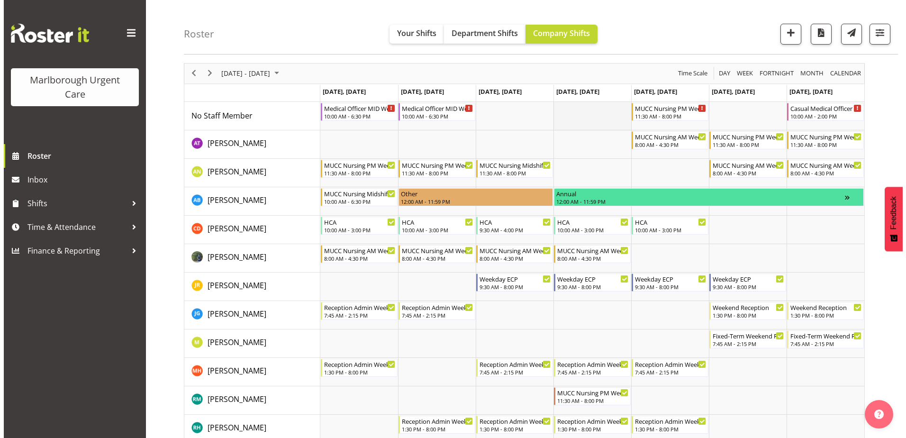
scroll to position [47, 0]
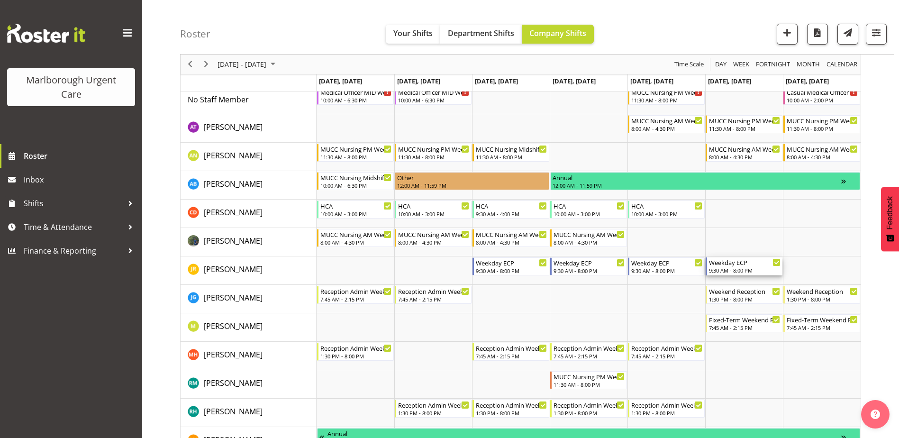
click at [722, 266] on div "Weekday ECP" at bounding box center [745, 261] width 72 height 9
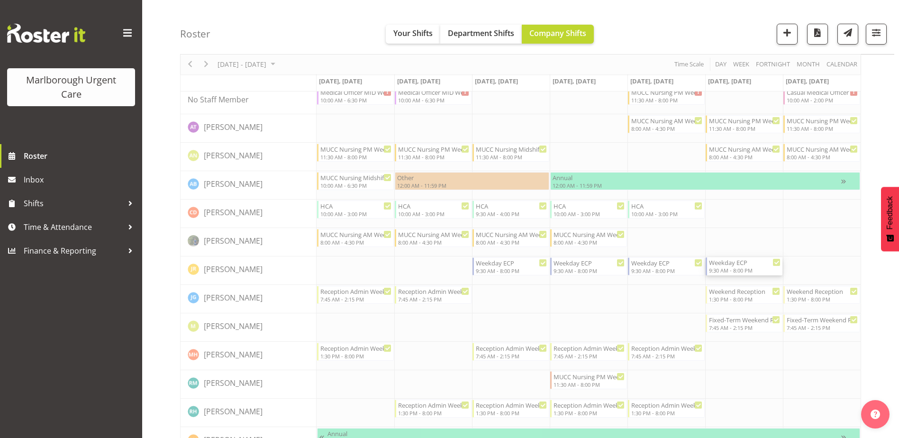
select select "9"
select select "2025"
select select "9"
select select "30"
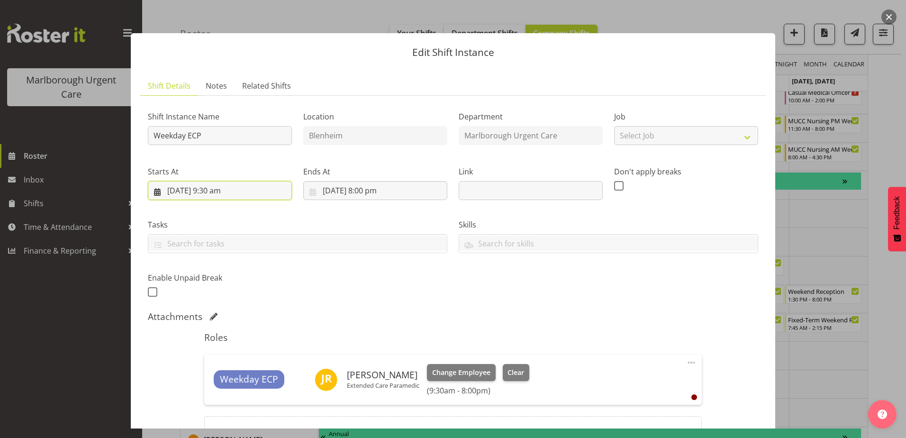
click at [220, 191] on input "18/10/2025, 9:30 am" at bounding box center [220, 190] width 144 height 19
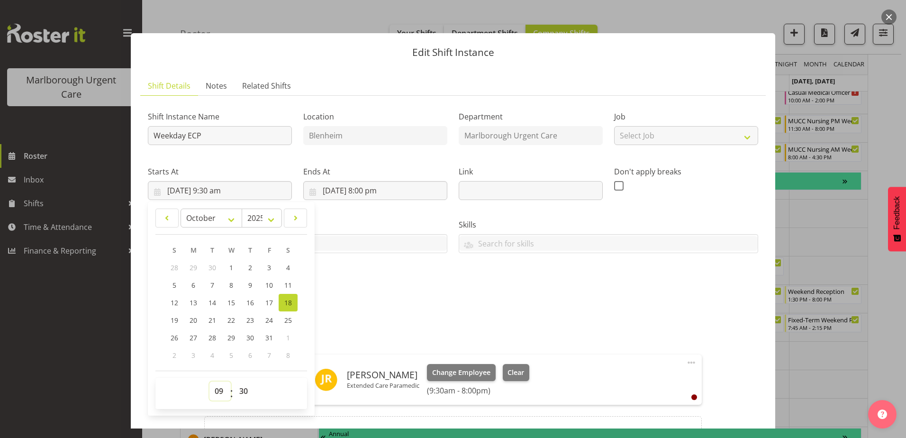
click at [221, 393] on select "00 01 02 03 04 05 06 07 08 09 10 11 12 13 14 15 16 17 18 19 20 21 22 23" at bounding box center [219, 390] width 21 height 19
select select "8"
type input "18/10/2025, 8:30 am"
click at [218, 386] on select "00 01 02 03 04 05 06 07 08 09 10 11 12 13 14 15 16 17 18 19 20 21 22 23" at bounding box center [219, 390] width 21 height 19
click at [351, 292] on div "Shift Instance Name Weekday ECP Location Blenheim Department Marlborough Urgent…" at bounding box center [453, 202] width 622 height 208
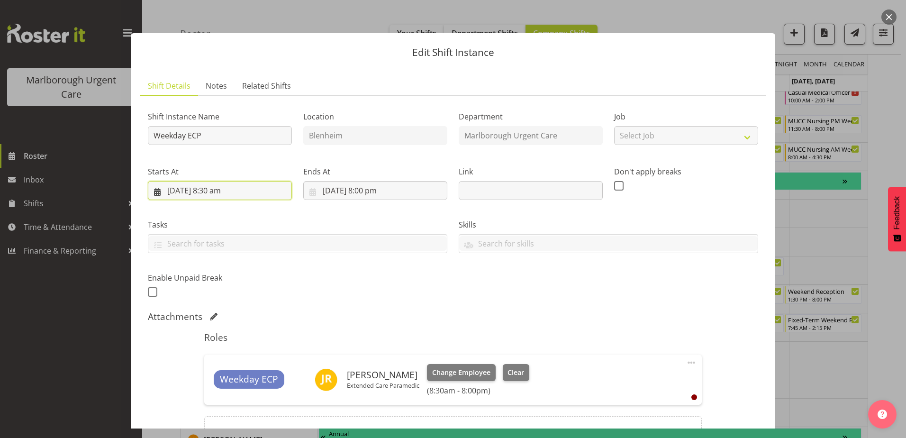
click at [216, 196] on input "18/10/2025, 8:30 am" at bounding box center [220, 190] width 144 height 19
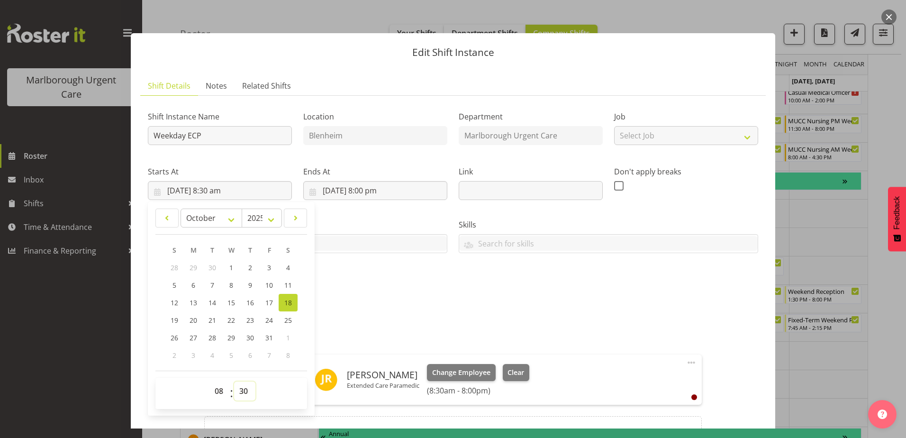
click at [242, 389] on select "00 01 02 03 04 05 06 07 08 09 10 11 12 13 14 15 16 17 18 19 20 21 22 23 24 25 2…" at bounding box center [244, 390] width 21 height 19
select select "0"
click at [234, 381] on select "00 01 02 03 04 05 06 07 08 09 10 11 12 13 14 15 16 17 18 19 20 21 22 23 24 25 2…" at bounding box center [244, 390] width 21 height 19
type input "18/10/2025, 8:00 am"
click at [363, 263] on div "Shift Instance Name Weekday ECP Location Blenheim Department Marlborough Urgent…" at bounding box center [453, 202] width 622 height 208
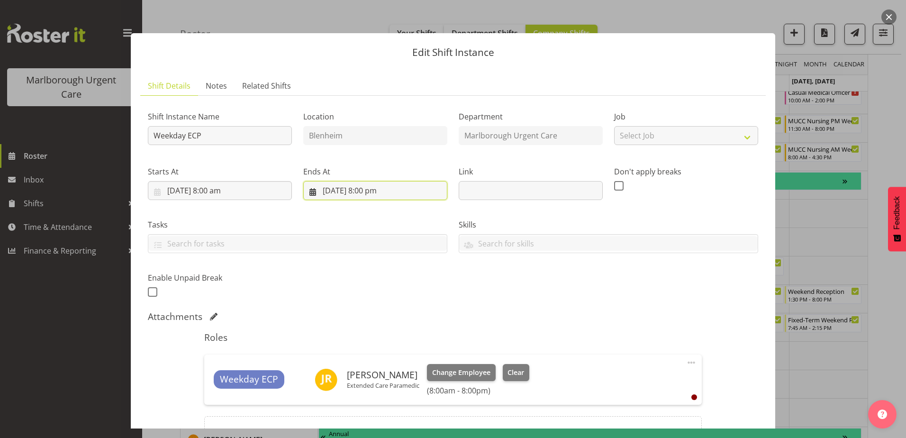
click at [370, 190] on input "18/10/2025, 8:00 pm" at bounding box center [375, 190] width 144 height 19
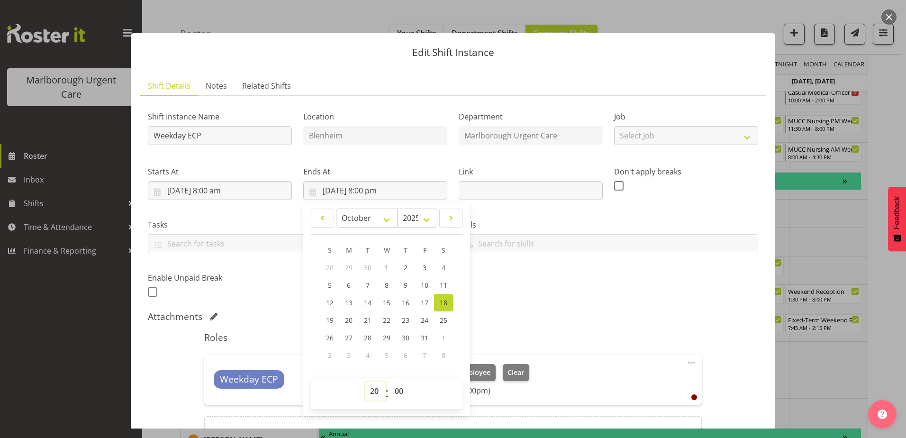
click at [368, 391] on select "00 01 02 03 04 05 06 07 08 09 10 11 12 13 14 15 16 17 18 19 20 21 22 23" at bounding box center [375, 390] width 21 height 19
select select "17"
click at [365, 381] on select "00 01 02 03 04 05 06 07 08 09 10 11 12 13 14 15 16 17 18 19 20 21 22 23" at bounding box center [375, 390] width 21 height 19
type input "18/10/2025, 5:00 pm"
click at [507, 313] on div "Attachments" at bounding box center [453, 316] width 610 height 11
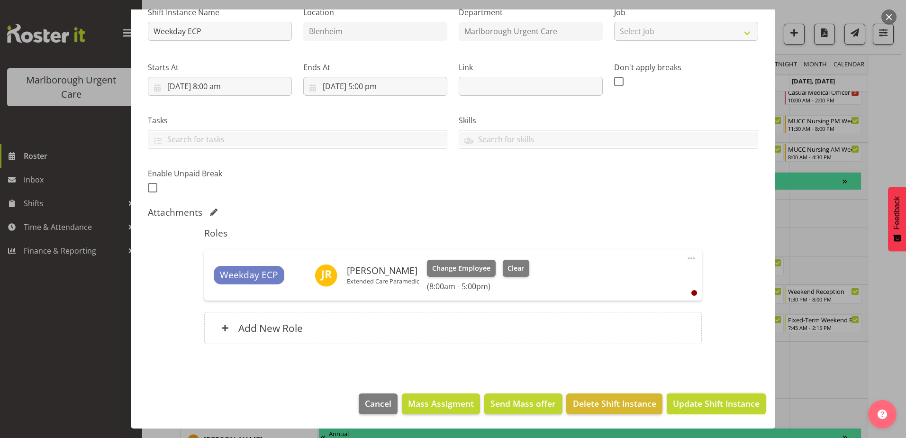
click at [698, 401] on span "Update Shift Instance" at bounding box center [716, 403] width 87 height 12
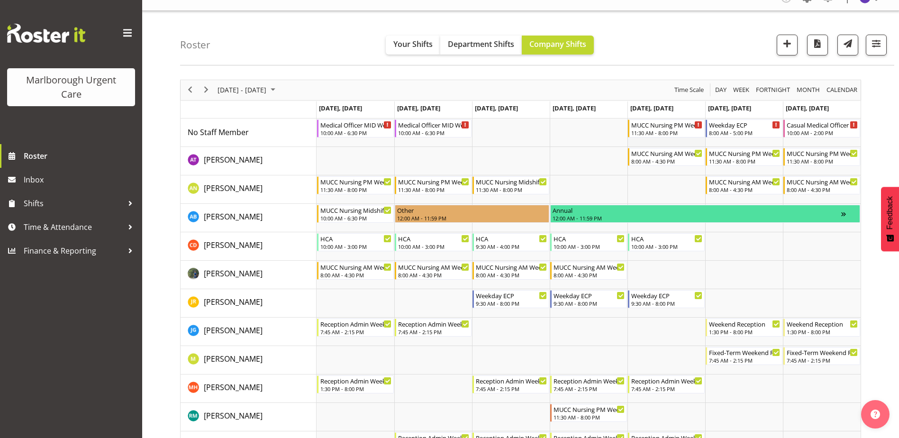
scroll to position [0, 0]
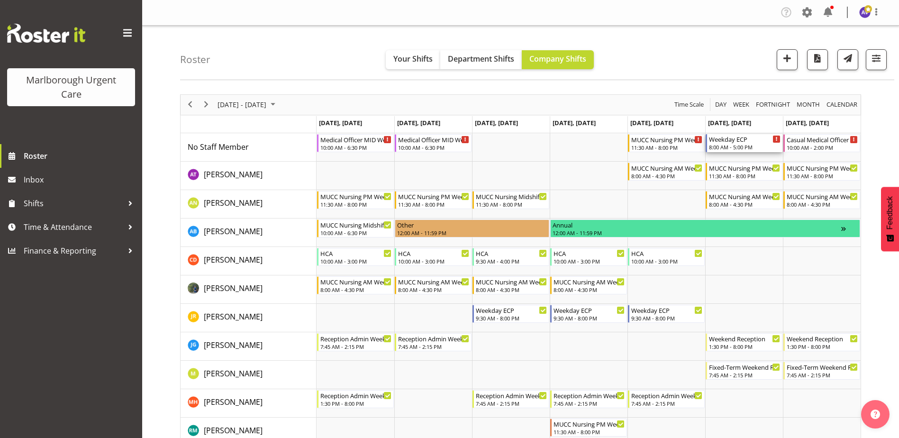
click at [741, 138] on div "Weekday ECP" at bounding box center [745, 138] width 72 height 9
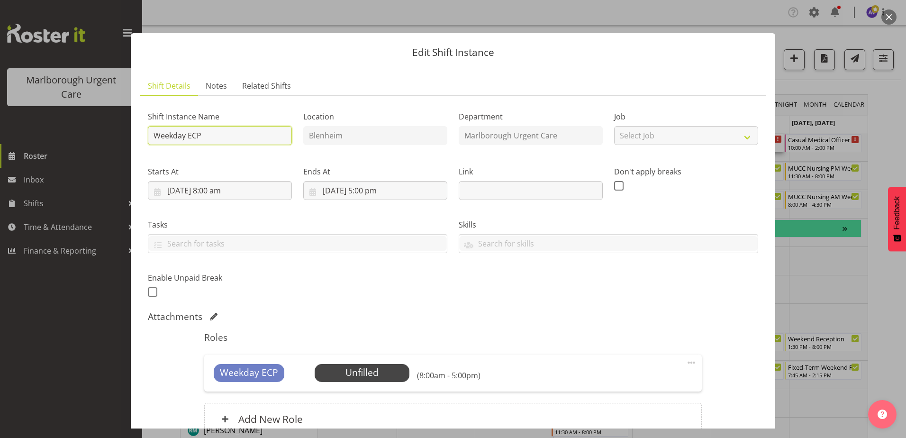
click at [182, 134] on input "Weekday ECP" at bounding box center [220, 135] width 144 height 19
click at [186, 136] on input "Weekday ECP" at bounding box center [220, 135] width 144 height 19
type input "Weekend ECP"
click at [479, 323] on div "Attachments" at bounding box center [453, 317] width 610 height 13
click at [384, 371] on span "Select Employee" at bounding box center [361, 373] width 71 height 14
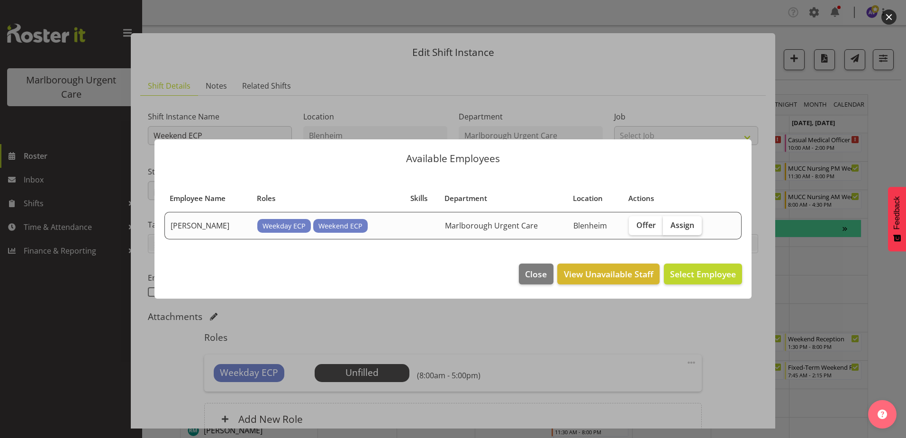
click at [685, 227] on span "Assign" at bounding box center [682, 224] width 24 height 9
click at [669, 227] on input "Assign" at bounding box center [666, 225] width 6 height 6
checkbox input "true"
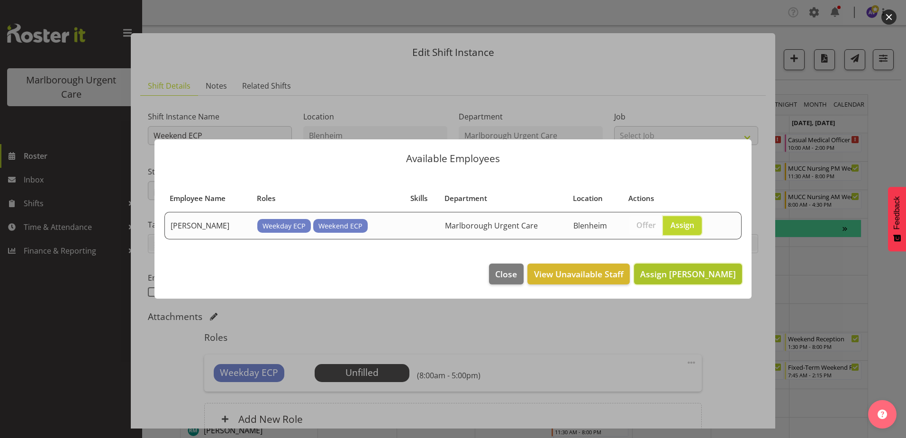
click at [706, 279] on span "Assign Jacinta Rangi" at bounding box center [688, 273] width 96 height 11
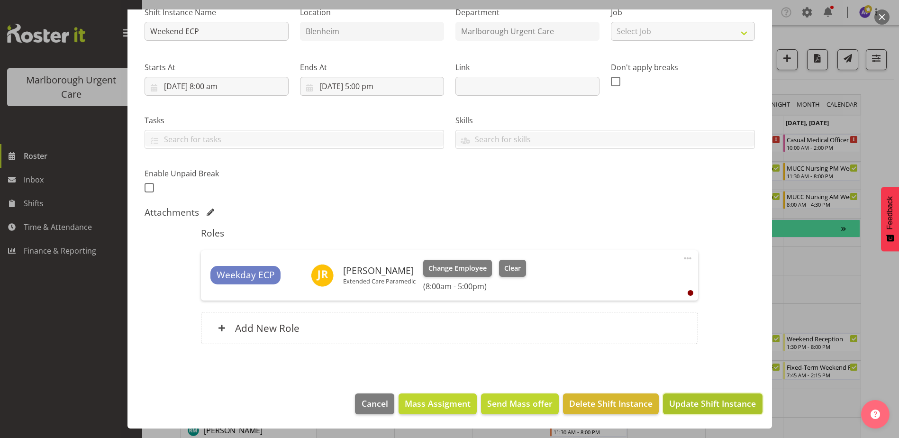
click at [693, 394] on button "Update Shift Instance" at bounding box center [712, 403] width 99 height 21
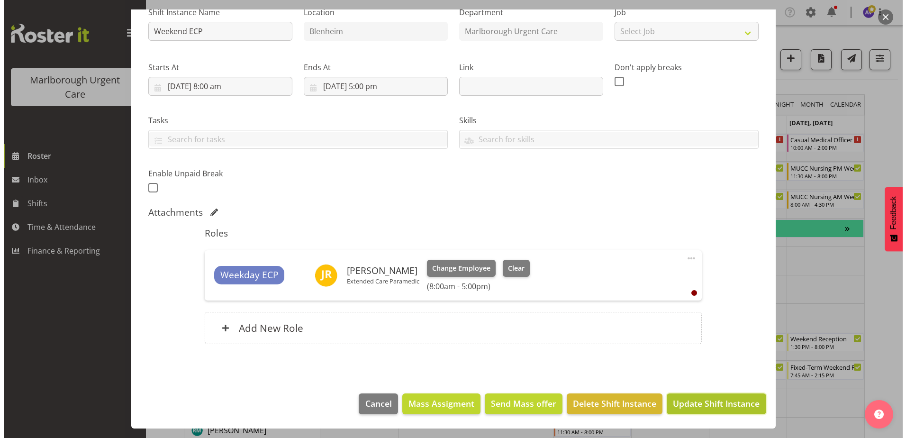
scroll to position [66, 0]
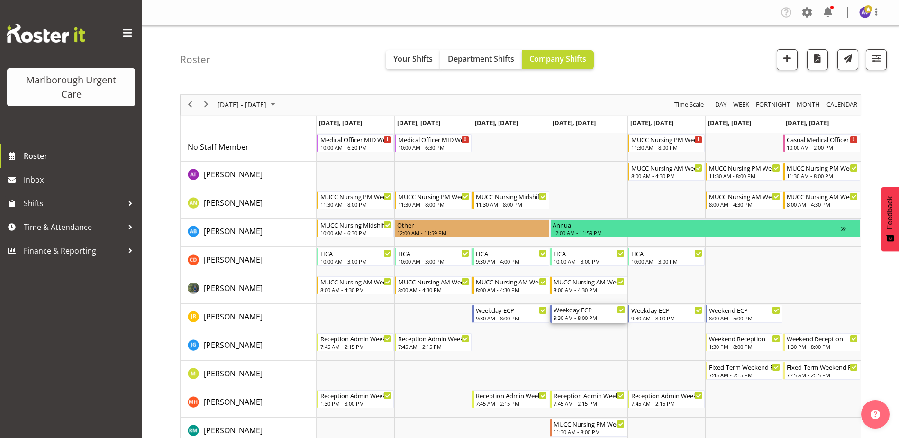
click at [573, 312] on div "Weekday ECP" at bounding box center [589, 309] width 72 height 9
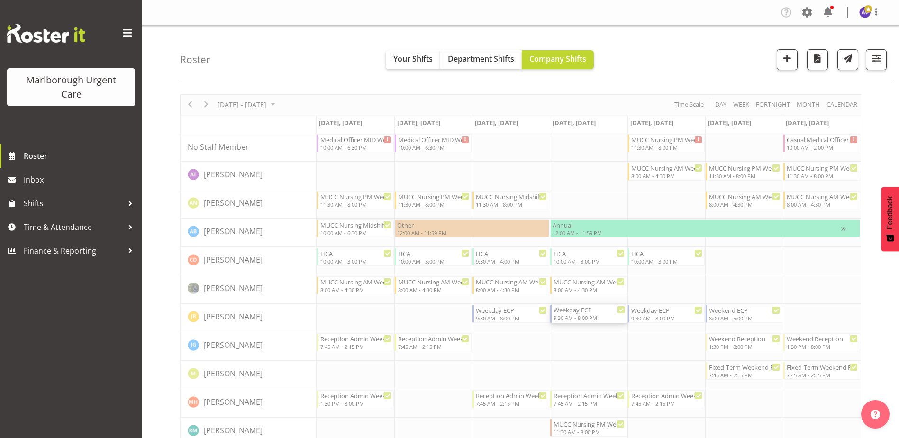
select select "9"
select select "2025"
select select "9"
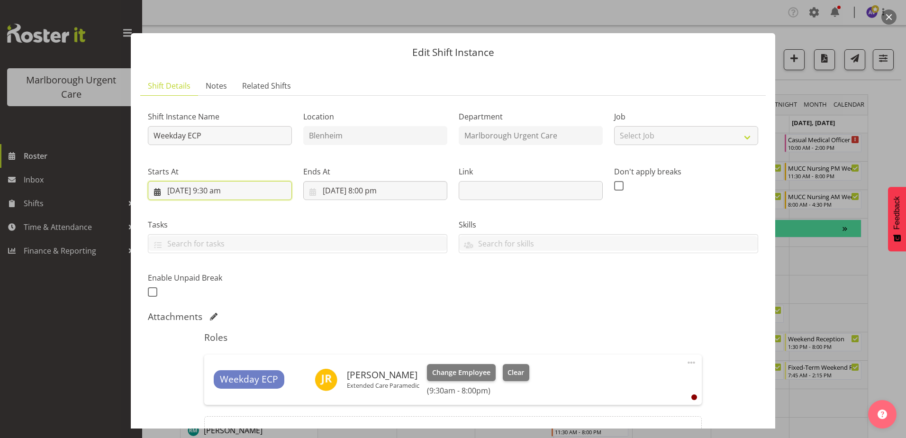
click at [226, 191] on input "16/10/2025, 9:30 am" at bounding box center [220, 190] width 144 height 19
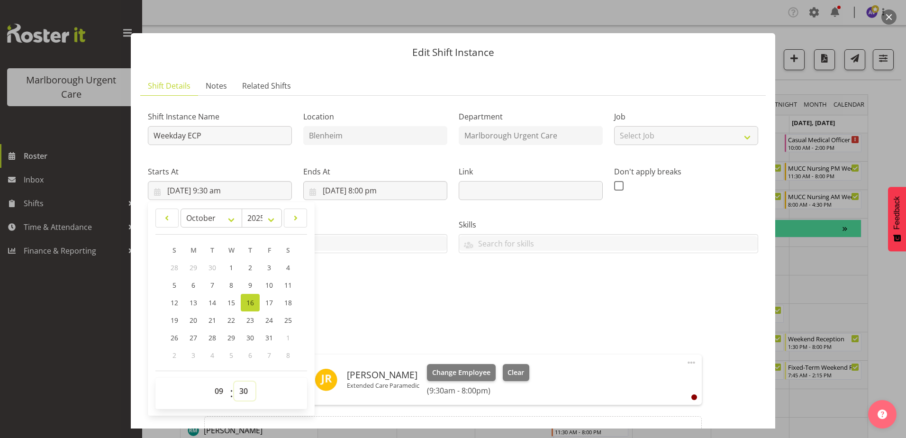
click at [240, 390] on select "00 01 02 03 04 05 06 07 08 09 10 11 12 13 14 15 16 17 18 19 20 21 22 23 24 25 2…" at bounding box center [244, 390] width 21 height 19
select select "0"
click at [234, 381] on select "00 01 02 03 04 05 06 07 08 09 10 11 12 13 14 15 16 17 18 19 20 21 22 23 24 25 2…" at bounding box center [244, 390] width 21 height 19
type input "16/10/2025, 9:00 am"
click at [349, 277] on div "Shift Instance Name Weekday ECP Location Blenheim Department Marlborough Urgent…" at bounding box center [453, 202] width 622 height 208
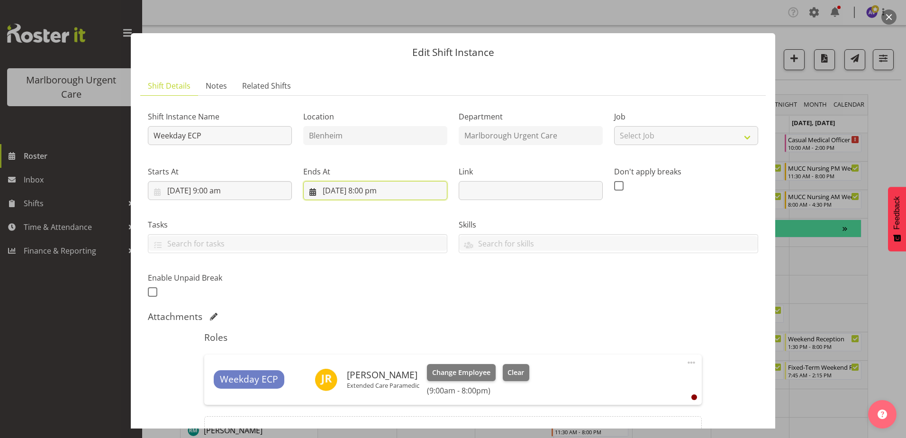
click at [371, 194] on input "16/10/2025, 8:00 pm" at bounding box center [375, 190] width 144 height 19
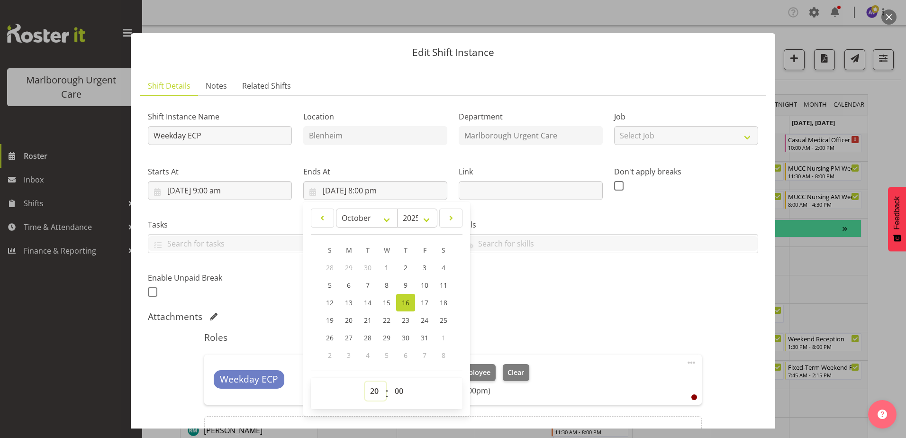
click at [369, 390] on select "00 01 02 03 04 05 06 07 08 09 10 11 12 13 14 15 16 17 18 19 20 21 22 23" at bounding box center [375, 390] width 21 height 19
select select "19"
click at [365, 381] on select "00 01 02 03 04 05 06 07 08 09 10 11 12 13 14 15 16 17 18 19 20 21 22 23" at bounding box center [375, 390] width 21 height 19
type input "16/10/2025, 7:00 pm"
click at [399, 398] on select "00 01 02 03 04 05 06 07 08 09 10 11 12 13 14 15 16 17 18 19 20 21 22 23 24 25 2…" at bounding box center [399, 390] width 21 height 19
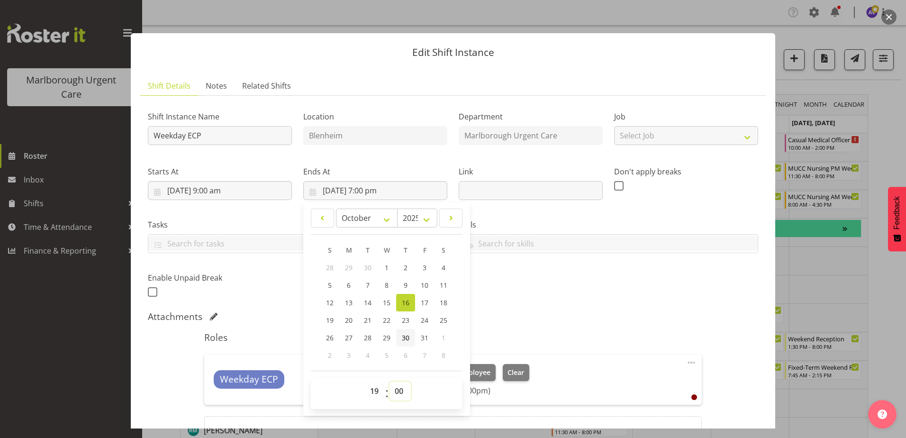
select select "30"
click at [389, 381] on select "00 01 02 03 04 05 06 07 08 09 10 11 12 13 14 15 16 17 18 19 20 21 22 23 24 25 2…" at bounding box center [399, 390] width 21 height 19
type input "16/10/2025, 7:30 pm"
click at [495, 333] on h5 "Roles" at bounding box center [452, 337] width 497 height 11
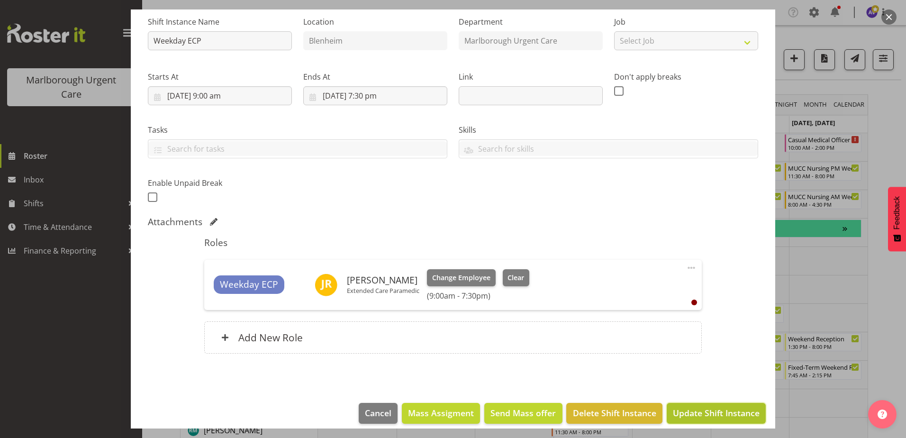
click at [711, 409] on span "Update Shift Instance" at bounding box center [716, 413] width 87 height 12
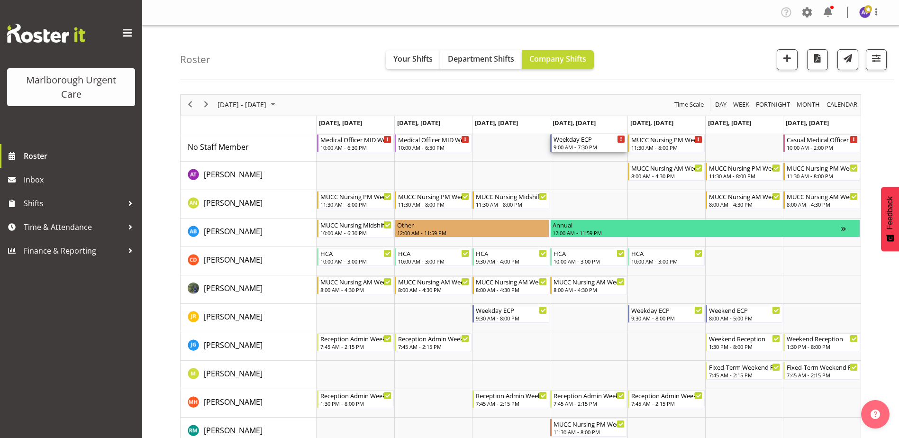
click at [562, 144] on div "9:00 AM - 7:30 PM" at bounding box center [589, 147] width 72 height 8
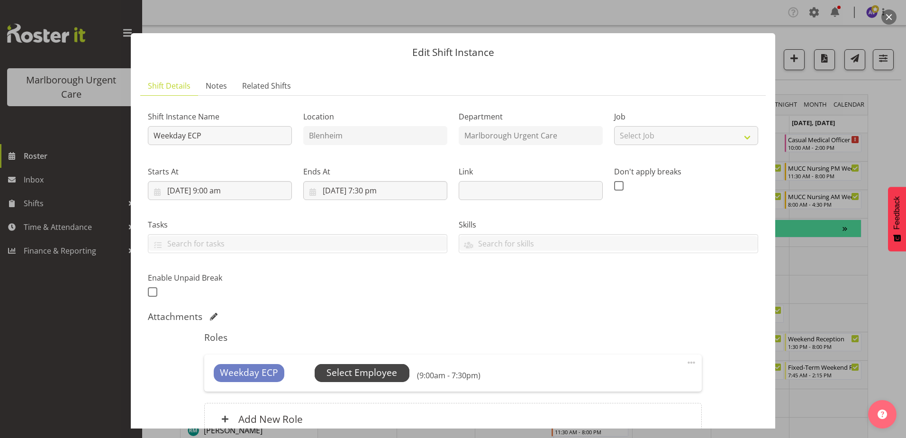
click at [373, 368] on span "Select Employee" at bounding box center [361, 373] width 71 height 14
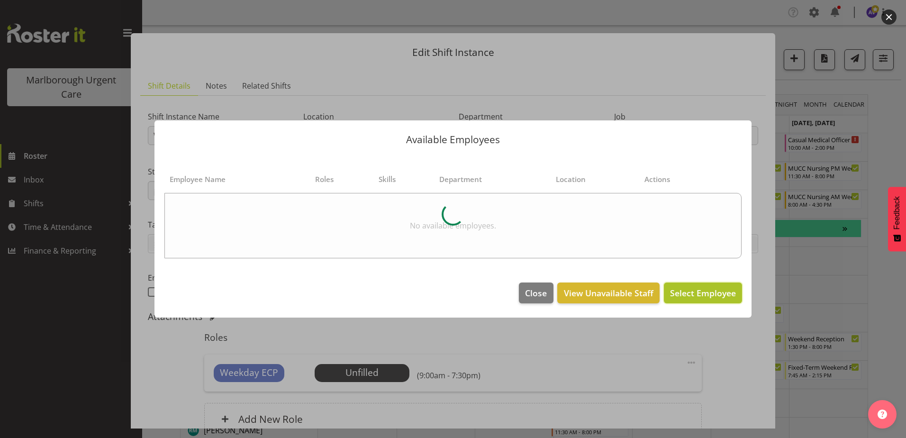
click at [698, 296] on span "Select Employee" at bounding box center [703, 292] width 66 height 11
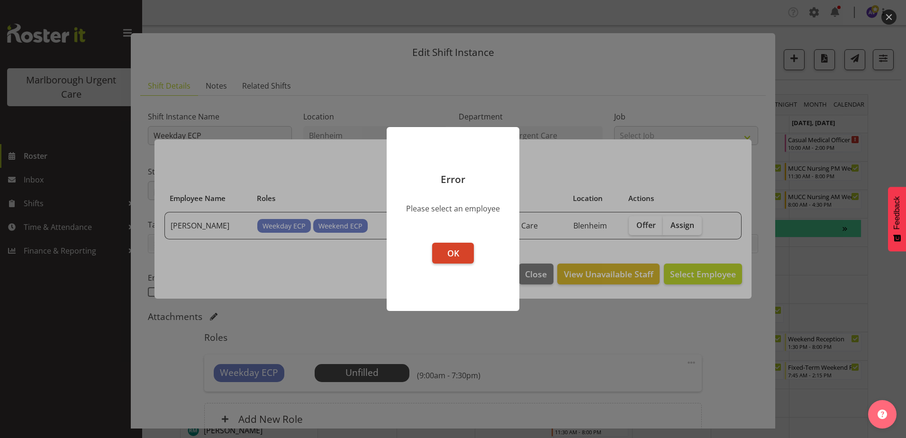
click at [447, 247] on button "OK" at bounding box center [453, 253] width 42 height 21
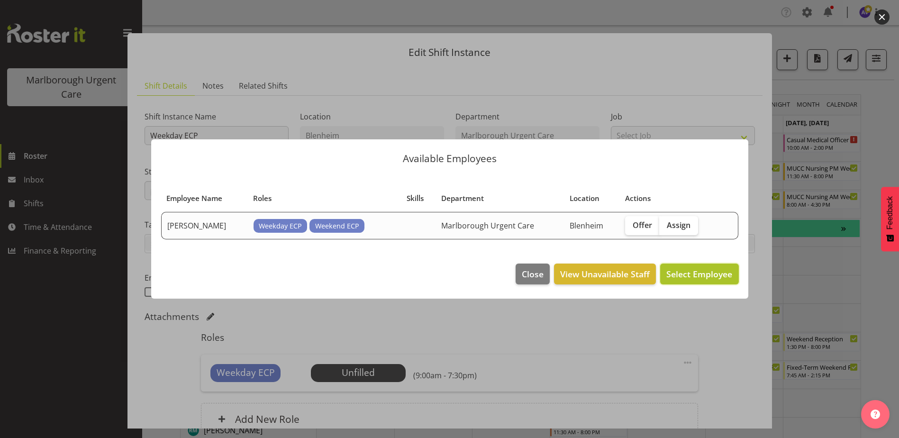
click at [694, 275] on span "Select Employee" at bounding box center [699, 273] width 66 height 11
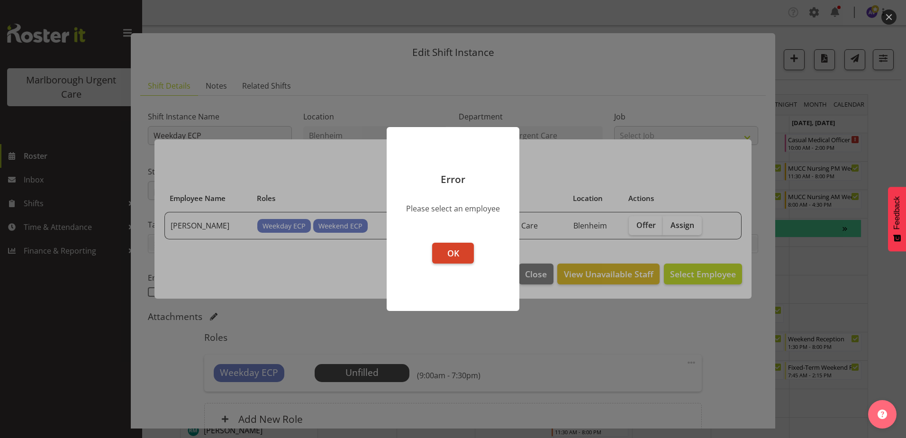
click at [456, 256] on span "OK" at bounding box center [453, 252] width 12 height 11
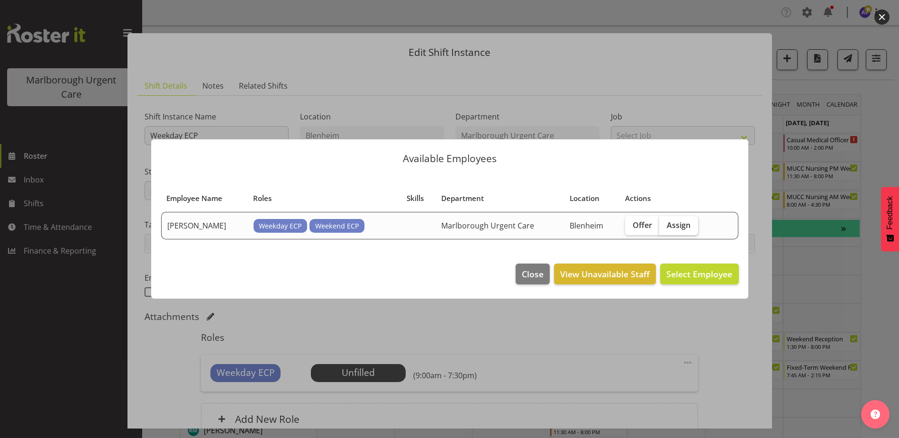
click at [677, 221] on span "Assign" at bounding box center [679, 224] width 24 height 9
click at [665, 222] on input "Assign" at bounding box center [662, 225] width 6 height 6
checkbox input "true"
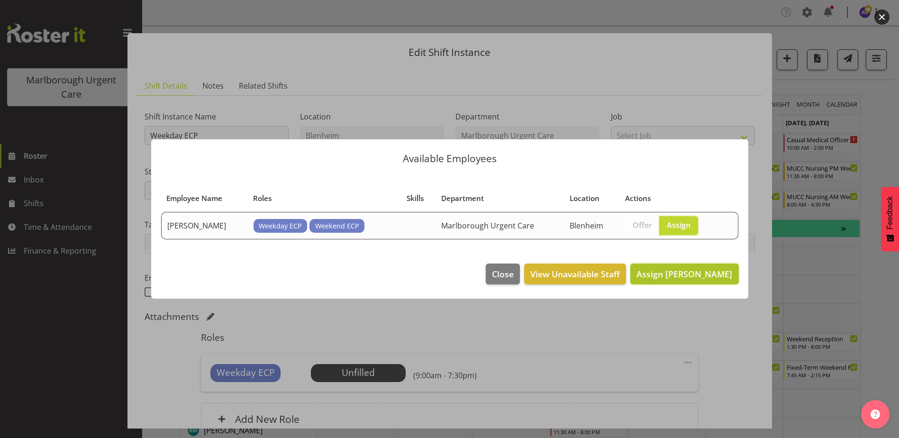
click at [696, 277] on span "Assign Jacinta Rangi" at bounding box center [684, 273] width 96 height 11
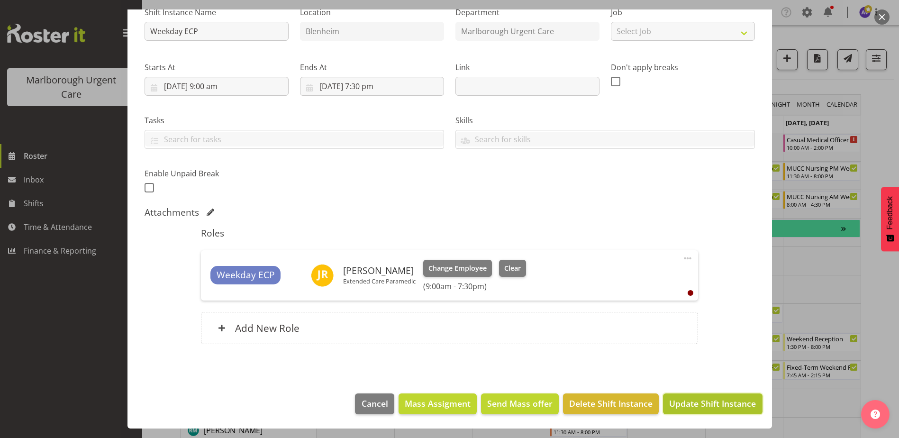
click at [705, 408] on span "Update Shift Instance" at bounding box center [712, 403] width 87 height 12
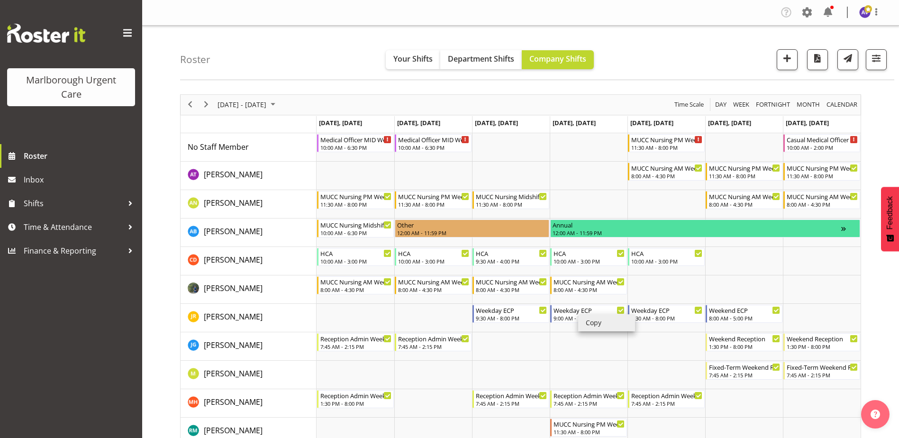
click at [598, 319] on li "Copy" at bounding box center [606, 322] width 57 height 17
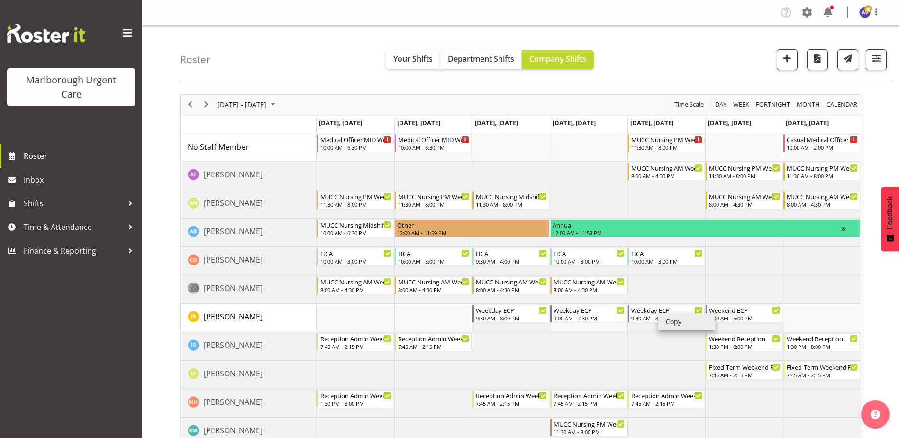
click at [637, 330] on td "Timeline Week of October 13, 2025" at bounding box center [666, 318] width 78 height 28
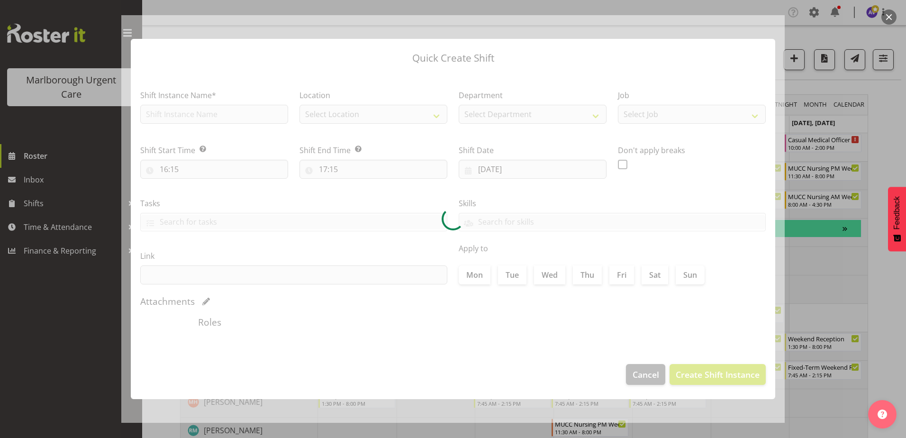
type input "17/10/2025"
checkbox input "true"
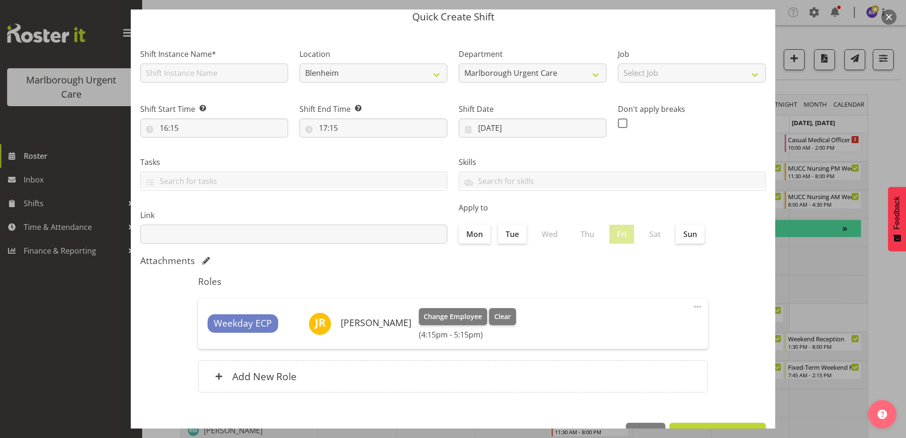
scroll to position [65, 0]
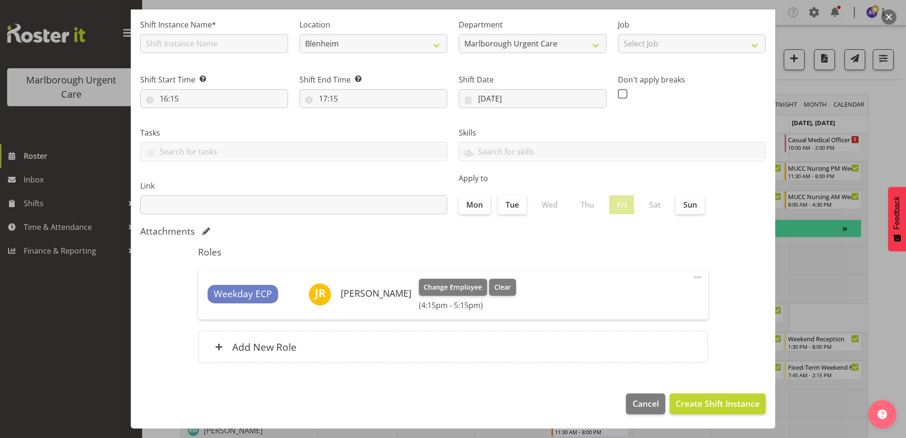
click at [892, 17] on button "button" at bounding box center [888, 16] width 15 height 15
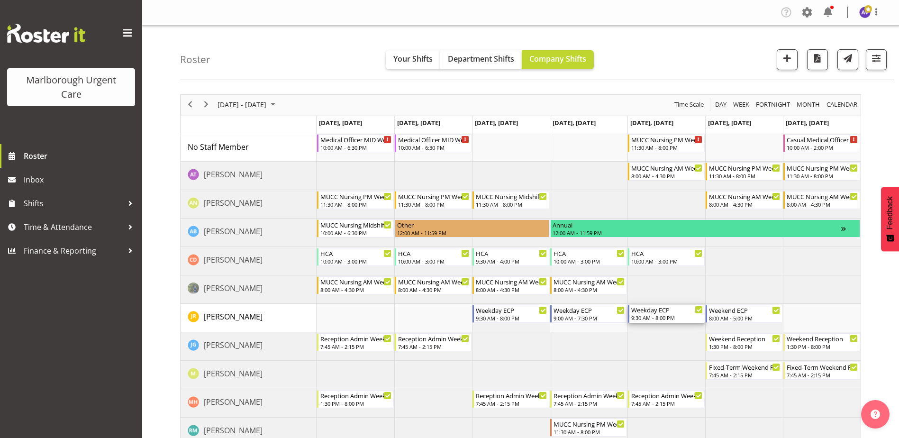
click at [675, 314] on div "Weekday ECP 9:30 AM - 8:00 PM" at bounding box center [667, 314] width 72 height 18
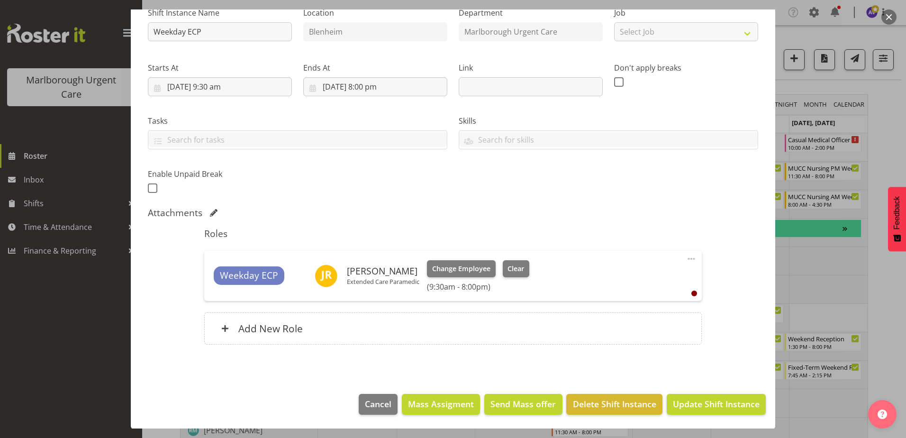
scroll to position [104, 0]
click at [616, 406] on span "Delete Shift Instance" at bounding box center [614, 403] width 83 height 12
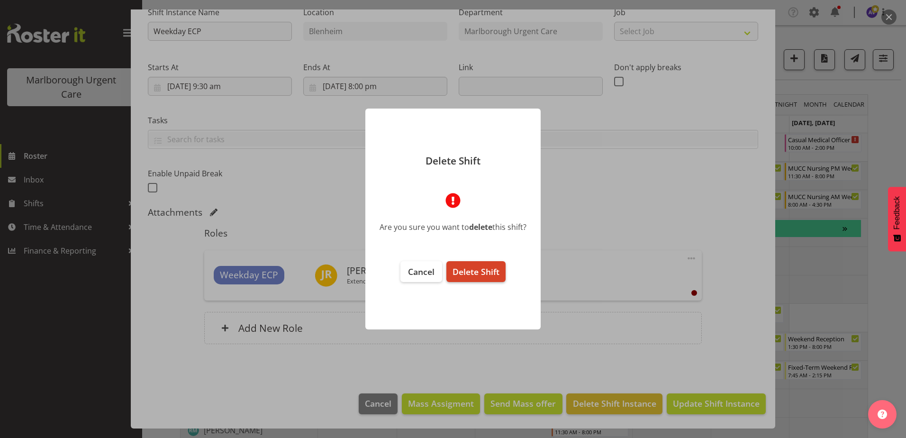
click at [466, 271] on span "Delete Shift" at bounding box center [475, 271] width 47 height 11
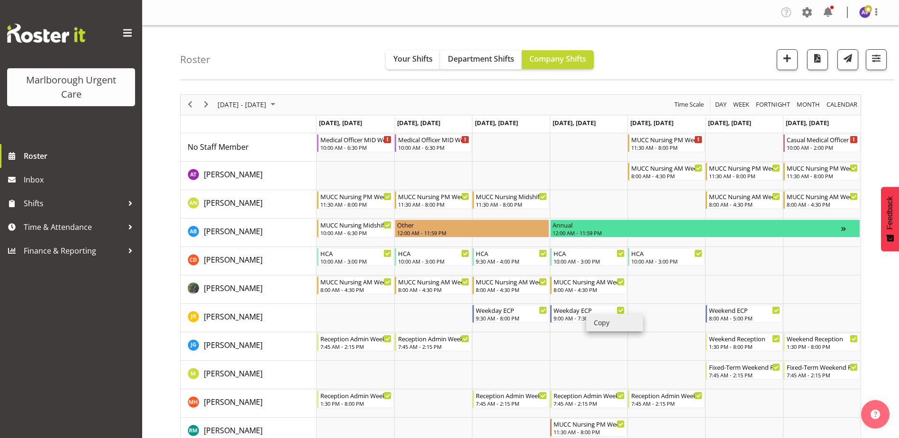
click at [605, 324] on li "Copy" at bounding box center [614, 322] width 57 height 17
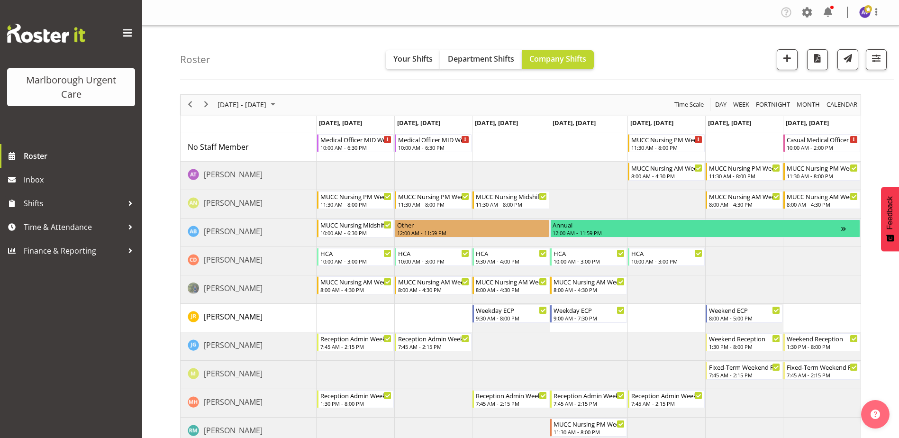
click at [654, 317] on td "Timeline Week of October 13, 2025" at bounding box center [666, 318] width 78 height 28
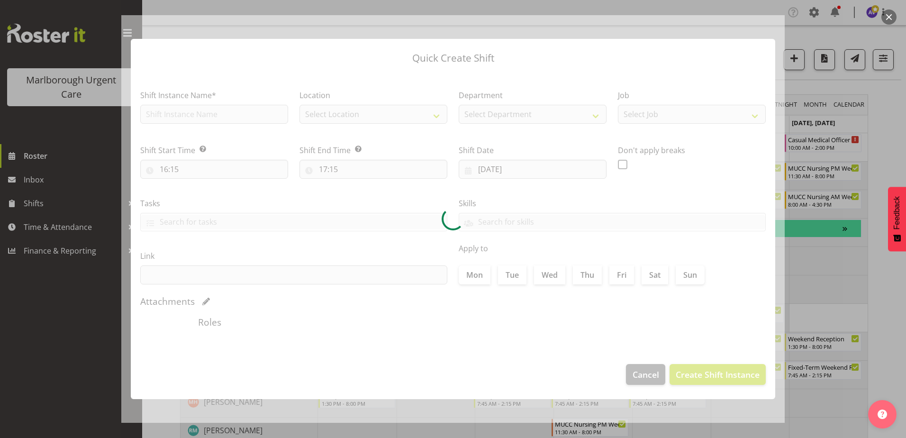
type input "17/10/2025"
checkbox input "true"
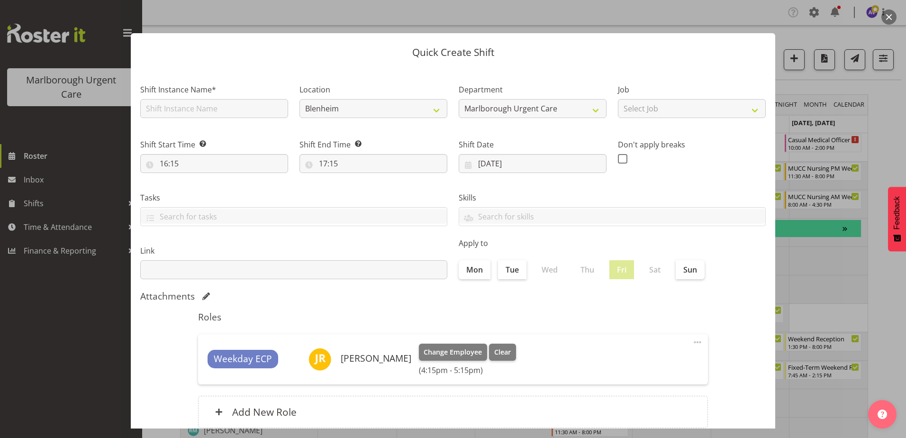
drag, startPoint x: 654, startPoint y: 317, endPoint x: 890, endPoint y: 15, distance: 383.4
click at [890, 15] on button "button" at bounding box center [888, 16] width 15 height 15
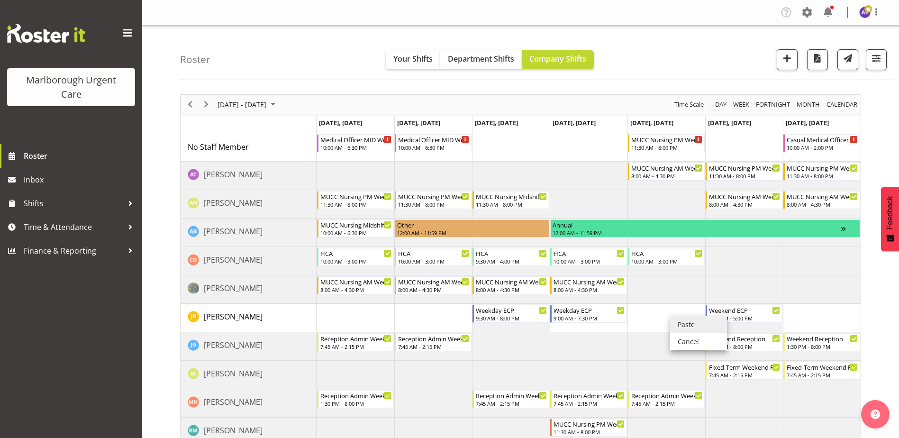
click at [695, 326] on li "Paste" at bounding box center [698, 324] width 57 height 17
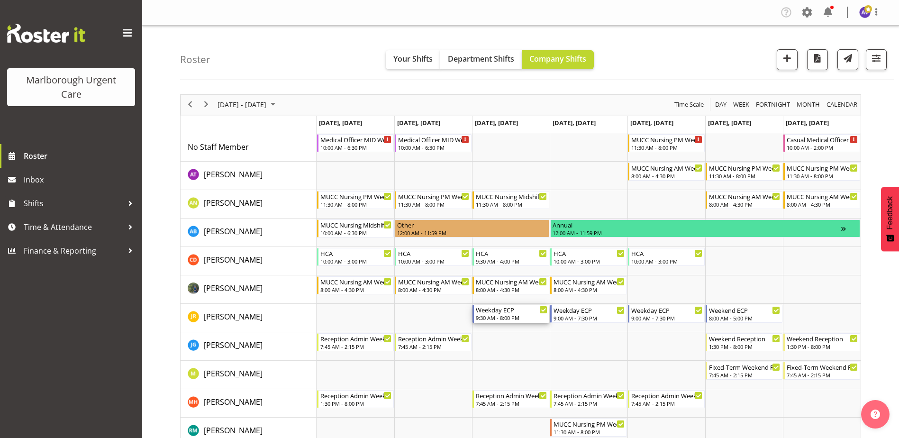
click at [493, 308] on div "Weekday ECP" at bounding box center [512, 309] width 72 height 9
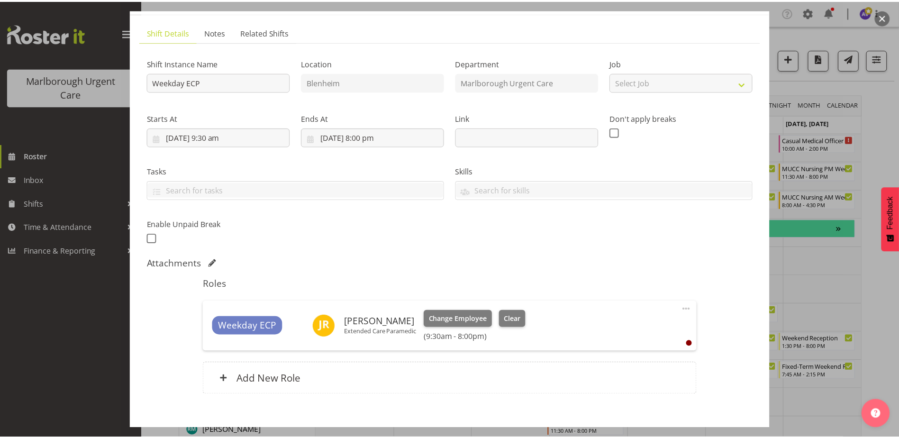
scroll to position [104, 0]
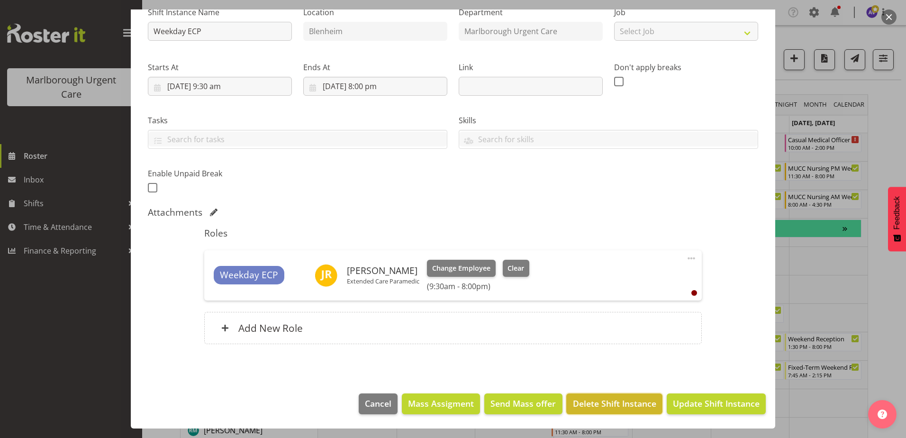
click at [634, 413] on button "Delete Shift Instance" at bounding box center [614, 403] width 96 height 21
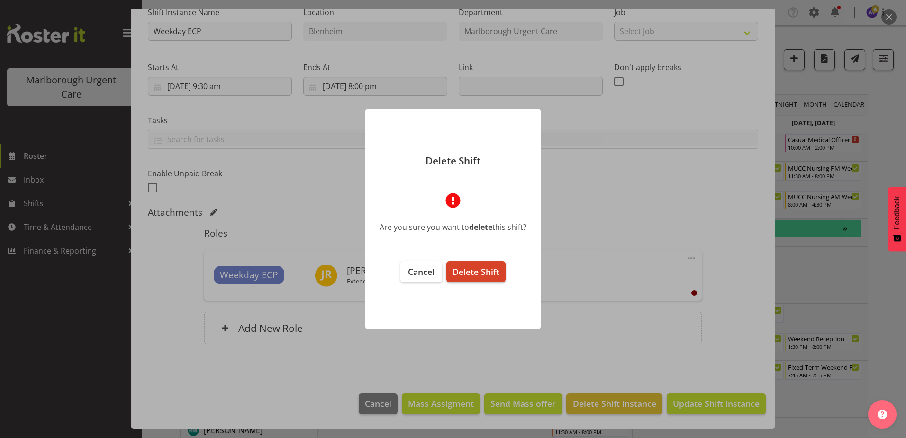
click at [482, 270] on span "Delete Shift" at bounding box center [475, 271] width 47 height 11
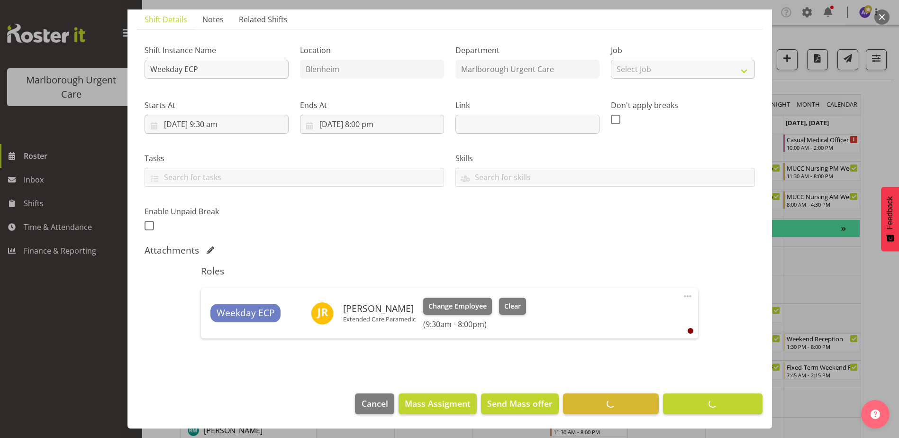
scroll to position [66, 0]
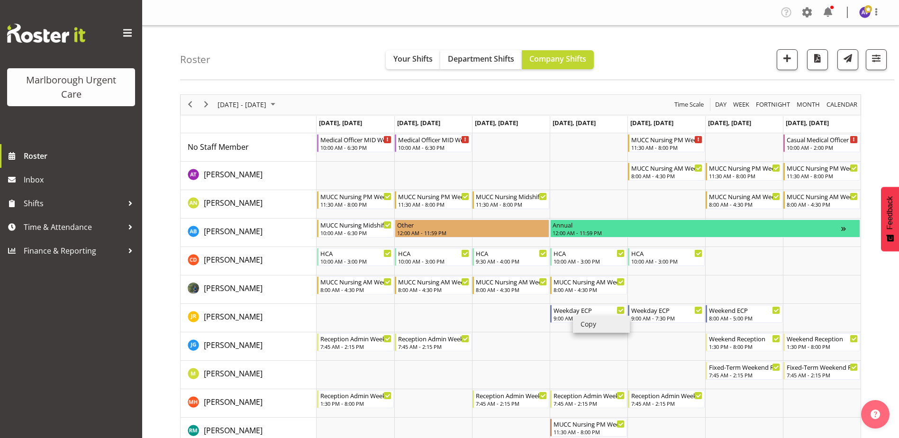
click at [584, 326] on li "Copy" at bounding box center [601, 324] width 57 height 17
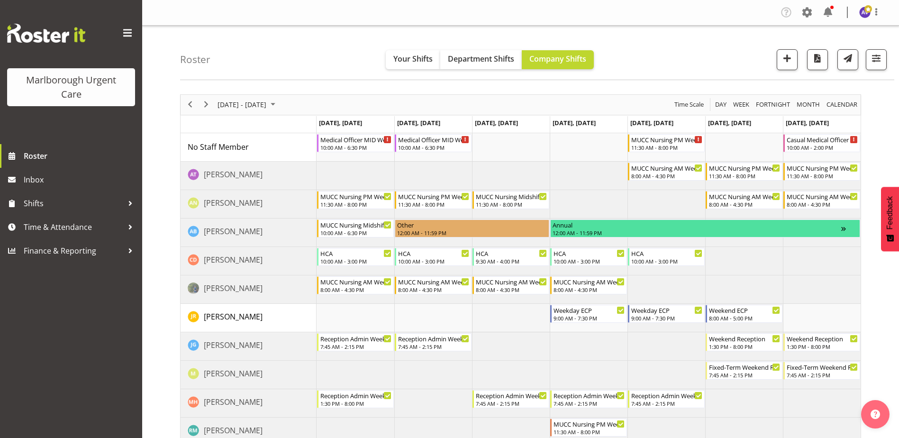
click at [508, 313] on td "Timeline Week of October 13, 2025" at bounding box center [511, 318] width 78 height 28
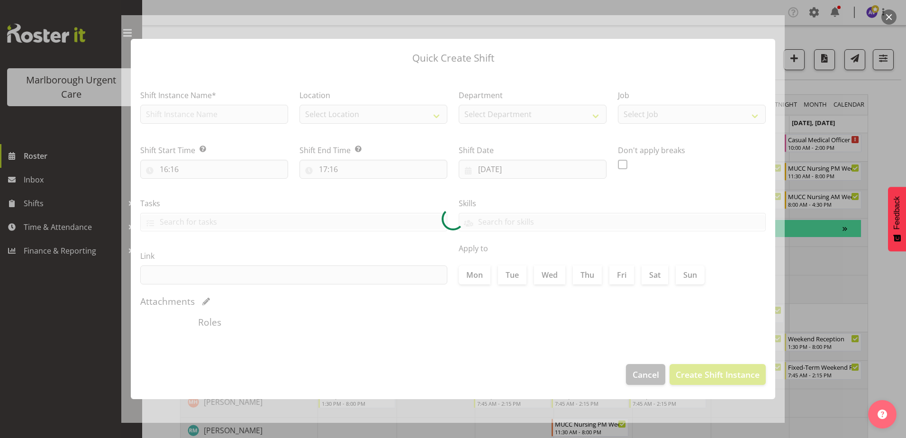
type input "15/10/2025"
checkbox input "true"
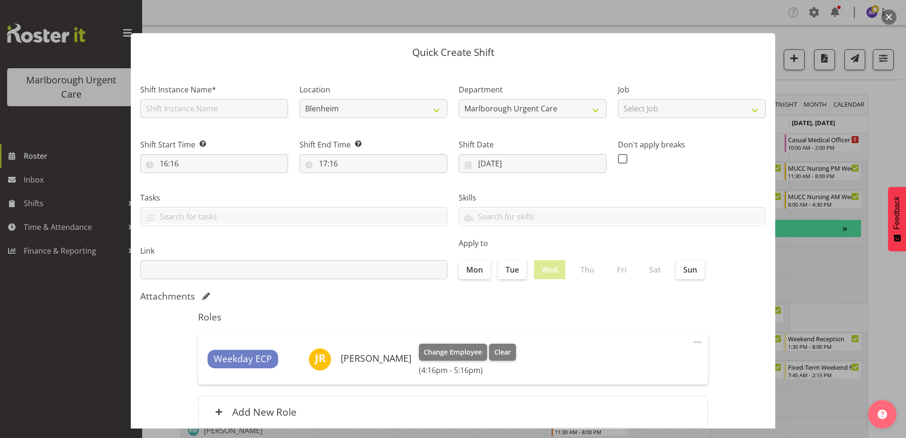
click at [886, 19] on button "button" at bounding box center [888, 16] width 15 height 15
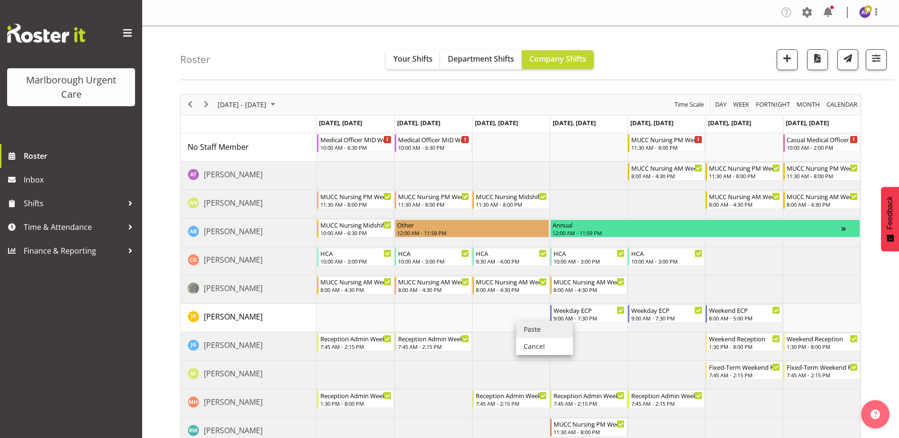
click at [536, 332] on li "Paste" at bounding box center [544, 329] width 57 height 17
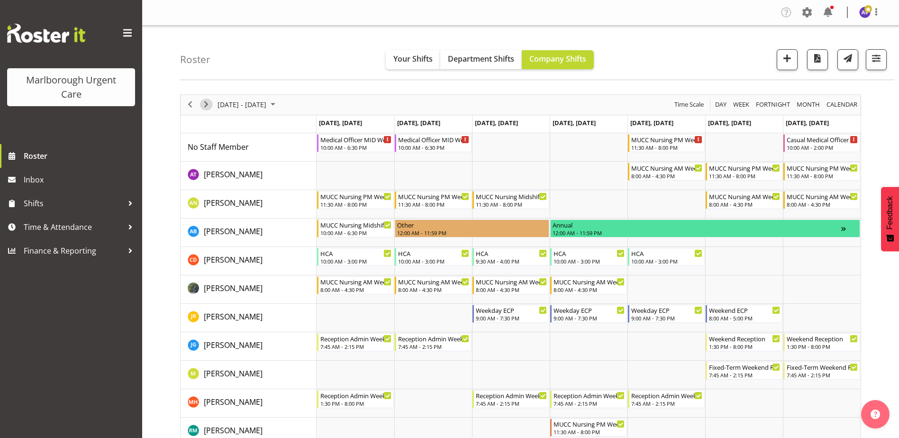
click at [212, 106] on button "Next" at bounding box center [206, 105] width 13 height 12
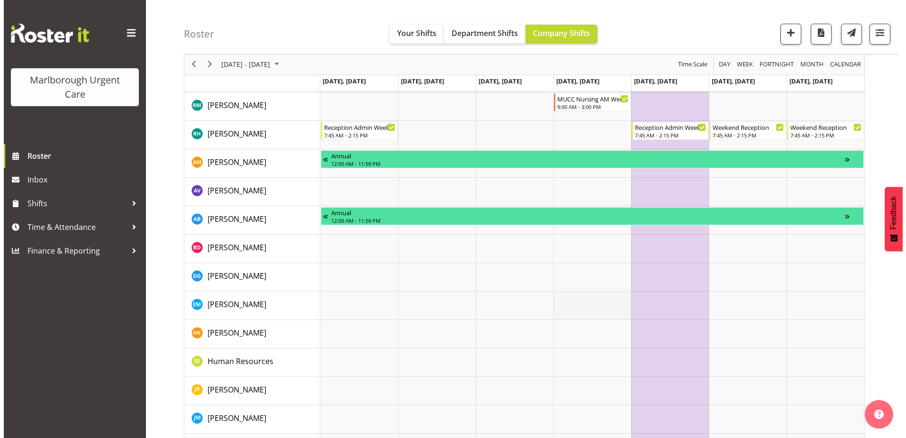
scroll to position [284, 0]
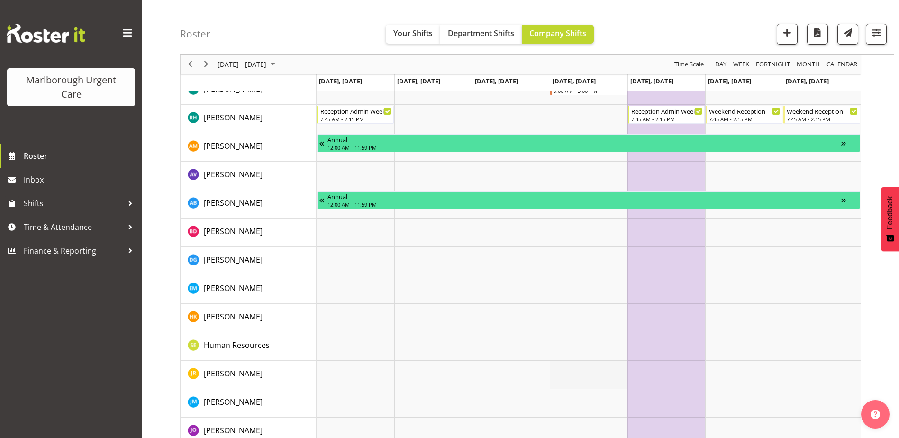
click at [568, 370] on td "Timeline Week of October 20, 2025" at bounding box center [589, 375] width 78 height 28
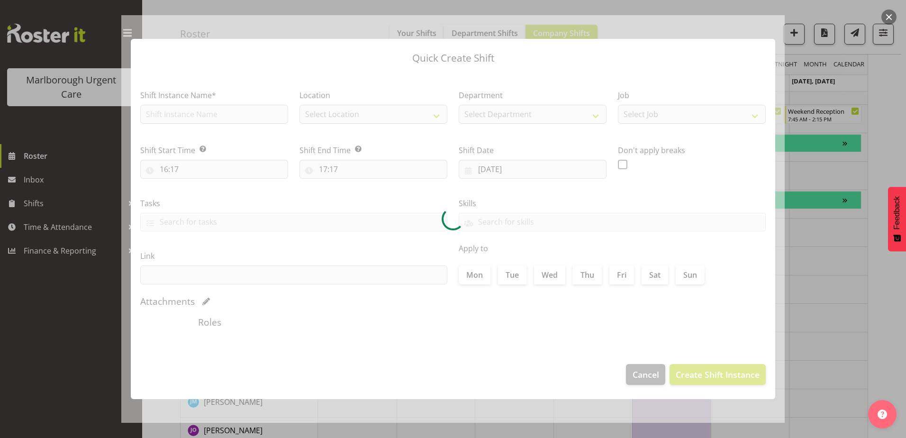
type input "23/10/2025"
checkbox input "true"
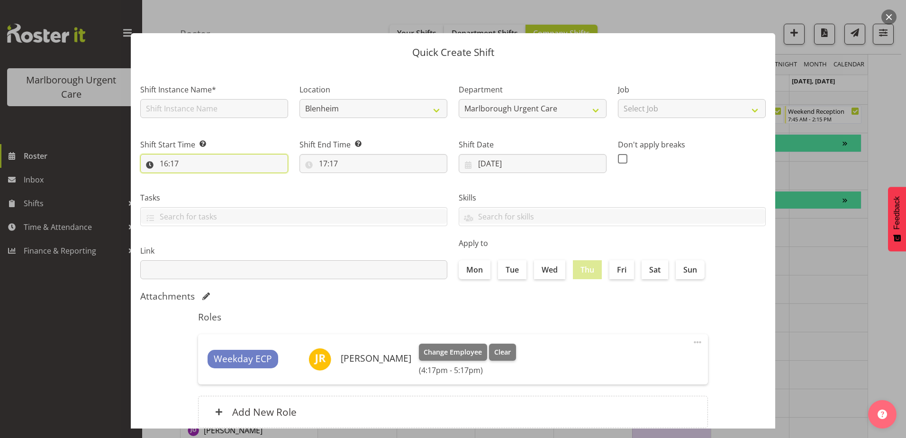
click at [191, 162] on input "16:17" at bounding box center [214, 163] width 148 height 19
click at [207, 188] on select "00 01 02 03 04 05 06 07 08 09 10 11 12 13 14 15 16 17 18 19 20 21 22 23" at bounding box center [204, 188] width 21 height 19
select select "9"
type input "09:17"
click at [227, 188] on select "00 01 02 03 04 05 06 07 08 09 10 11 12 13 14 15 16 17 18 19 20 21 22 23 24 25 2…" at bounding box center [229, 188] width 21 height 19
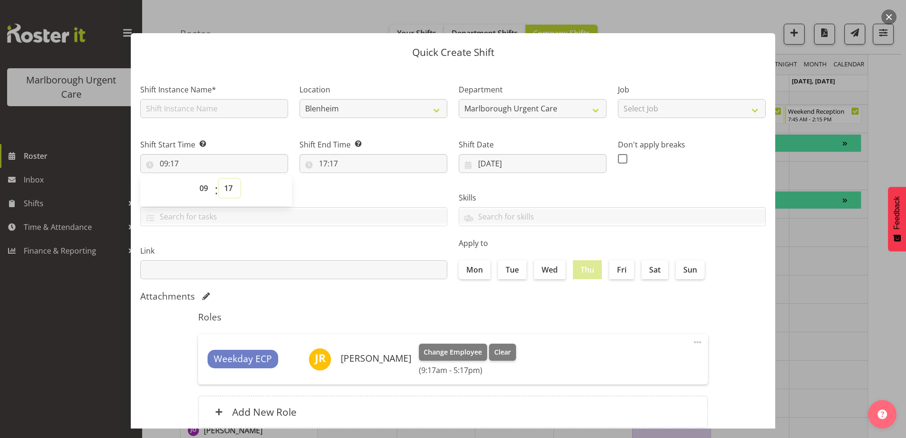
select select "0"
click at [219, 179] on select "00 01 02 03 04 05 06 07 08 09 10 11 12 13 14 15 16 17 18 19 20 21 22 23 24 25 2…" at bounding box center [229, 188] width 21 height 19
type input "09:00"
click at [328, 165] on input "17:17" at bounding box center [373, 163] width 148 height 19
click at [365, 186] on select "00 01 02 03 04 05 06 07 08 09 10 11 12 13 14 15 16 17 18 19 20 21 22 23" at bounding box center [363, 188] width 21 height 19
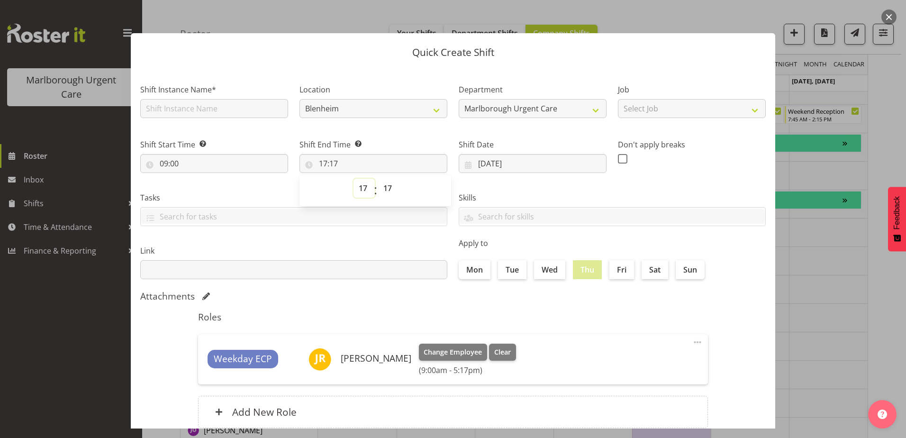
select select "19"
click at [353, 179] on select "00 01 02 03 04 05 06 07 08 09 10 11 12 13 14 15 16 17 18 19 20 21 22 23" at bounding box center [363, 188] width 21 height 19
type input "19:17"
click at [385, 186] on select "00 01 02 03 04 05 06 07 08 09 10 11 12 13 14 15 16 17 18 19 20 21 22 23 24 25 2…" at bounding box center [388, 188] width 21 height 19
select select "30"
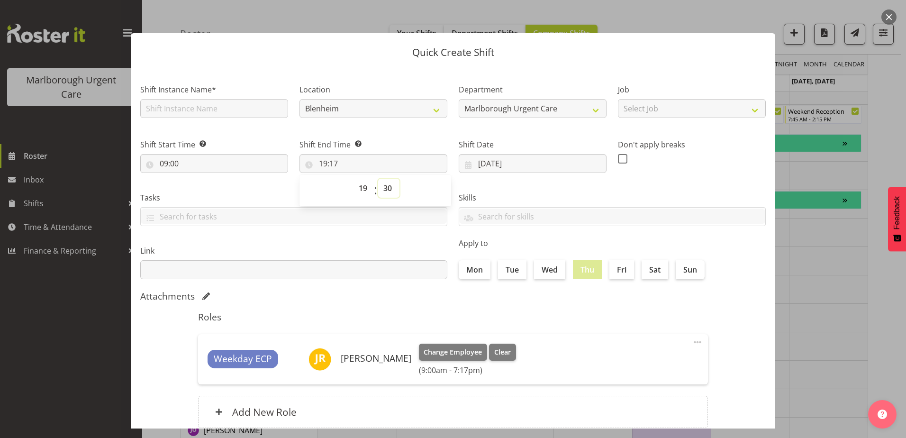
click at [378, 179] on select "00 01 02 03 04 05 06 07 08 09 10 11 12 13 14 15 16 17 18 19 20 21 22 23 24 25 2…" at bounding box center [388, 188] width 21 height 19
type input "19:30"
click at [415, 233] on div "Link" at bounding box center [294, 258] width 318 height 53
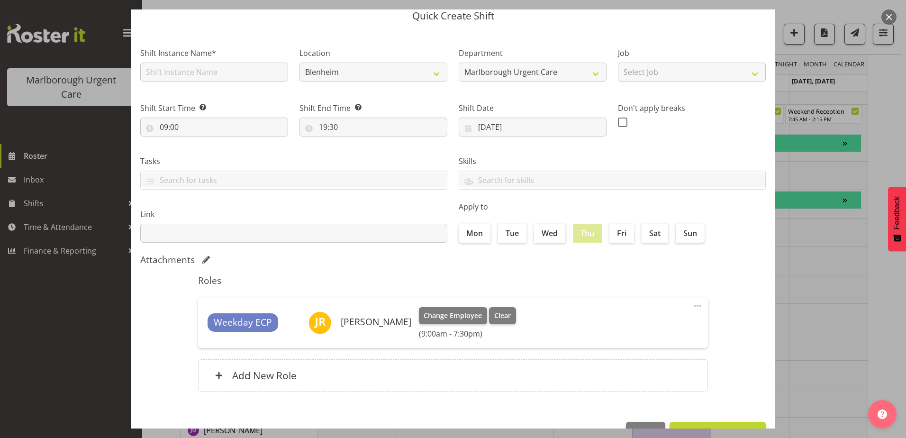
scroll to position [65, 0]
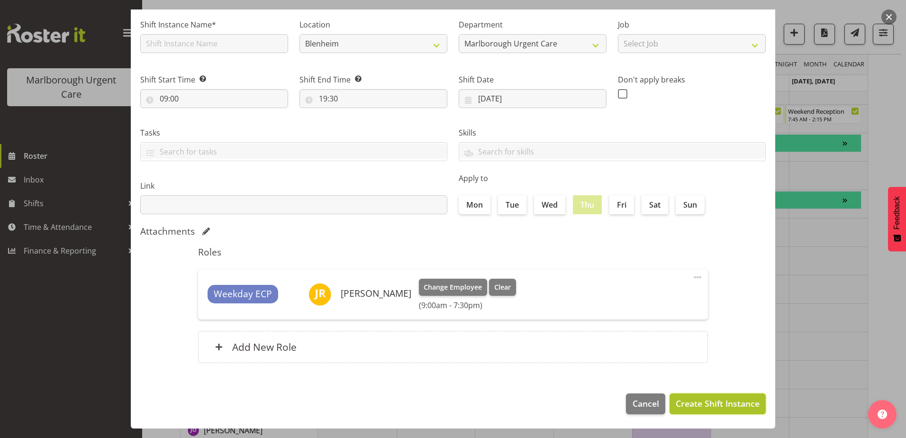
click at [691, 405] on span "Create Shift Instance" at bounding box center [718, 403] width 84 height 12
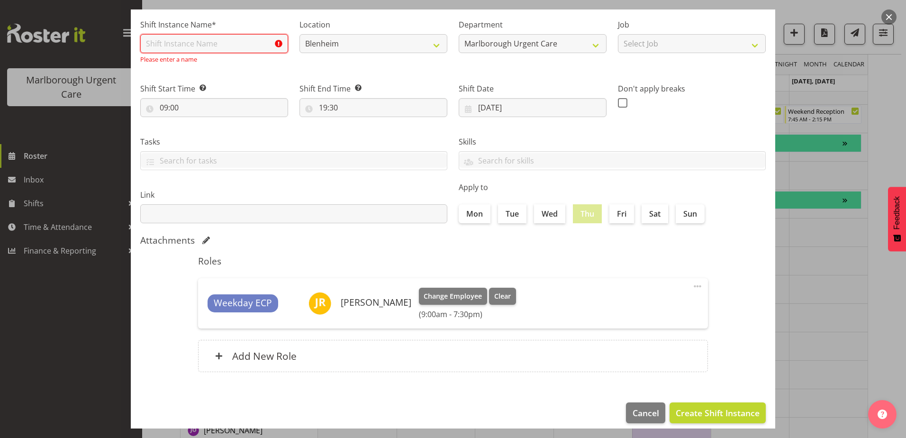
click at [176, 38] on input "text" at bounding box center [214, 43] width 148 height 19
type input "Weekday ECP"
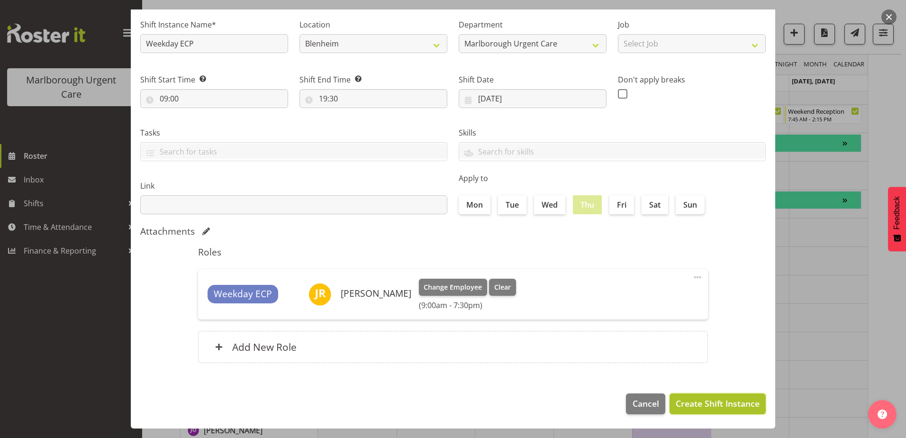
click at [704, 402] on span "Create Shift Instance" at bounding box center [718, 403] width 84 height 12
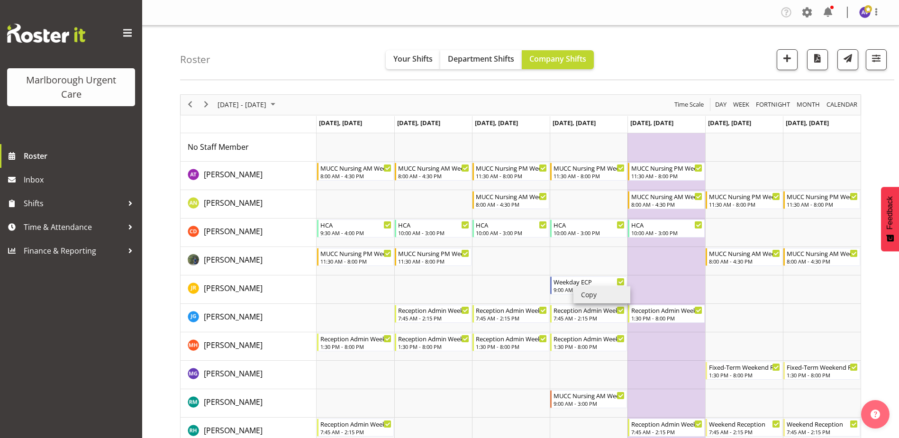
click at [591, 293] on li "Copy" at bounding box center [601, 294] width 57 height 17
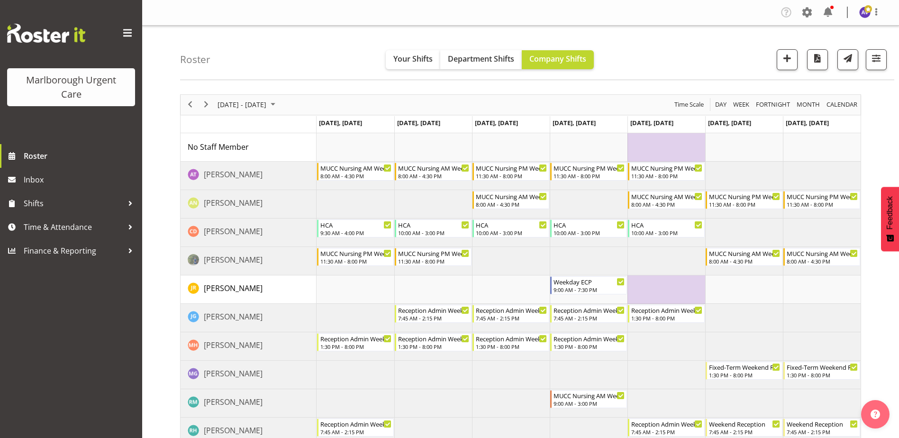
click at [656, 287] on td "Timeline Week of October 20, 2025" at bounding box center [666, 289] width 78 height 28
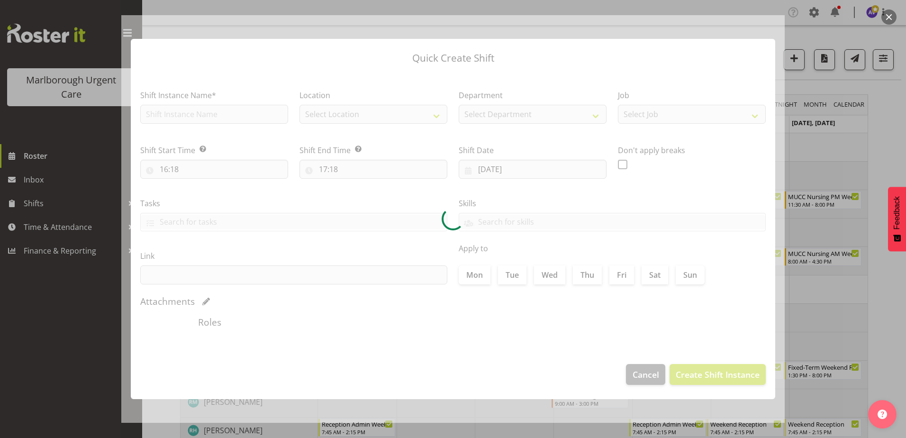
type input "24/10/2025"
checkbox input "true"
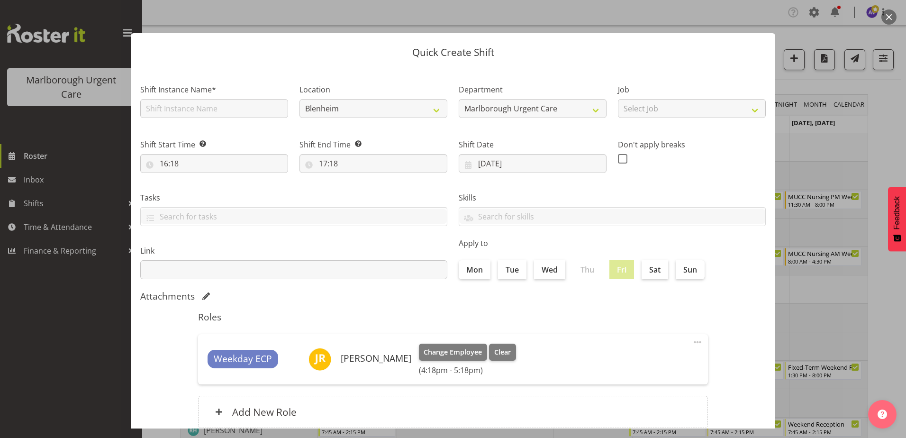
click at [885, 18] on button "button" at bounding box center [888, 16] width 15 height 15
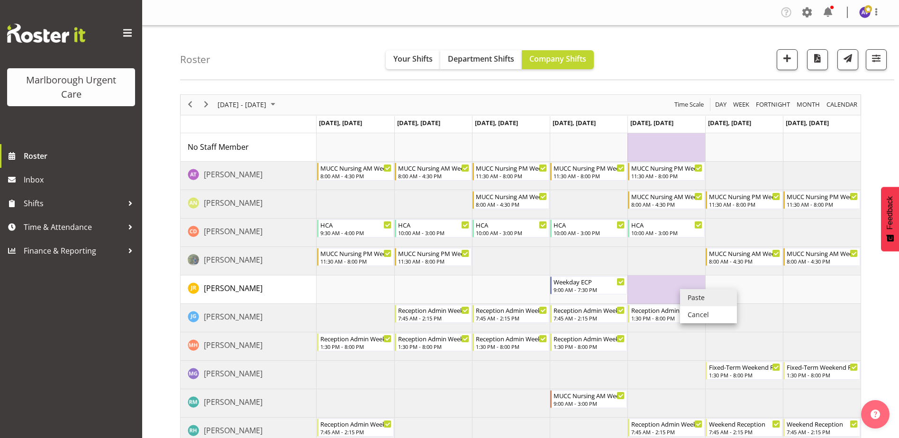
click at [698, 300] on li "Paste" at bounding box center [708, 297] width 57 height 17
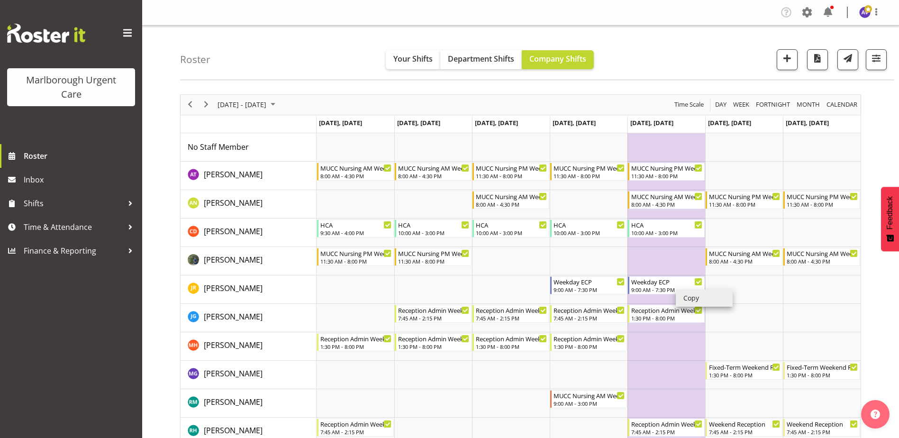
click at [689, 296] on li "Copy" at bounding box center [704, 297] width 57 height 17
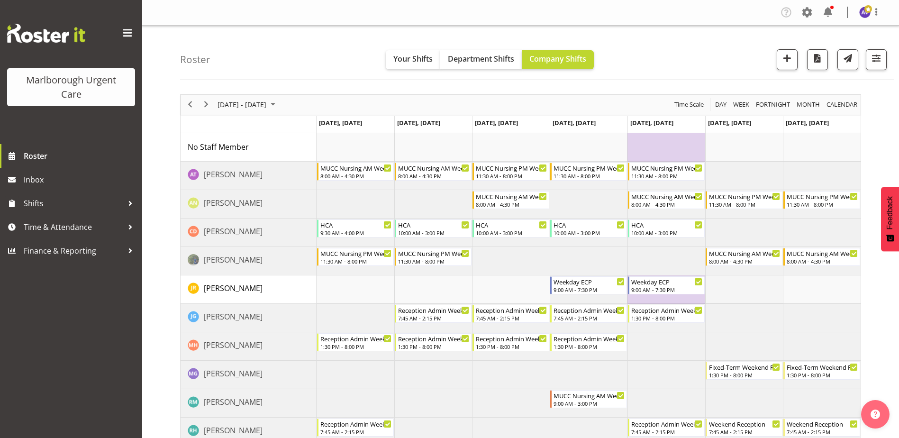
click at [734, 286] on td "Timeline Week of October 20, 2025" at bounding box center [744, 289] width 78 height 28
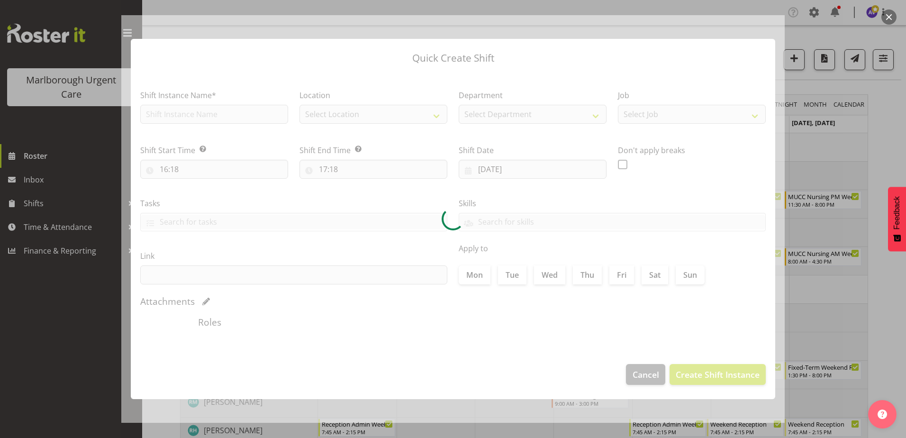
click at [890, 12] on button "button" at bounding box center [888, 16] width 15 height 15
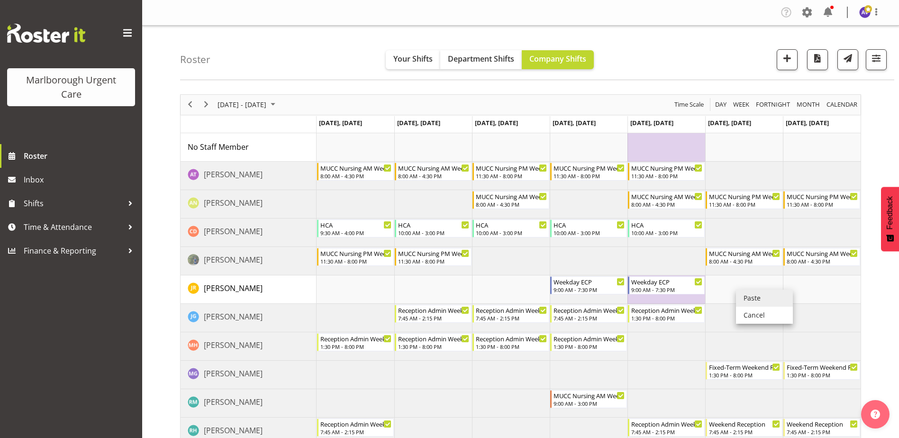
click at [756, 301] on li "Paste" at bounding box center [764, 297] width 57 height 17
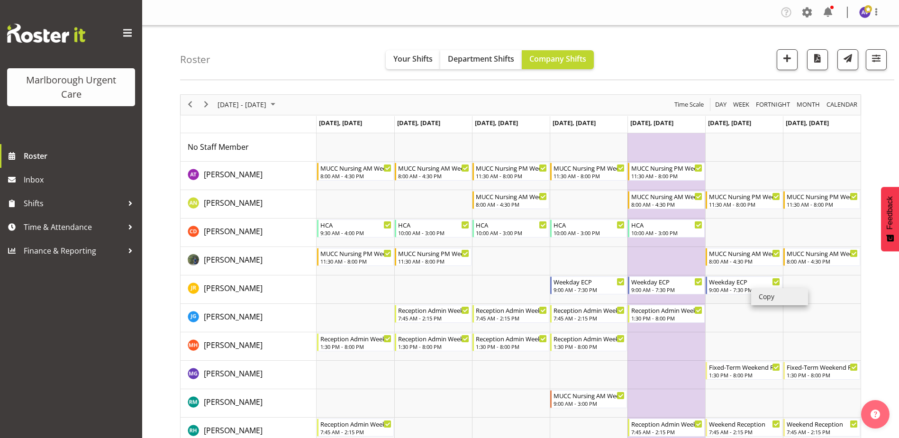
click at [765, 297] on li "Copy" at bounding box center [779, 296] width 57 height 17
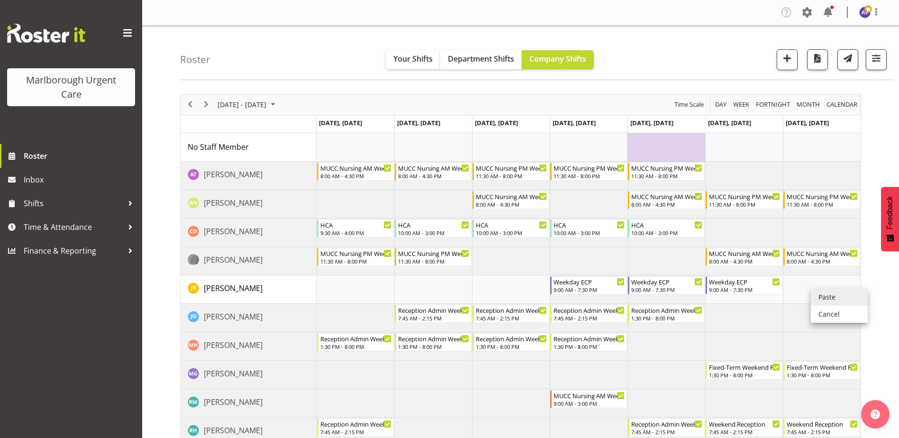
click at [821, 297] on li "Paste" at bounding box center [839, 297] width 57 height 17
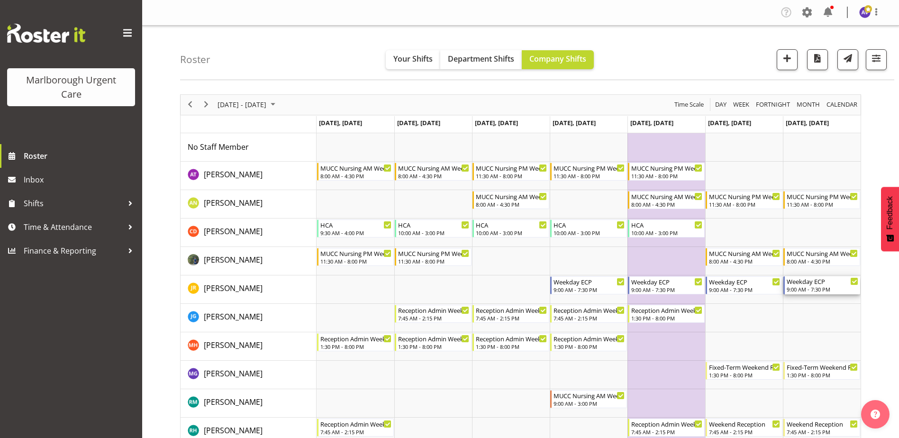
click at [815, 287] on div "9:00 AM - 7:30 PM" at bounding box center [822, 289] width 72 height 8
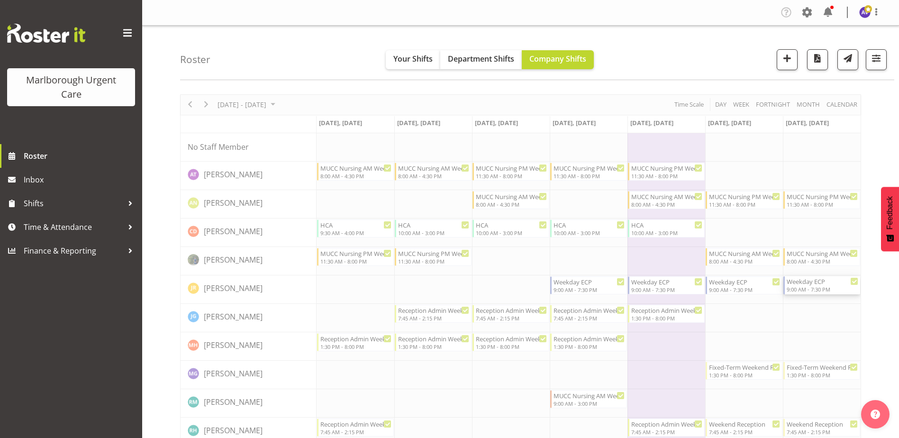
select select "9"
select select "2025"
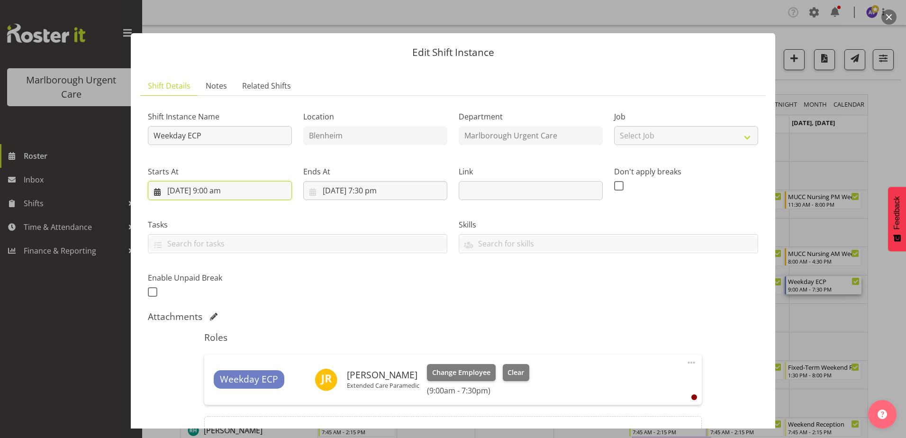
click at [214, 190] on input "26/10/2025, 9:00 am" at bounding box center [220, 190] width 144 height 19
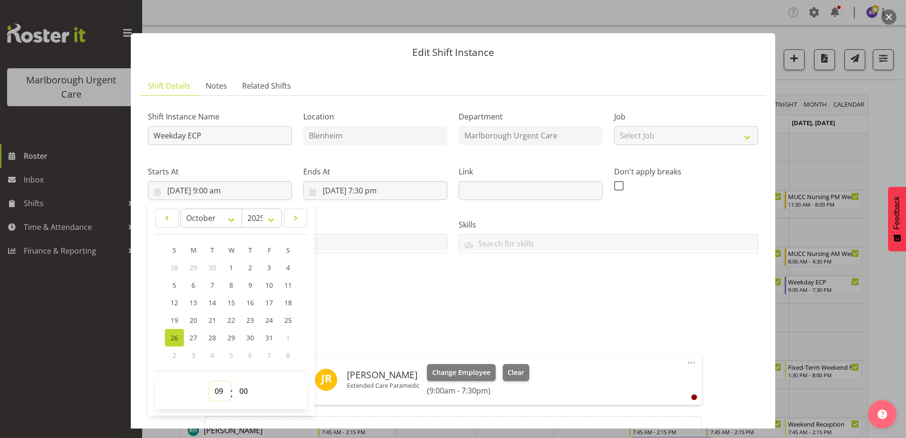
drag, startPoint x: 216, startPoint y: 386, endPoint x: 221, endPoint y: 384, distance: 5.7
click at [216, 387] on select "00 01 02 03 04 05 06 07 08 09 10 11 12 13 14 15 16 17 18 19 20 21 22 23" at bounding box center [219, 390] width 21 height 19
select select "8"
click at [209, 381] on select "00 01 02 03 04 05 06 07 08 09 10 11 12 13 14 15 16 17 18 19 20 21 22 23" at bounding box center [219, 390] width 21 height 19
type input "26/10/2025, 8:00 am"
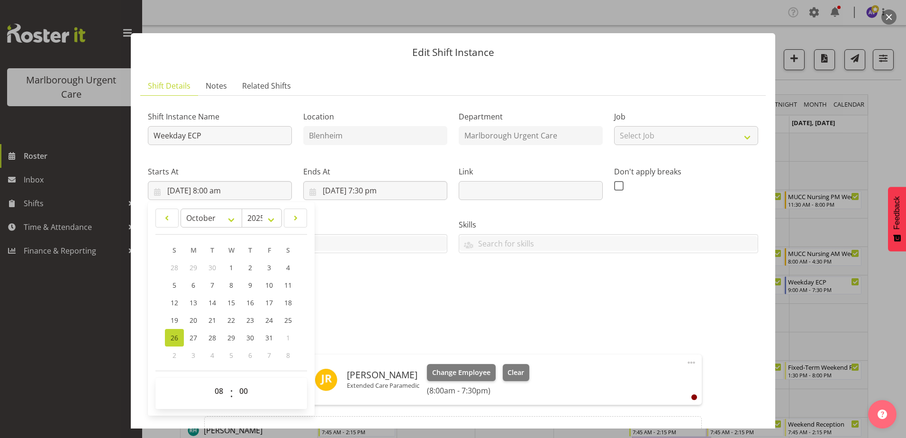
click at [408, 274] on div "Shift Instance Name Weekday ECP Location Blenheim Department Marlborough Urgent…" at bounding box center [453, 202] width 622 height 208
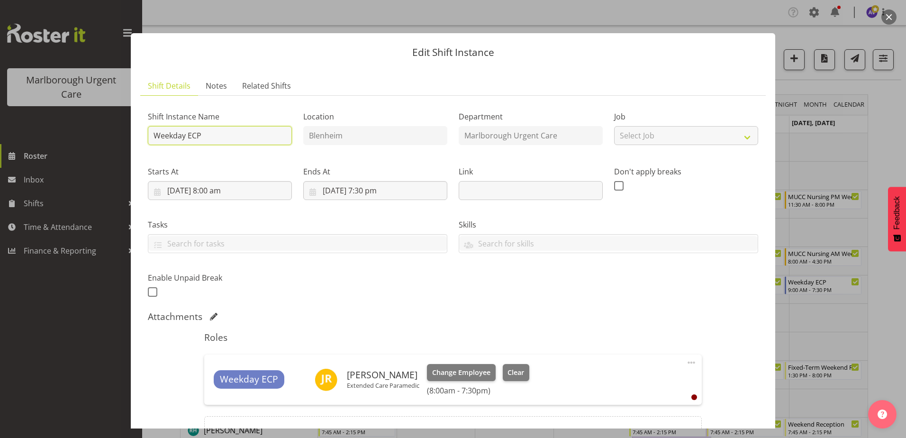
click at [181, 137] on input "Weekday ECP" at bounding box center [220, 135] width 144 height 19
click at [187, 135] on input "Weekday ECP" at bounding box center [220, 135] width 144 height 19
type input "Weekend ECP"
click at [370, 188] on input "26/10/2025, 7:30 pm" at bounding box center [375, 190] width 144 height 19
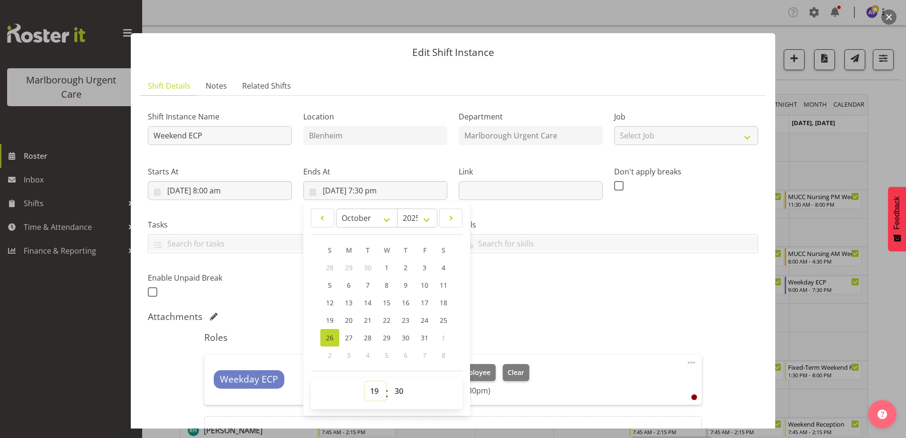
click at [372, 392] on select "00 01 02 03 04 05 06 07 08 09 10 11 12 13 14 15 16 17 18 19 20 21 22 23" at bounding box center [375, 390] width 21 height 19
select select "17"
click at [365, 381] on select "00 01 02 03 04 05 06 07 08 09 10 11 12 13 14 15 16 17 18 19 20 21 22 23" at bounding box center [375, 390] width 21 height 19
type input "26/10/2025, 5:30 pm"
drag, startPoint x: 398, startPoint y: 390, endPoint x: 392, endPoint y: 393, distance: 6.8
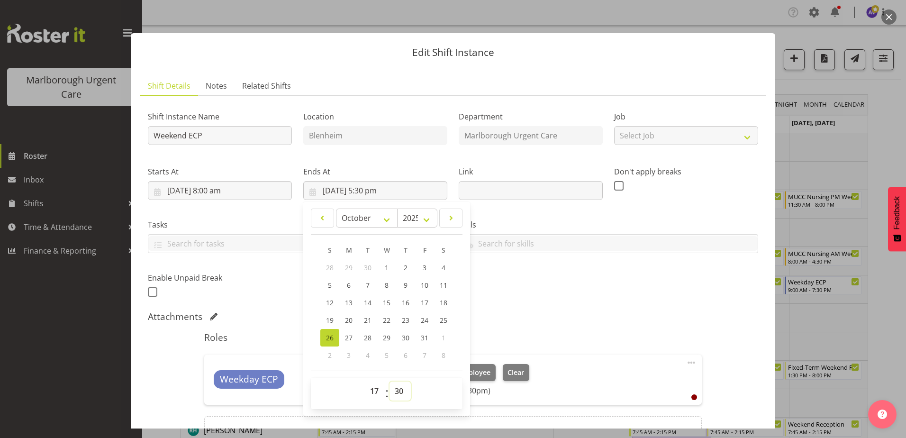
click at [398, 390] on select "00 01 02 03 04 05 06 07 08 09 10 11 12 13 14 15 16 17 18 19 20 21 22 23 24 25 2…" at bounding box center [399, 390] width 21 height 19
select select "0"
click at [389, 381] on select "00 01 02 03 04 05 06 07 08 09 10 11 12 13 14 15 16 17 18 19 20 21 22 23 24 25 2…" at bounding box center [399, 390] width 21 height 19
type input "26/10/2025, 5:00 pm"
click at [560, 198] on input "text" at bounding box center [531, 190] width 144 height 19
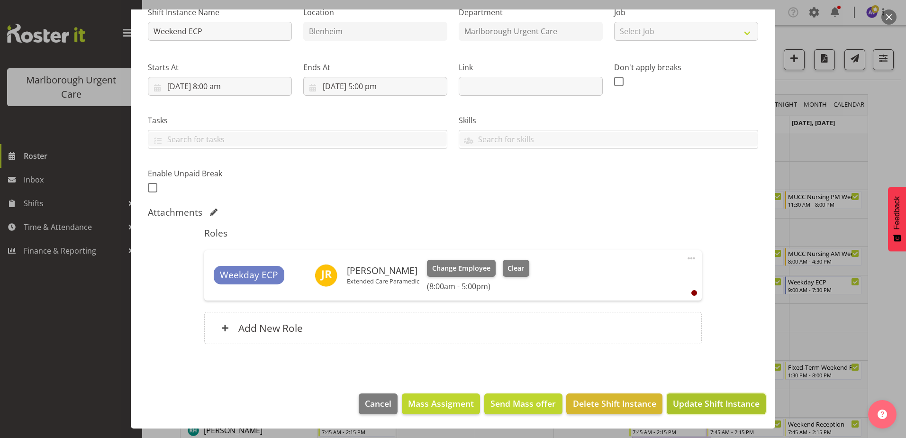
click at [694, 402] on span "Update Shift Instance" at bounding box center [716, 403] width 87 height 12
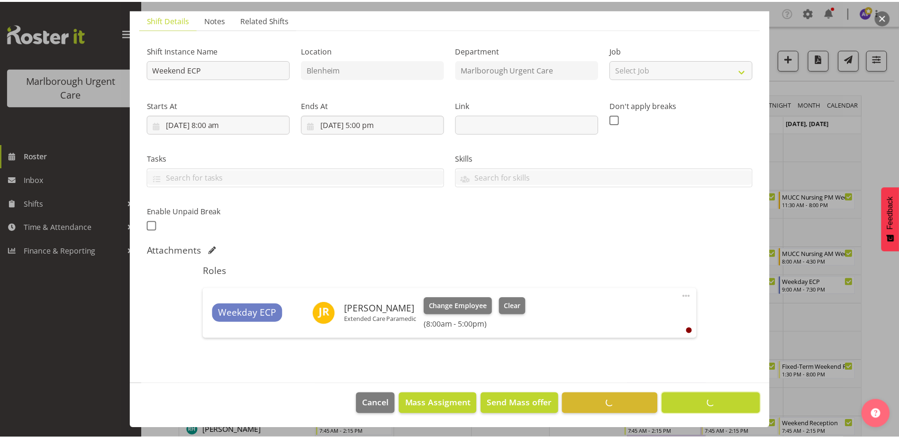
scroll to position [66, 0]
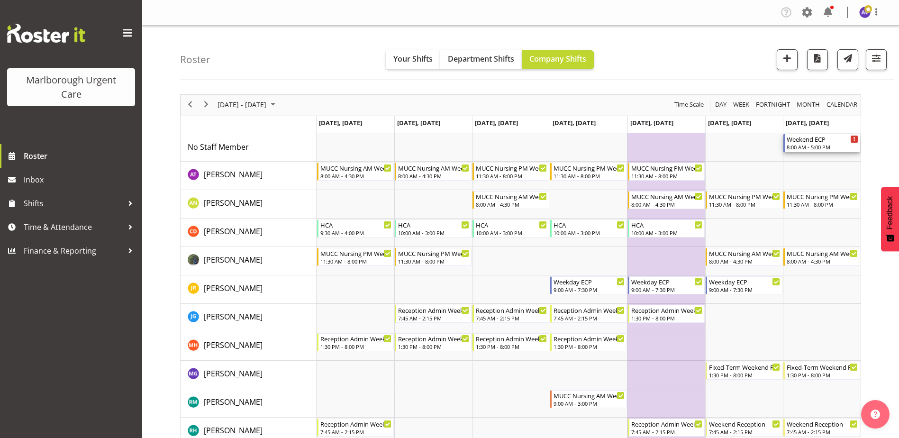
click at [806, 142] on div "Weekend ECP" at bounding box center [822, 138] width 72 height 9
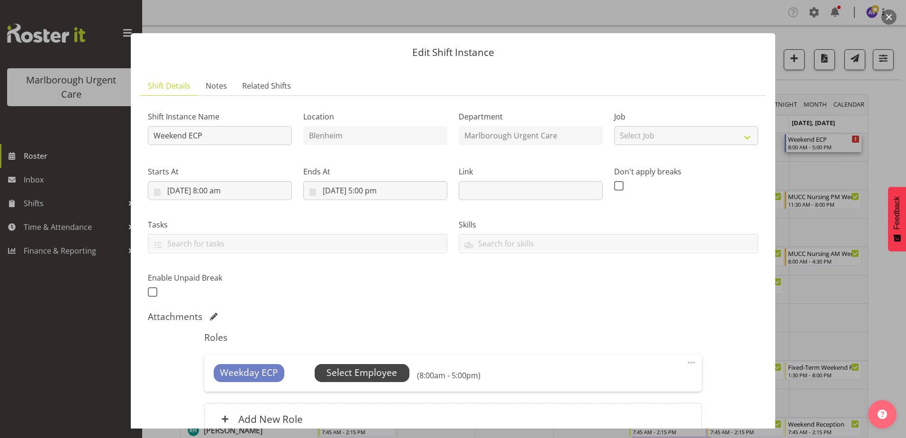
click at [366, 374] on span "Select Employee" at bounding box center [361, 373] width 71 height 14
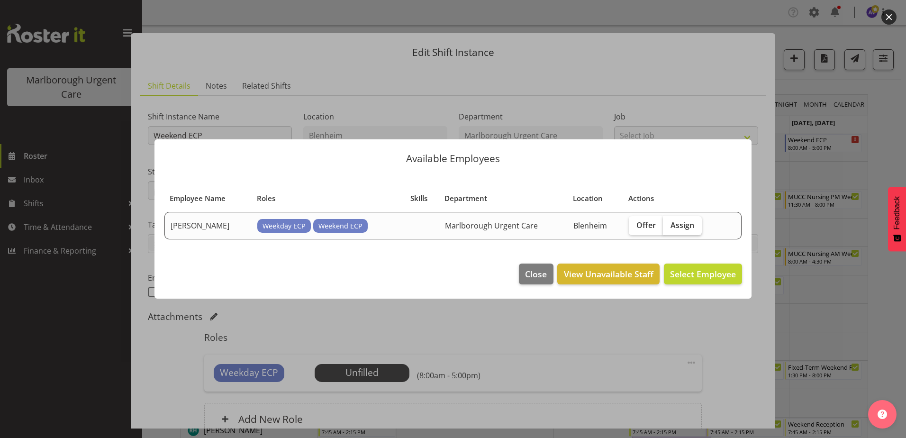
click at [678, 224] on span "Assign" at bounding box center [682, 224] width 24 height 9
click at [669, 224] on input "Assign" at bounding box center [666, 225] width 6 height 6
checkbox input "true"
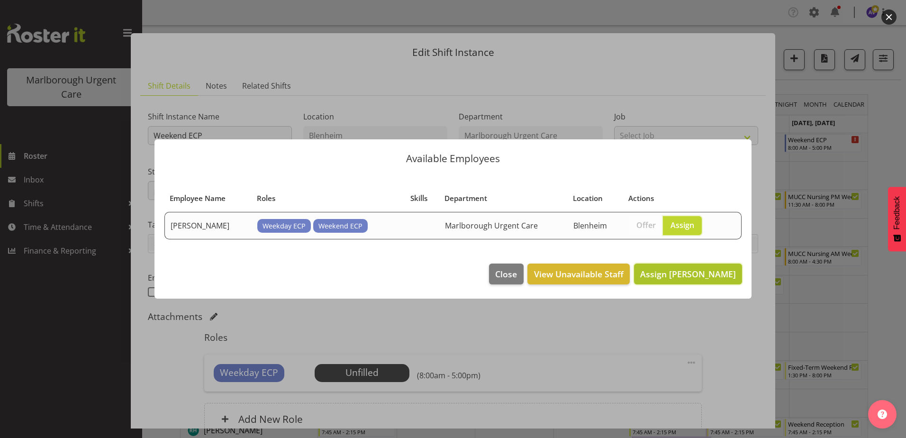
click at [703, 267] on button "Assign Jacinta Rangi" at bounding box center [688, 273] width 108 height 21
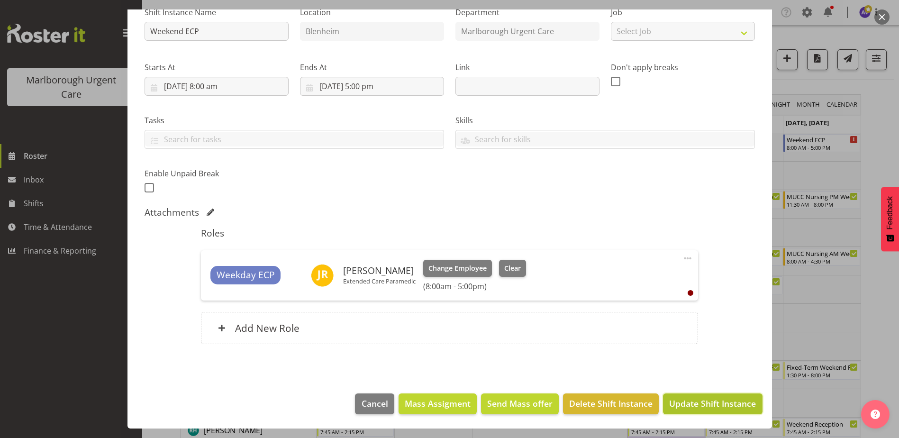
click at [683, 403] on span "Update Shift Instance" at bounding box center [712, 403] width 87 height 12
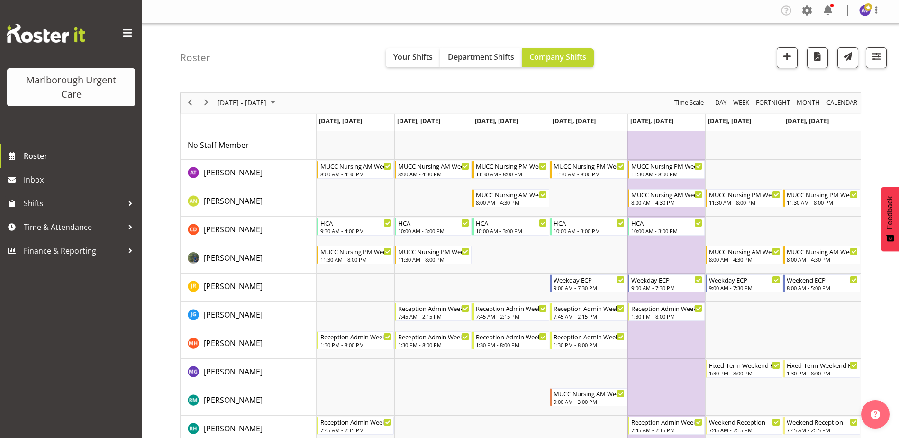
scroll to position [0, 0]
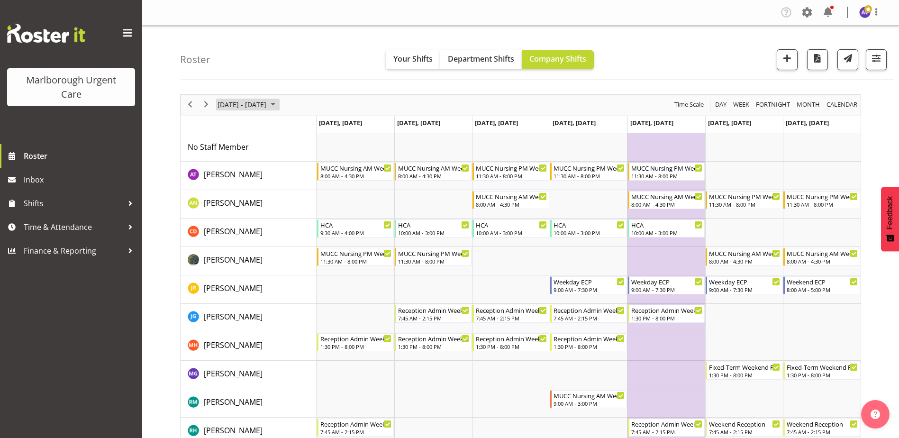
click at [267, 107] on span "October 20 - 26, 2025" at bounding box center [242, 105] width 51 height 12
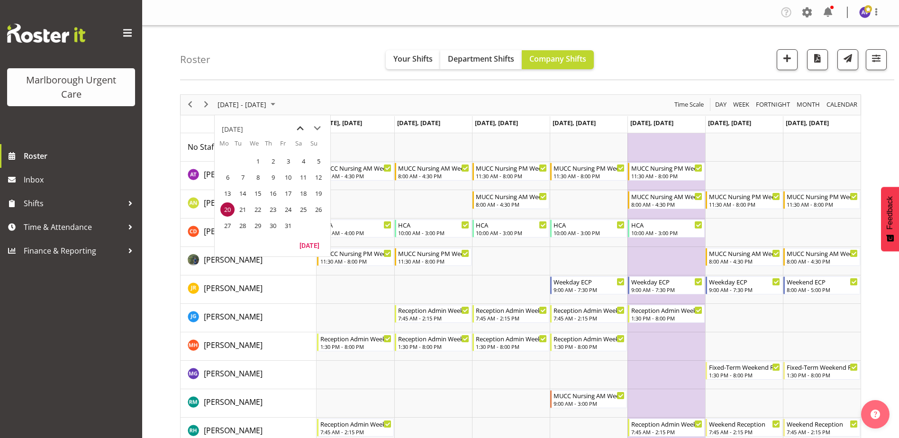
click at [302, 128] on span "previous month" at bounding box center [300, 128] width 17 height 17
click at [229, 224] on span "29" at bounding box center [227, 225] width 14 height 14
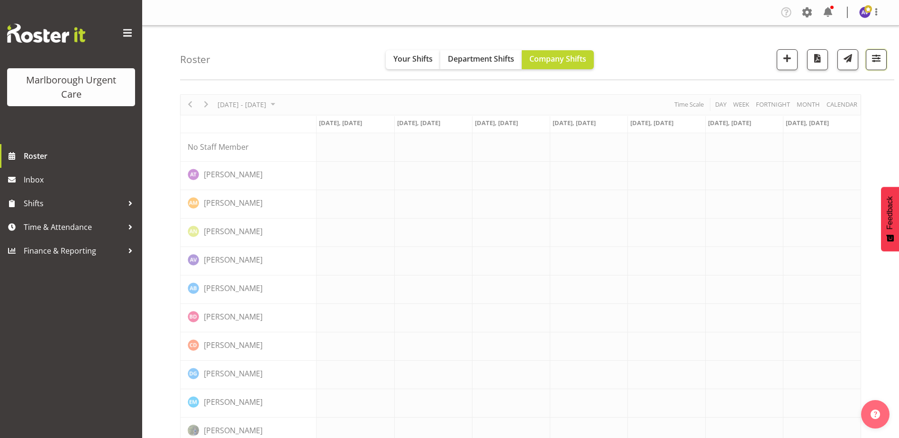
click at [871, 58] on span "button" at bounding box center [876, 58] width 12 height 12
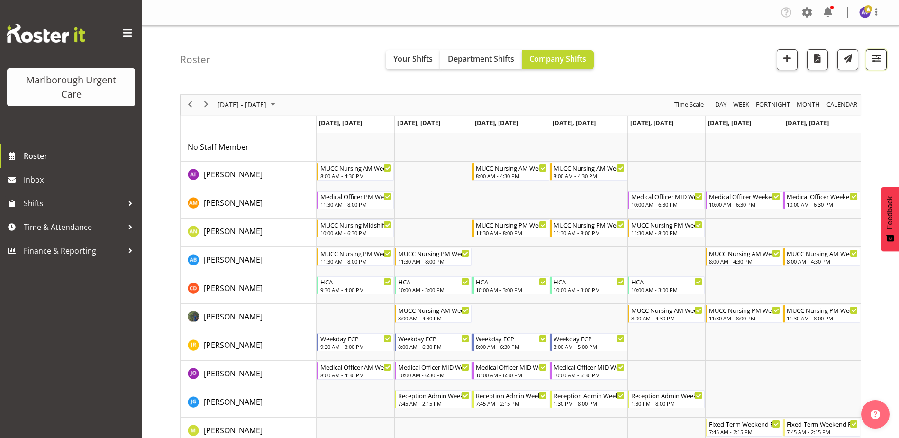
click at [884, 59] on button "button" at bounding box center [876, 59] width 21 height 21
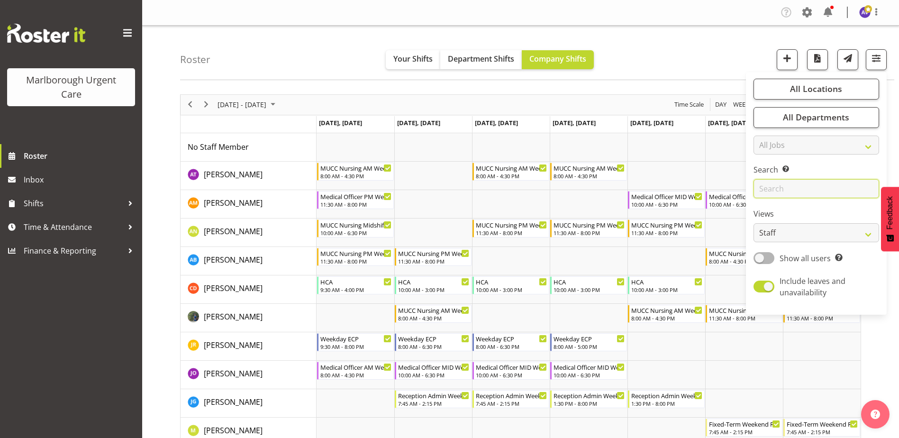
click at [774, 190] on input "text" at bounding box center [816, 188] width 126 height 19
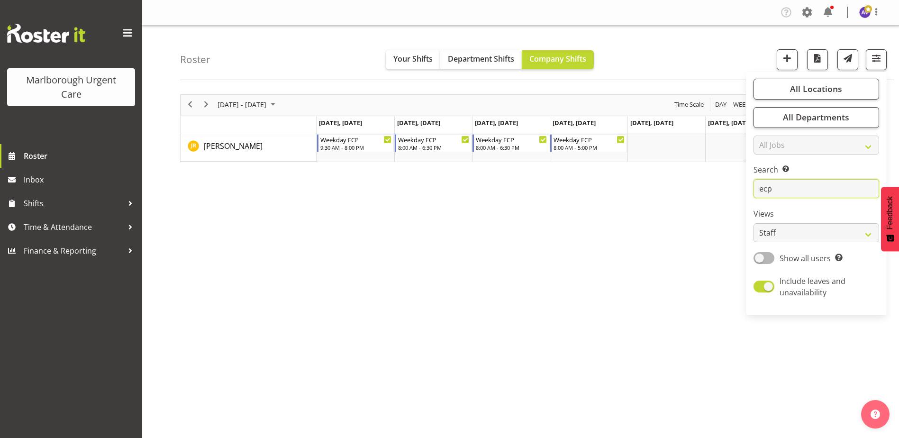
type input "ecp"
click at [683, 181] on div "Sep 29 - Oct 05, 2025 Today Day Week Fortnight Month calendar Month Agenda Time…" at bounding box center [539, 276] width 719 height 379
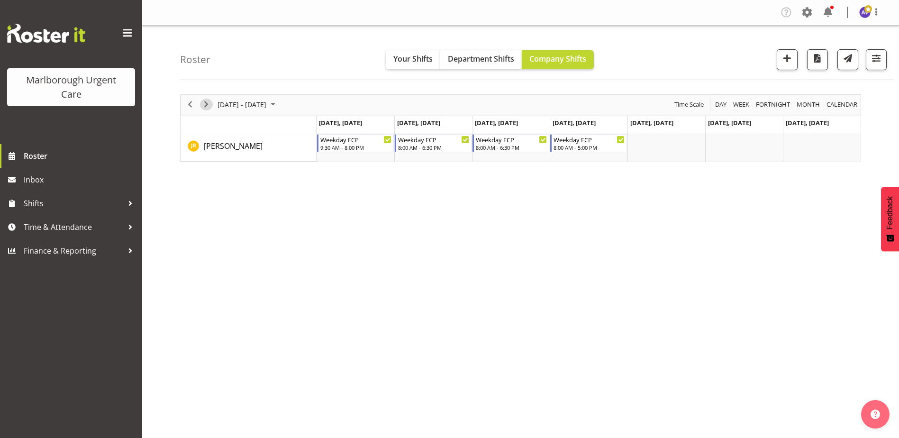
click at [208, 104] on span "Next" at bounding box center [205, 105] width 11 height 12
click at [199, 108] on div "next period" at bounding box center [206, 105] width 16 height 20
click at [412, 54] on span "Your Shifts" at bounding box center [412, 59] width 39 height 10
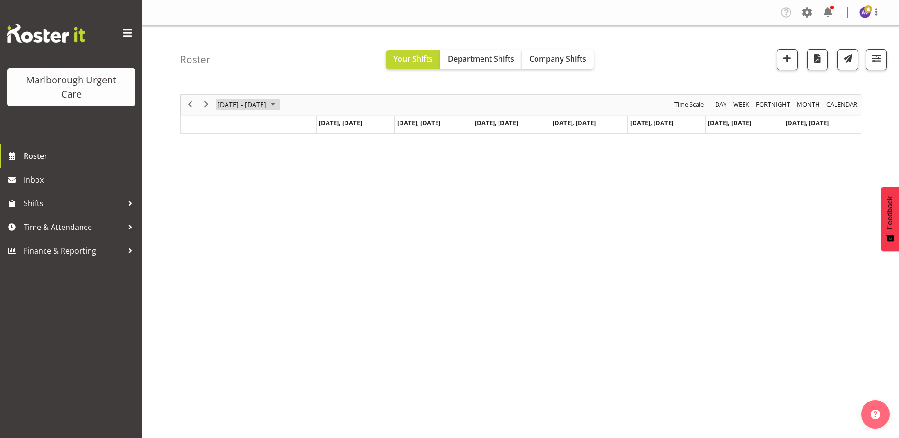
click at [236, 102] on span "October 13 - 19, 2025" at bounding box center [242, 105] width 51 height 12
click at [229, 223] on span "27" at bounding box center [227, 225] width 14 height 14
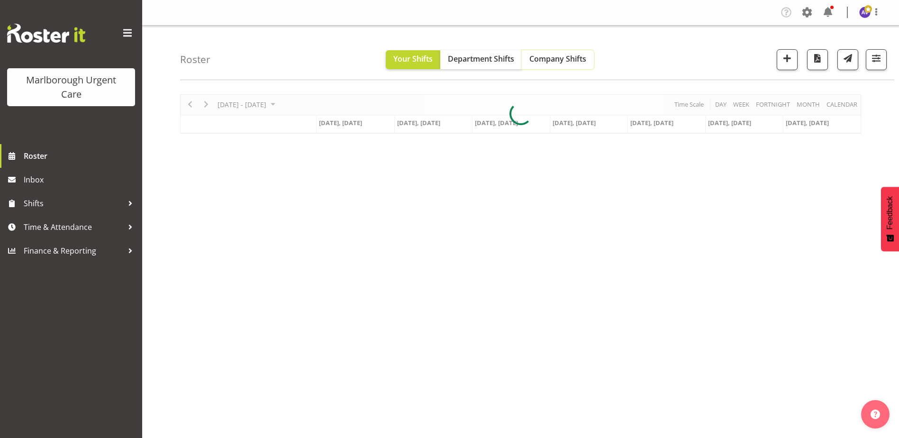
click at [550, 54] on span "Company Shifts" at bounding box center [557, 59] width 57 height 10
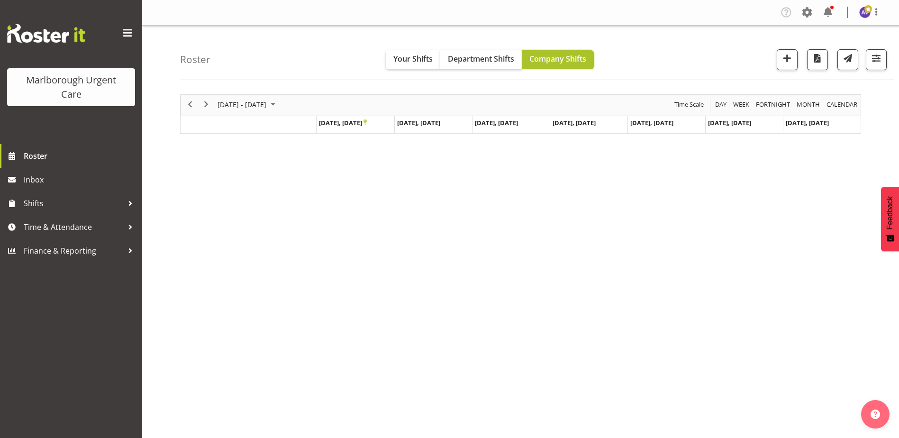
click at [530, 54] on span "Company Shifts" at bounding box center [557, 59] width 57 height 10
click at [878, 60] on span "button" at bounding box center [876, 58] width 12 height 12
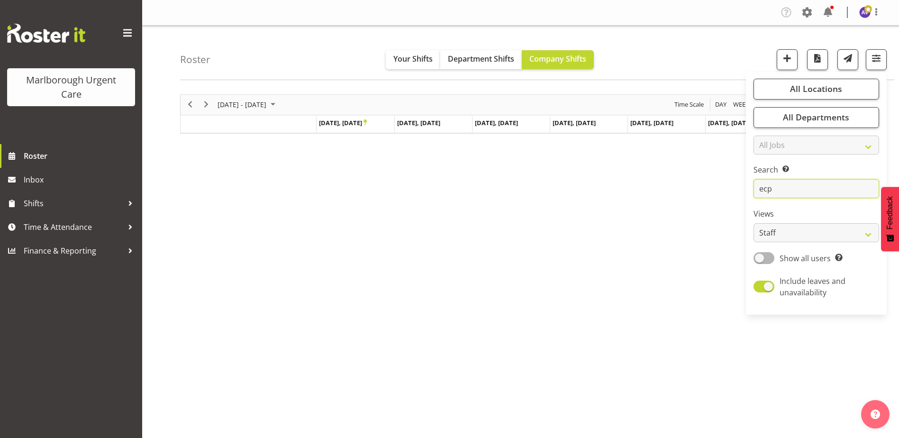
click at [797, 187] on input "ecp" at bounding box center [816, 188] width 126 height 19
click at [620, 217] on div "Oct 27 - Nov 02, 2025 Today Day Week Fortnight Month calendar Month Agenda Time…" at bounding box center [539, 276] width 719 height 379
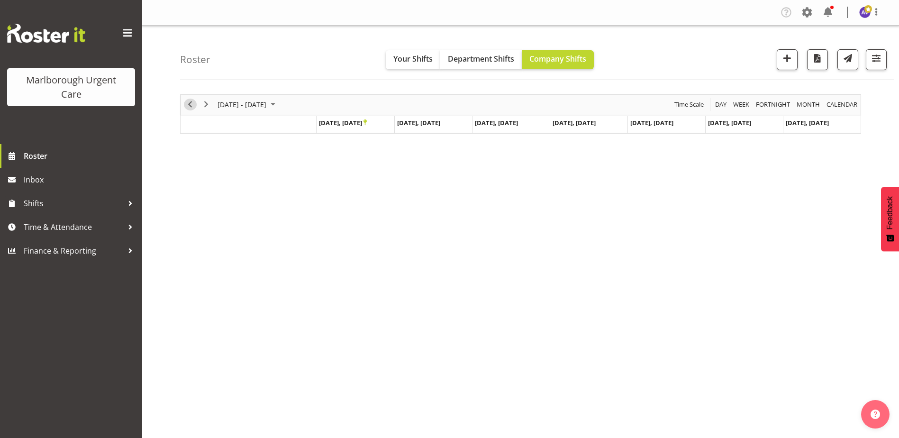
click at [189, 103] on span "Previous" at bounding box center [189, 105] width 11 height 12
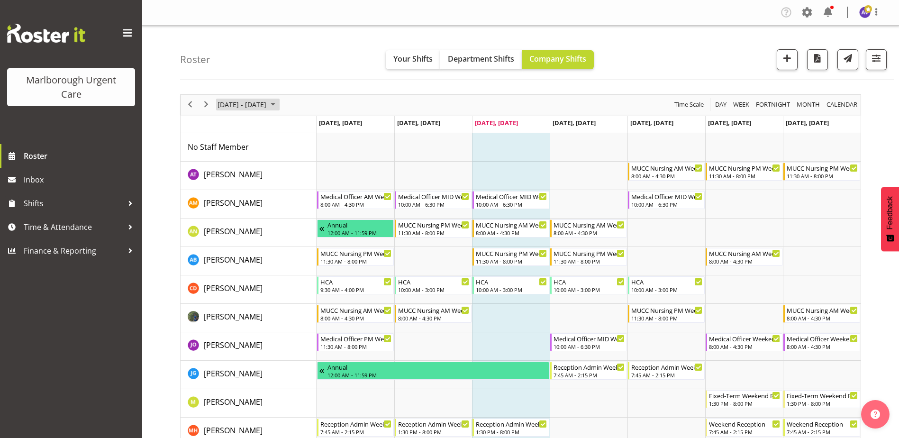
click at [242, 104] on span "[DATE] - [DATE]" at bounding box center [242, 105] width 51 height 12
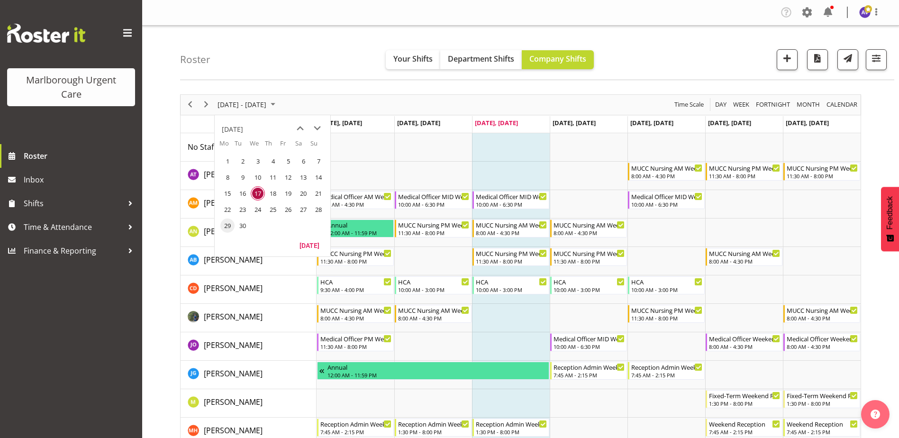
click at [229, 223] on span "29" at bounding box center [227, 225] width 14 height 14
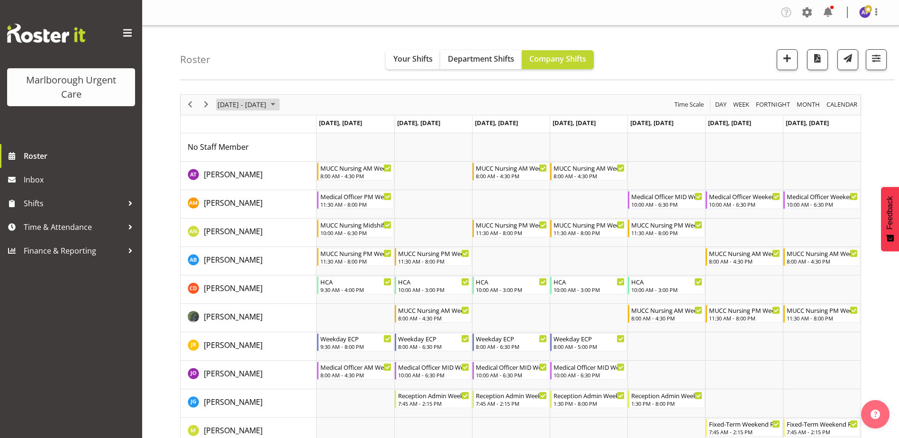
click at [267, 103] on span "Sep 29 - Oct 05, 2025" at bounding box center [242, 105] width 51 height 12
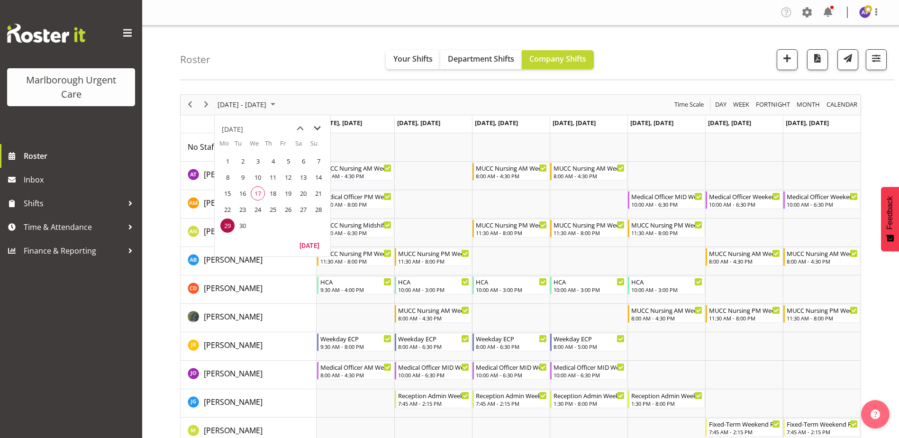
click at [316, 128] on span "next month" at bounding box center [317, 128] width 17 height 17
click at [226, 177] on span "6" at bounding box center [227, 177] width 14 height 14
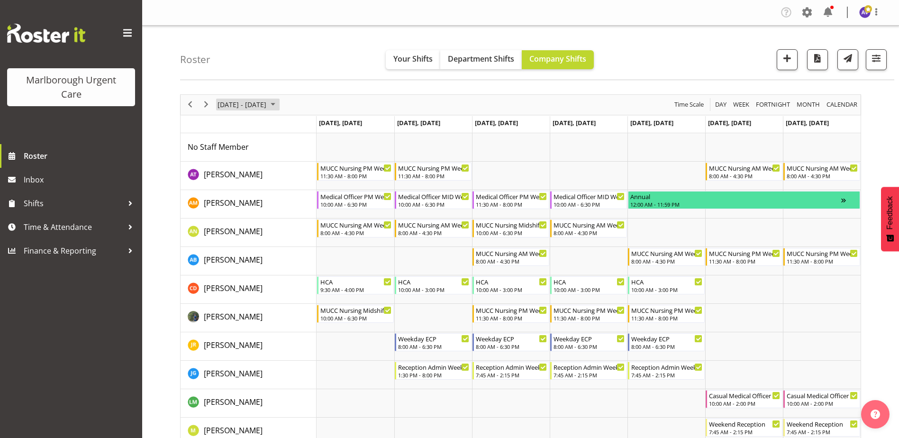
click at [259, 107] on span "October 06 - 12, 2025" at bounding box center [242, 105] width 51 height 12
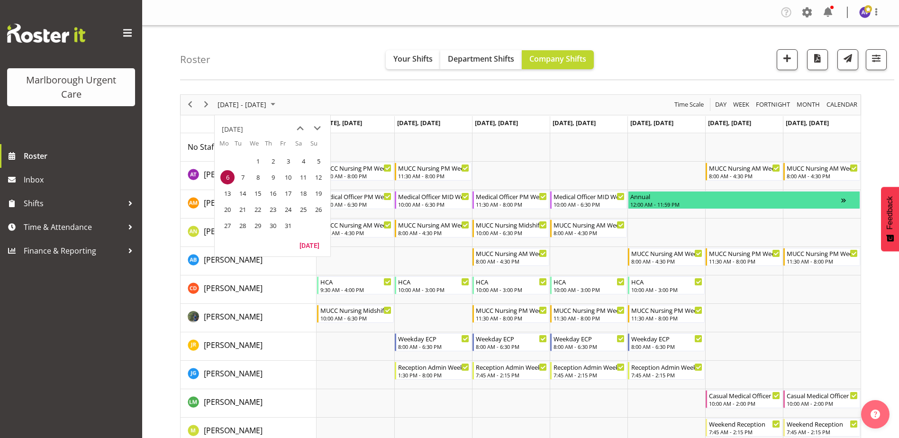
click at [228, 190] on span "13" at bounding box center [227, 193] width 14 height 14
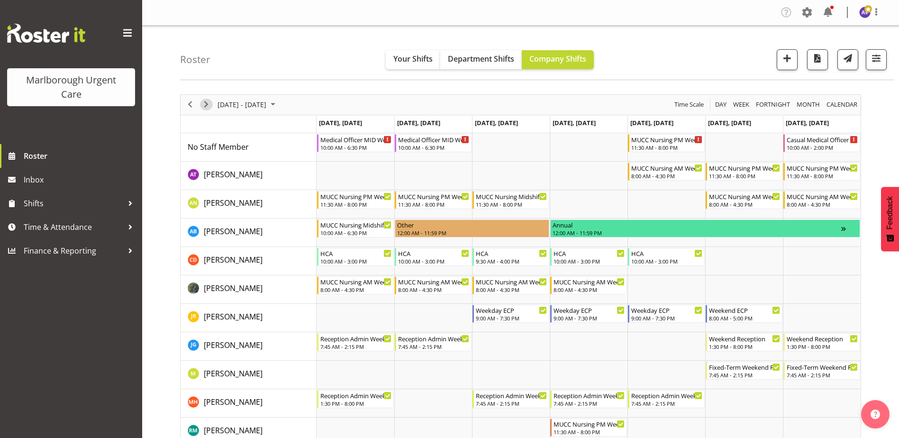
click at [206, 107] on span "Next" at bounding box center [205, 105] width 11 height 12
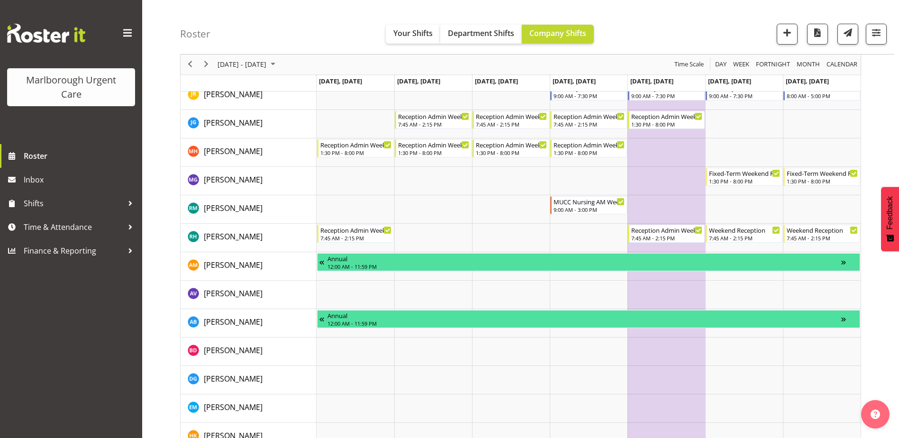
scroll to position [142, 0]
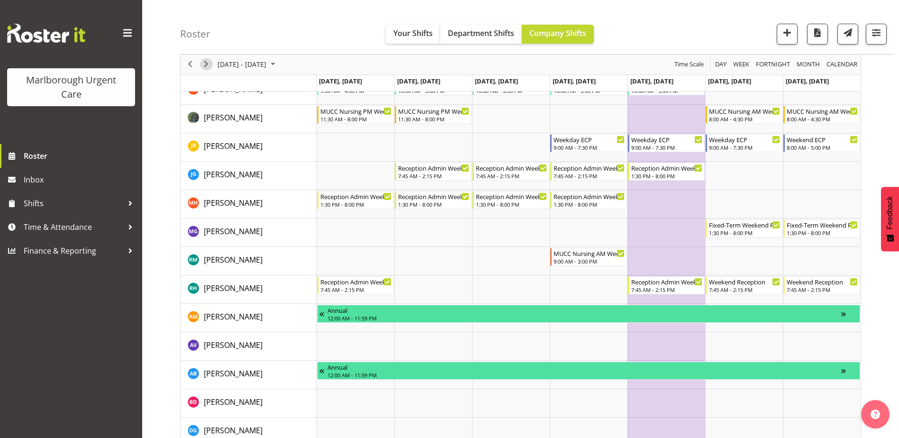
drag, startPoint x: 209, startPoint y: 61, endPoint x: 463, endPoint y: 119, distance: 260.6
click at [209, 61] on span "Next" at bounding box center [205, 65] width 11 height 12
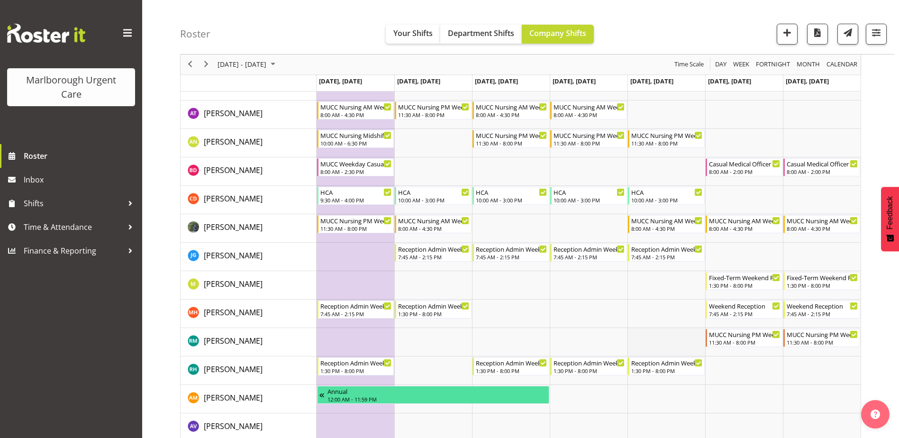
scroll to position [47, 0]
